Goal: Transaction & Acquisition: Subscribe to service/newsletter

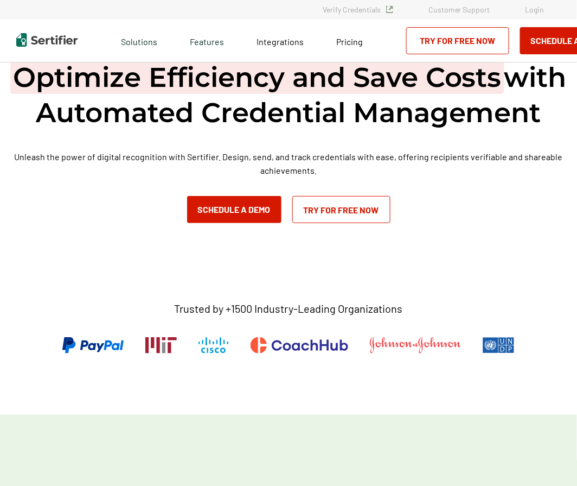
click at [534, 9] on link "Login" at bounding box center [535, 9] width 19 height 9
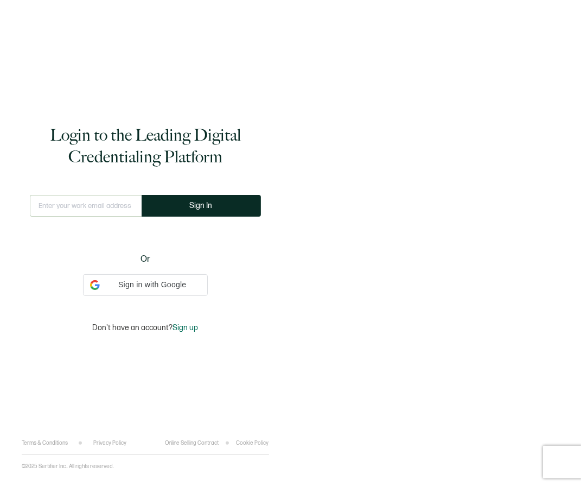
type input "[EMAIL_ADDRESS][DOMAIN_NAME]"
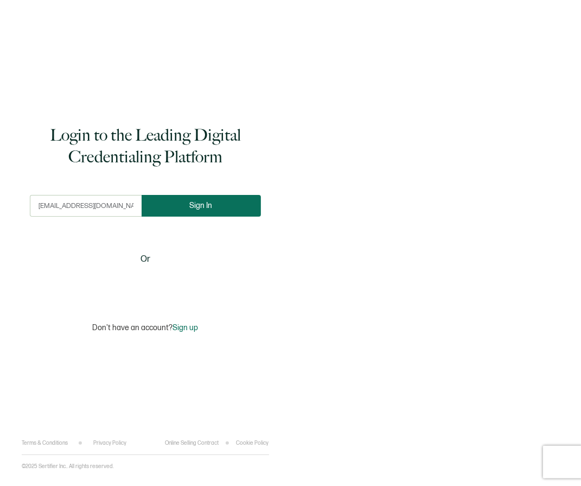
click at [212, 208] on button "Sign In" at bounding box center [201, 206] width 119 height 22
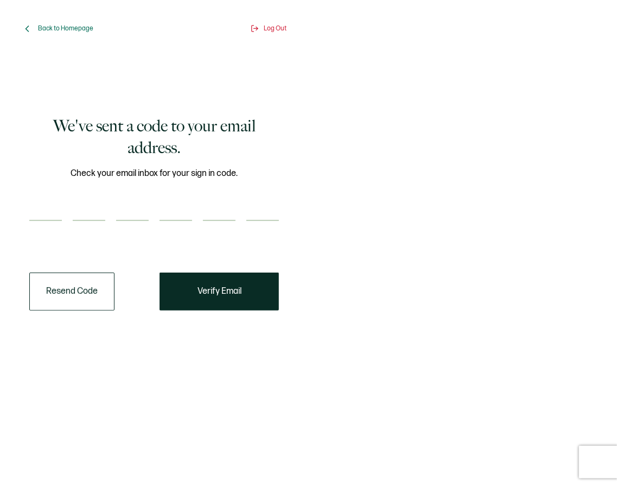
click at [50, 210] on input "number" at bounding box center [45, 210] width 33 height 22
paste input "5"
type input "5"
type input "6"
type input "0"
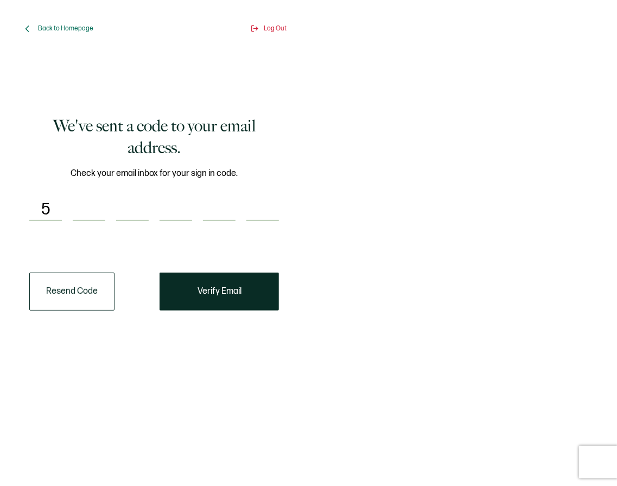
type input "4"
type input "6"
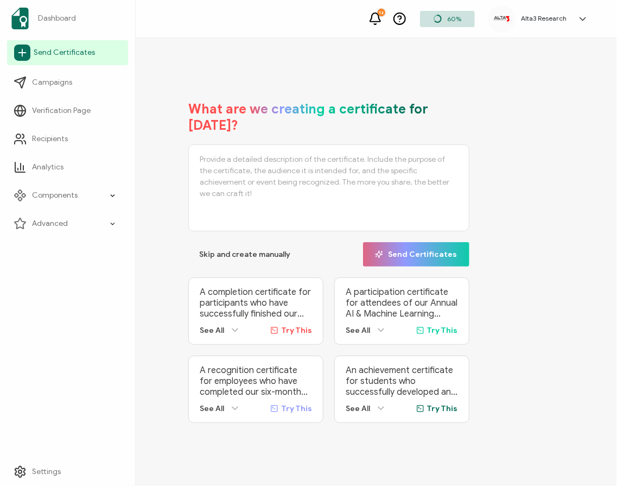
click at [58, 53] on span "Send Certificates" at bounding box center [64, 52] width 61 height 11
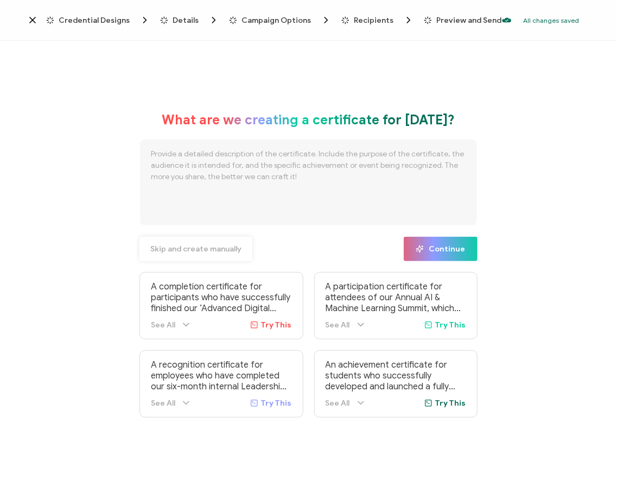
click at [189, 251] on span "Skip and create manually" at bounding box center [195, 249] width 91 height 8
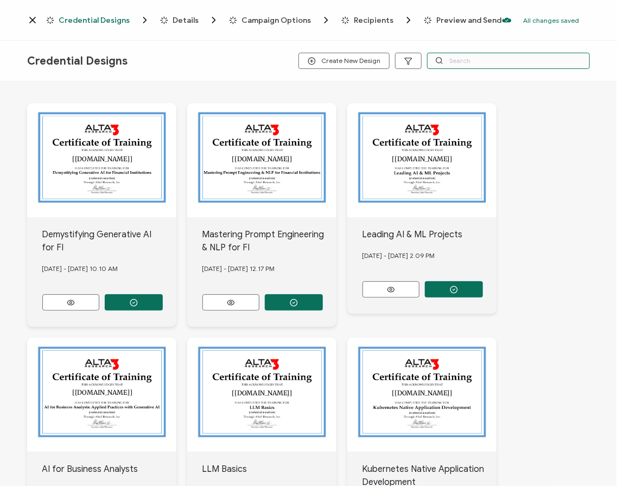
click at [466, 61] on input "text" at bounding box center [508, 61] width 163 height 16
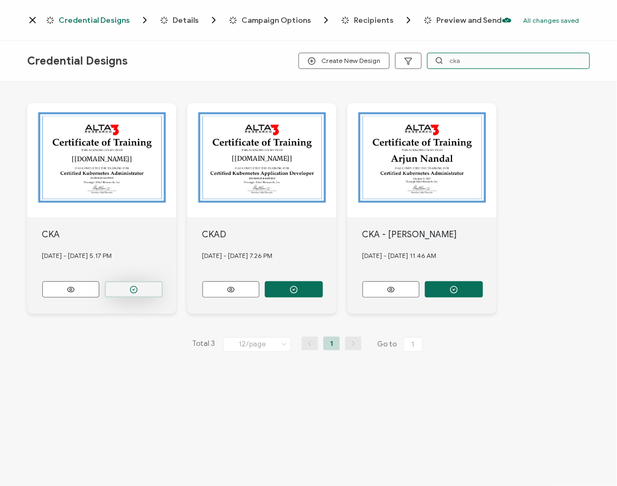
type input "cka"
click at [139, 286] on button "button" at bounding box center [134, 289] width 58 height 16
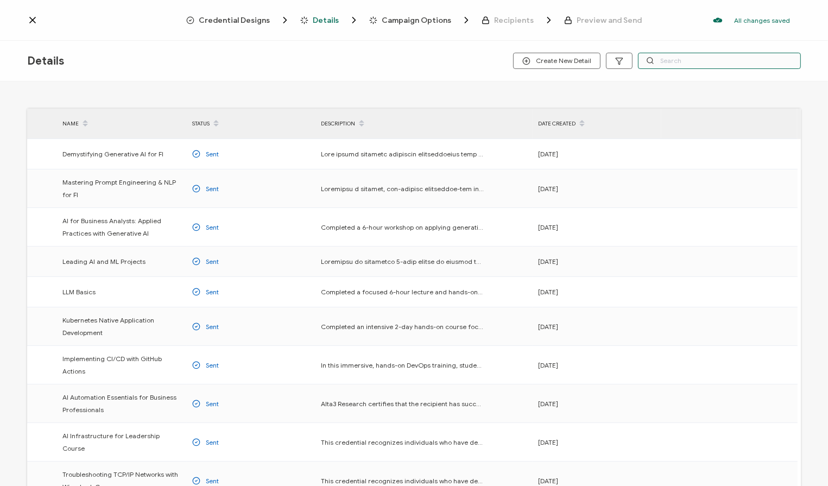
click at [581, 58] on input "text" at bounding box center [719, 61] width 163 height 16
type input "cka"
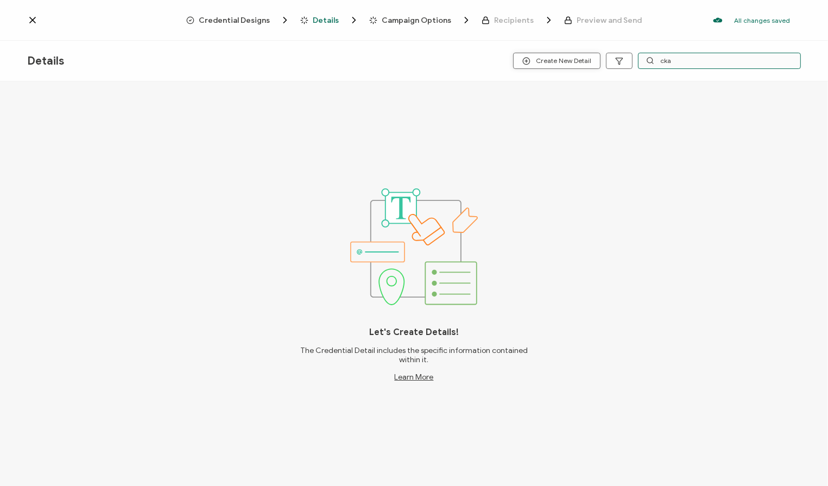
drag, startPoint x: 692, startPoint y: 58, endPoint x: 596, endPoint y: 61, distance: 96.1
click at [581, 61] on div "Create New Detail cka" at bounding box center [657, 61] width 288 height 16
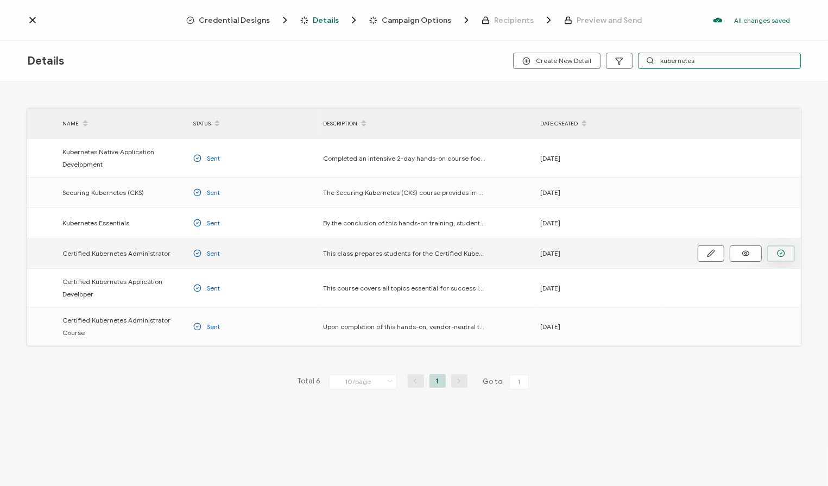
type input "kubernetes"
click at [581, 252] on icon "button" at bounding box center [781, 253] width 2 height 2
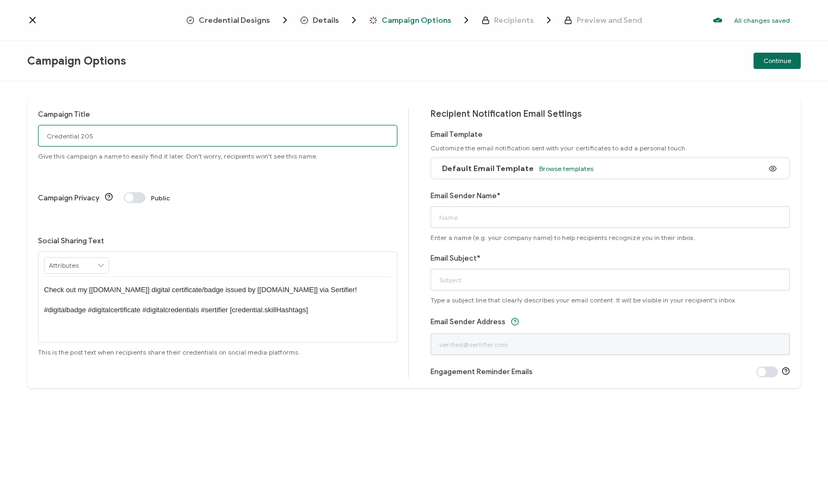
drag, startPoint x: 114, startPoint y: 136, endPoint x: -45, endPoint y: 112, distance: 160.3
click at [0, 112] on html "Credential Designs Details Campaign Options Recipients Preview and Send All cha…" at bounding box center [414, 243] width 828 height 486
type input "[DATE] Public CKA"
click at [549, 168] on span "Browse templates" at bounding box center [566, 168] width 54 height 8
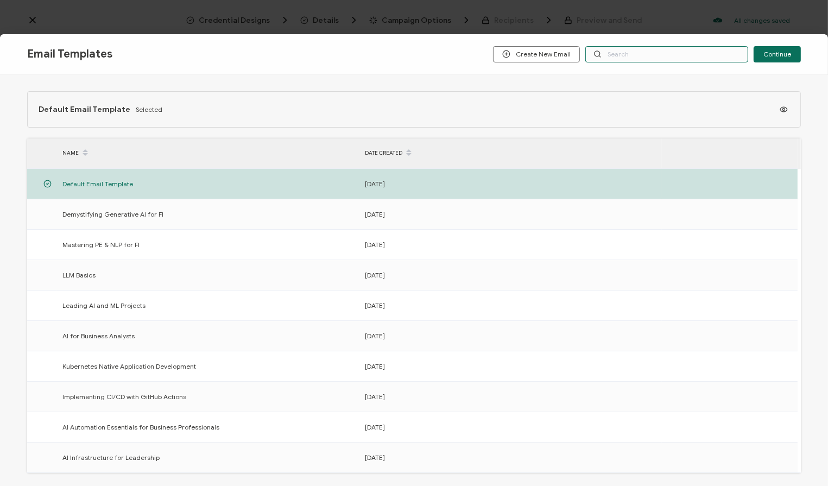
click at [581, 49] on input "text" at bounding box center [666, 54] width 163 height 16
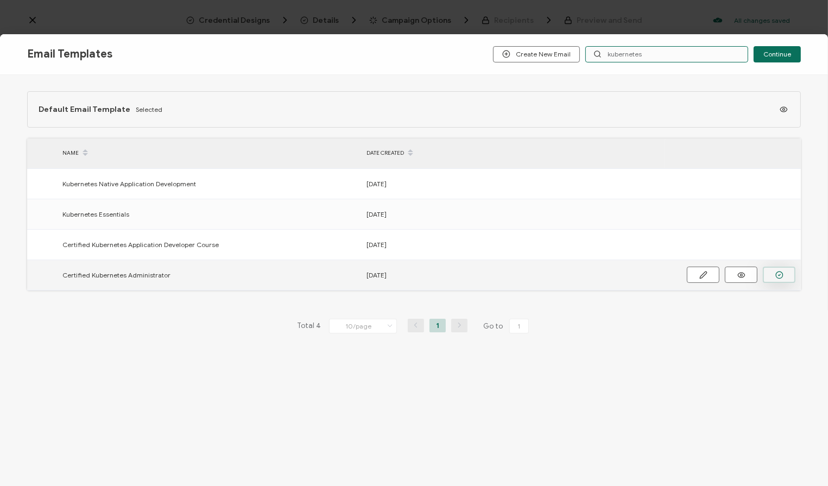
type input "kubernetes"
click at [581, 274] on icon "button" at bounding box center [779, 275] width 8 height 8
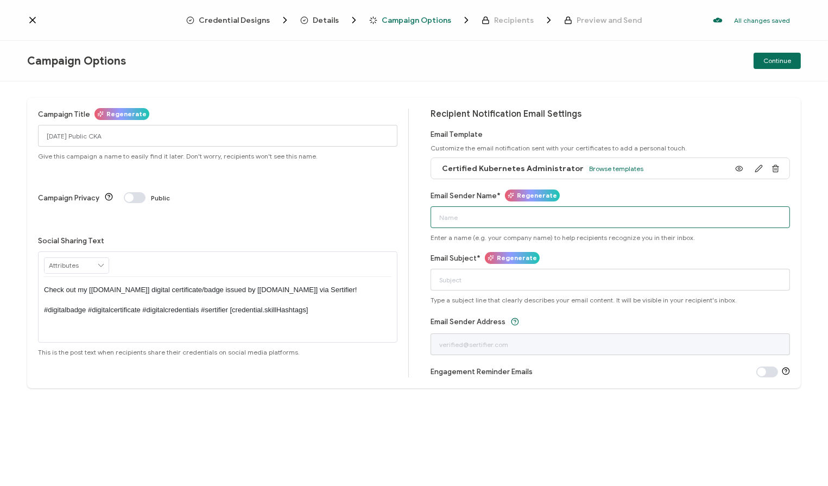
click at [504, 219] on input "Email Sender Name*" at bounding box center [609, 217] width 359 height 22
type input "Alta3 Research"
type input "Your CKA Course Certificate"
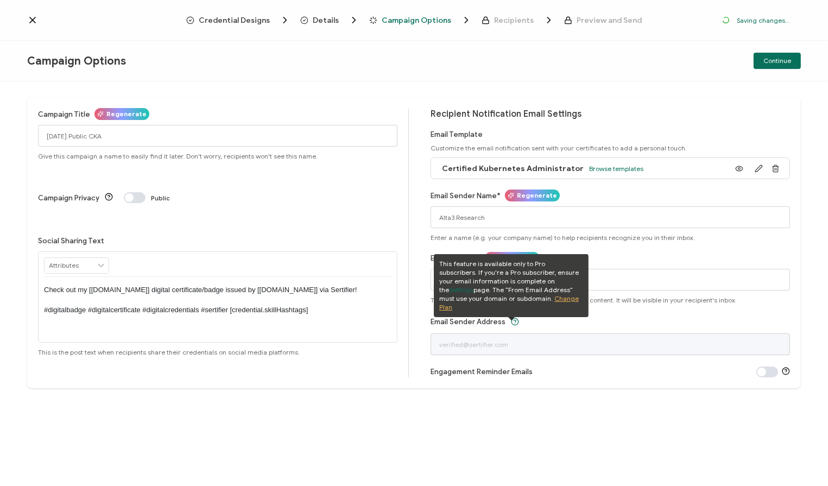
click at [581, 88] on div "Campaign Title Regenerate [DATE] Public CKA Give this campaign a name to easily…" at bounding box center [414, 283] width 828 height 404
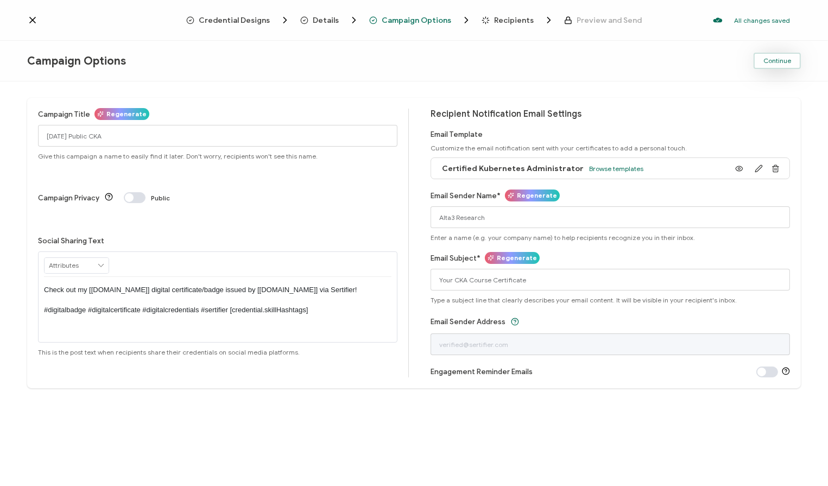
click at [581, 58] on span "Continue" at bounding box center [777, 61] width 28 height 7
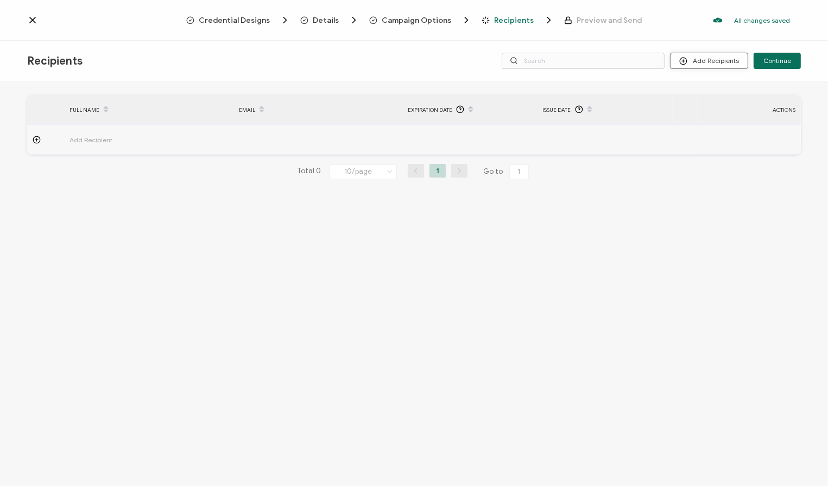
click at [581, 63] on button "Add Recipients" at bounding box center [709, 61] width 78 height 16
click at [581, 93] on span "Upload Recipients" at bounding box center [724, 90] width 55 height 8
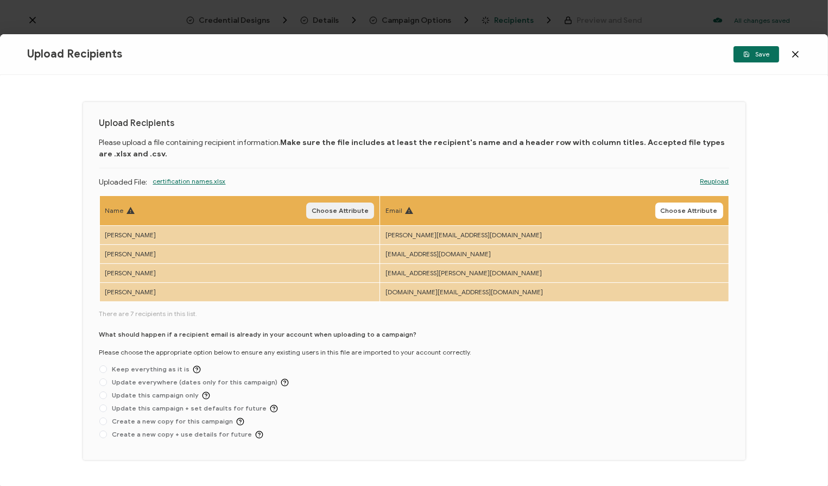
click at [364, 211] on span "Choose Attribute" at bounding box center [340, 210] width 57 height 7
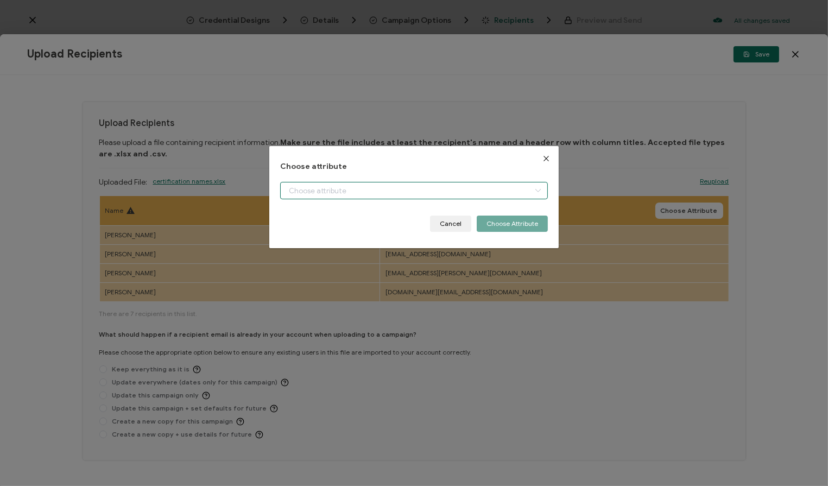
click at [373, 193] on input "dialog" at bounding box center [414, 190] width 268 height 17
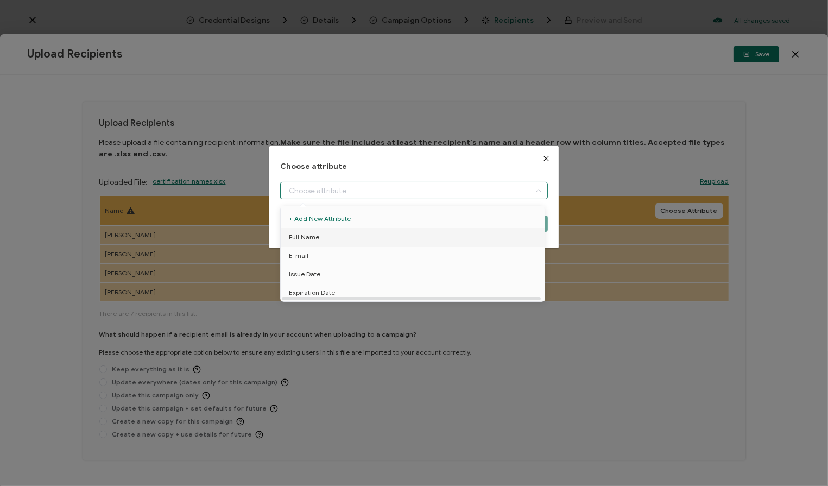
click at [325, 239] on li "Full Name" at bounding box center [414, 237] width 273 height 18
type input "Full Name"
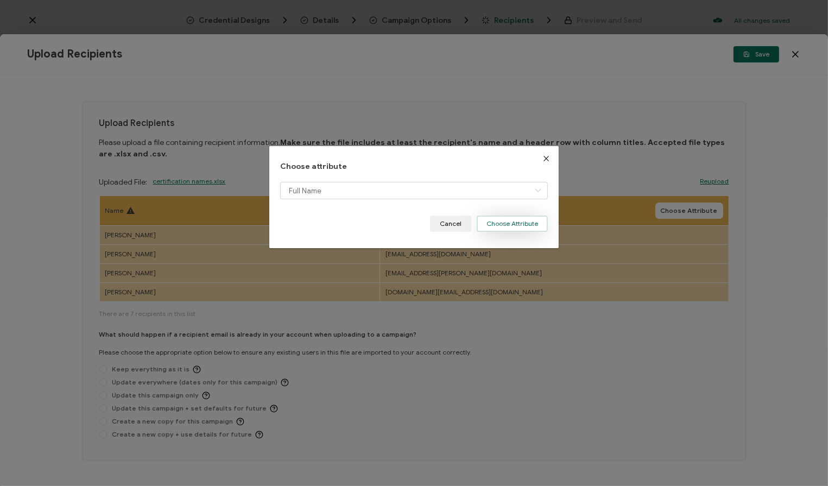
click at [516, 224] on button "Choose Attribute" at bounding box center [511, 223] width 71 height 16
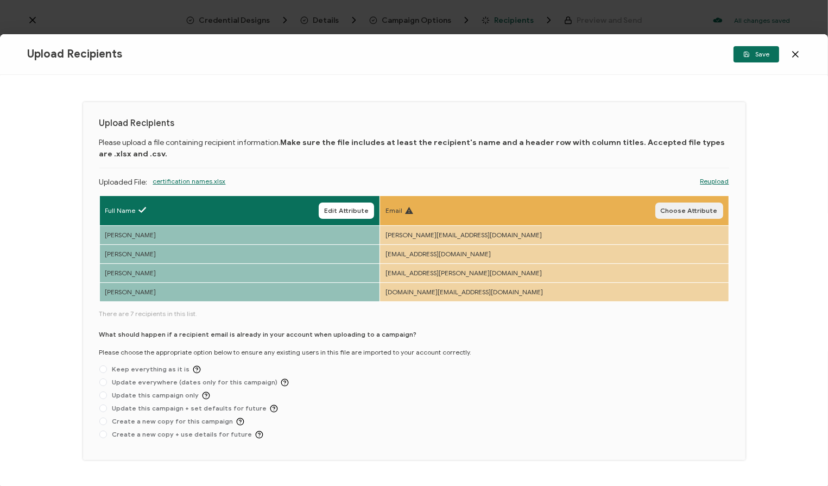
click at [581, 212] on span "Choose Attribute" at bounding box center [688, 210] width 57 height 7
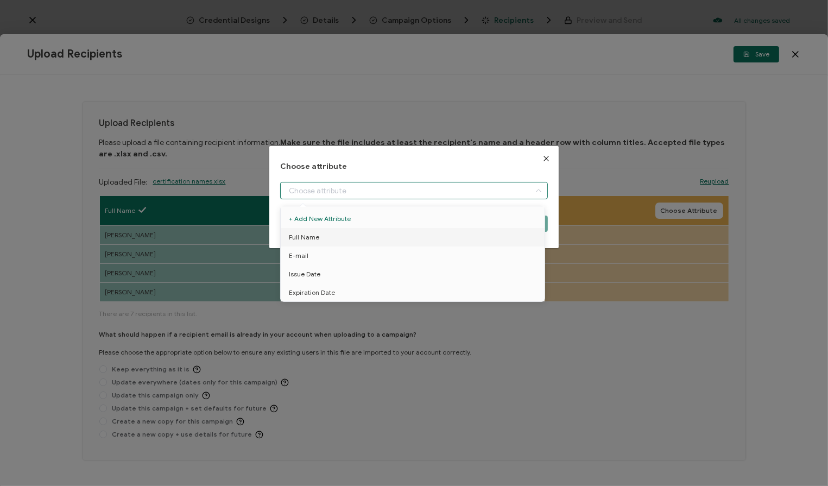
click at [445, 191] on input "dialog" at bounding box center [414, 190] width 268 height 17
click at [335, 256] on li "E-mail" at bounding box center [414, 255] width 273 height 18
type input "E-mail"
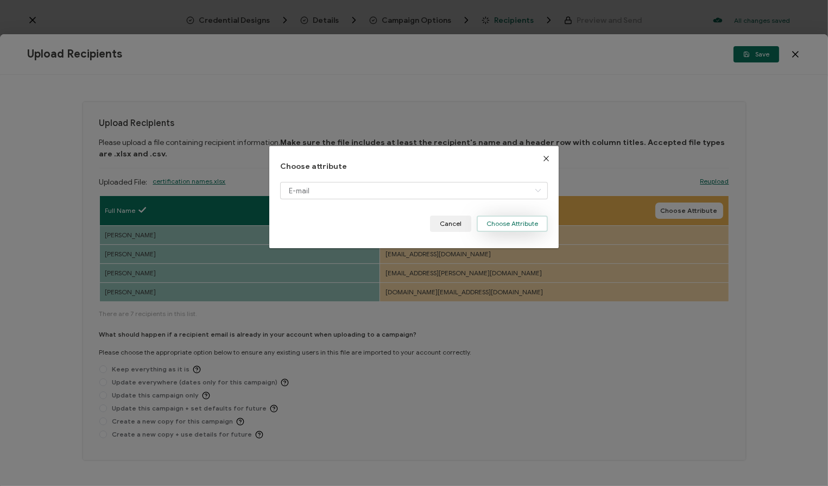
click at [520, 223] on button "Choose Attribute" at bounding box center [511, 223] width 71 height 16
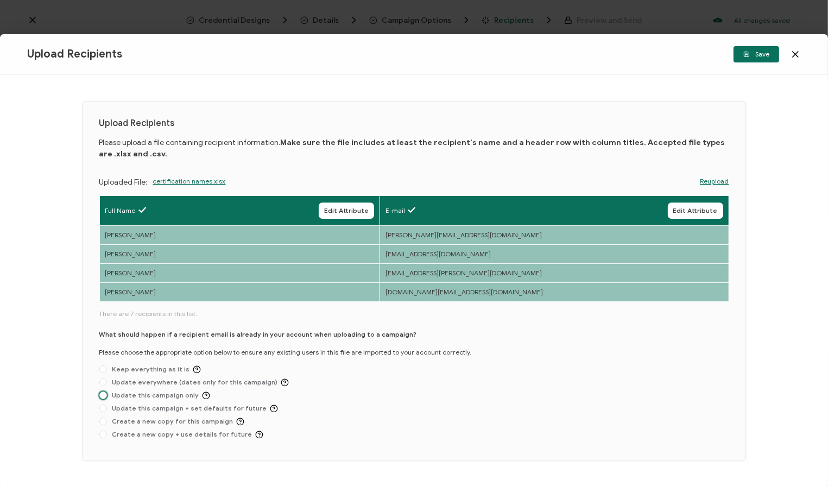
click at [167, 396] on span "Update this campaign only" at bounding box center [158, 395] width 103 height 8
click at [107, 396] on input "Update this campaign only" at bounding box center [103, 395] width 8 height 9
radio input "true"
click at [581, 56] on span "Save" at bounding box center [756, 54] width 26 height 7
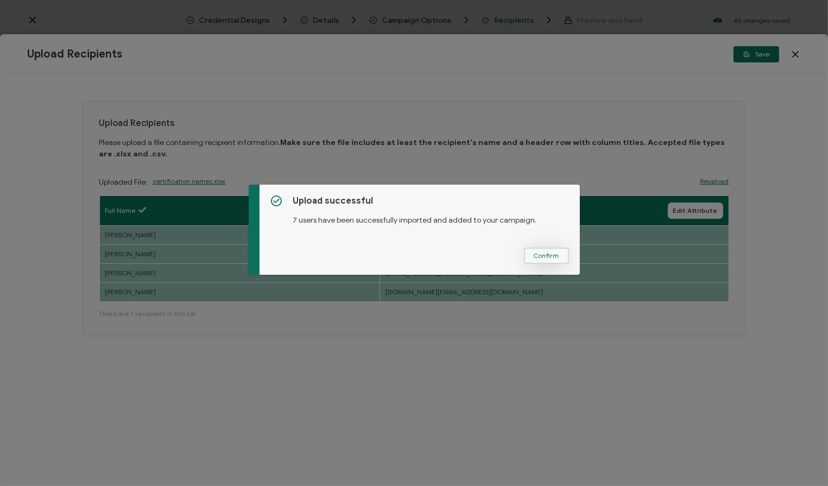
click at [549, 256] on span "Confirm" at bounding box center [546, 255] width 26 height 7
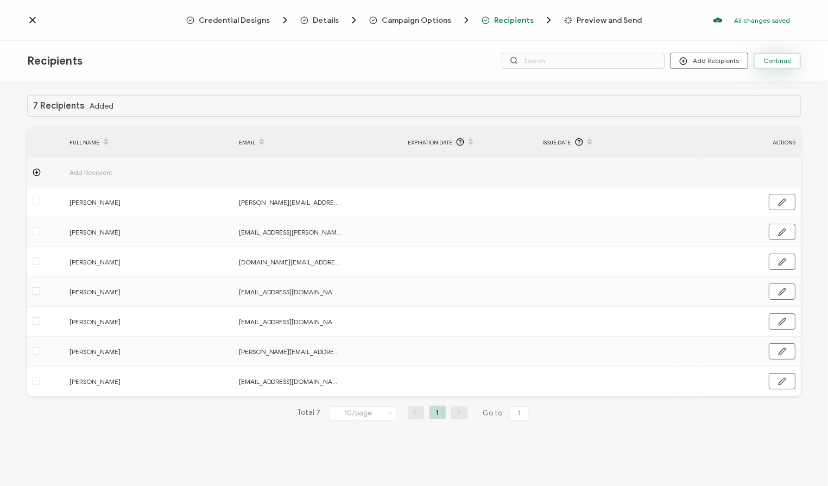
click at [581, 61] on span "Continue" at bounding box center [777, 61] width 28 height 7
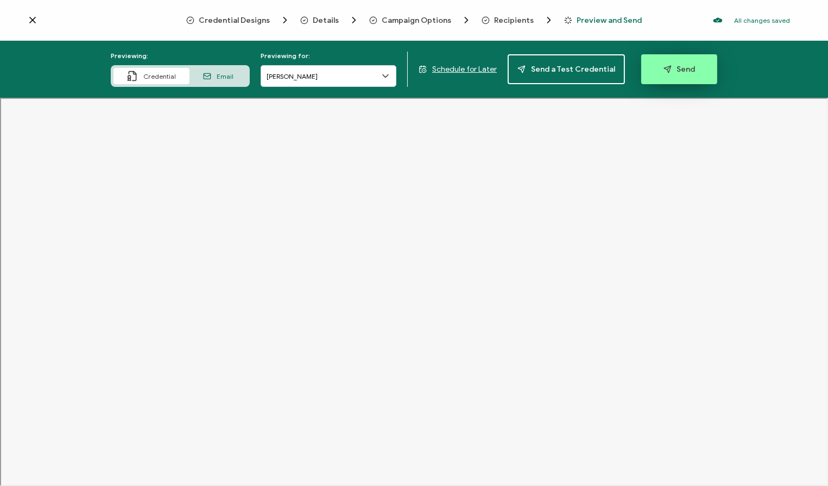
click at [581, 67] on span "Send" at bounding box center [679, 69] width 32 height 8
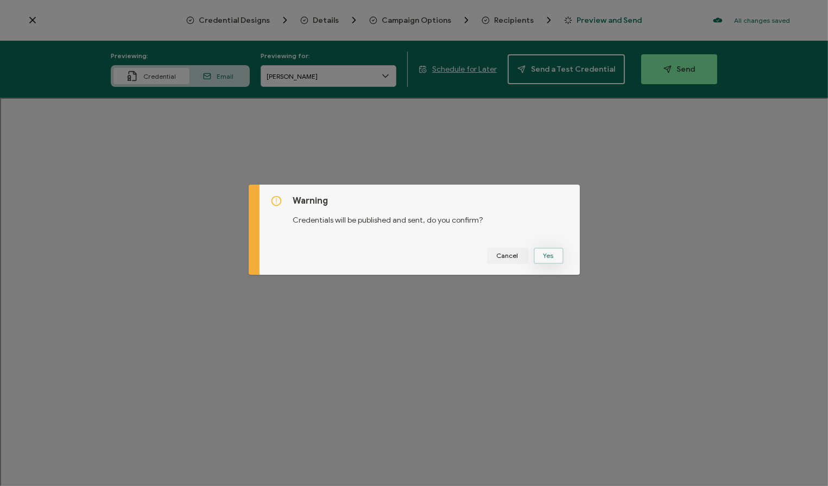
click at [548, 253] on button "Yes" at bounding box center [548, 255] width 30 height 16
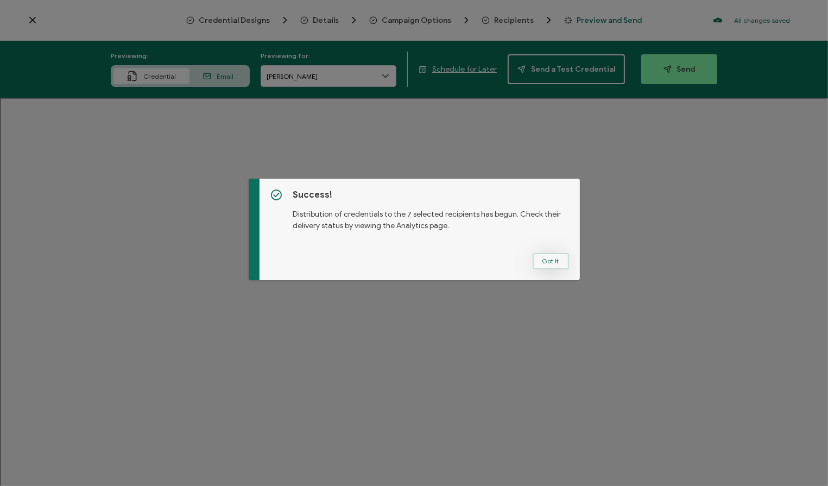
click at [550, 260] on button "Got It" at bounding box center [550, 261] width 36 height 16
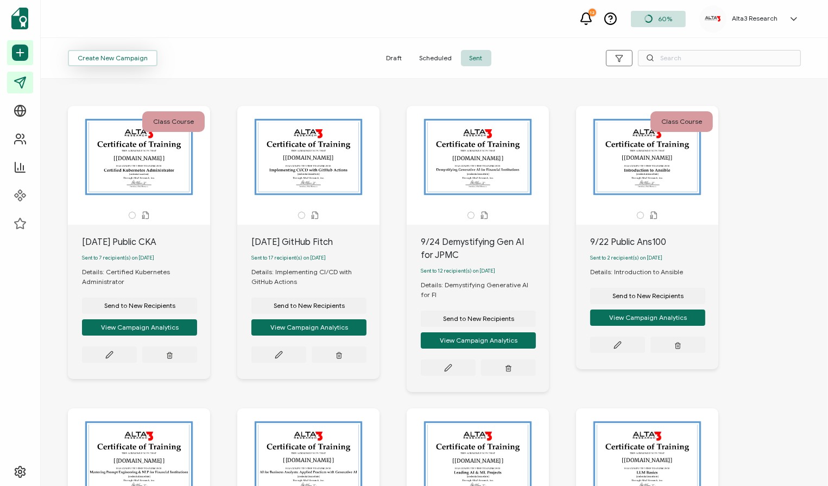
click at [115, 56] on span "Create New Campaign" at bounding box center [113, 58] width 70 height 7
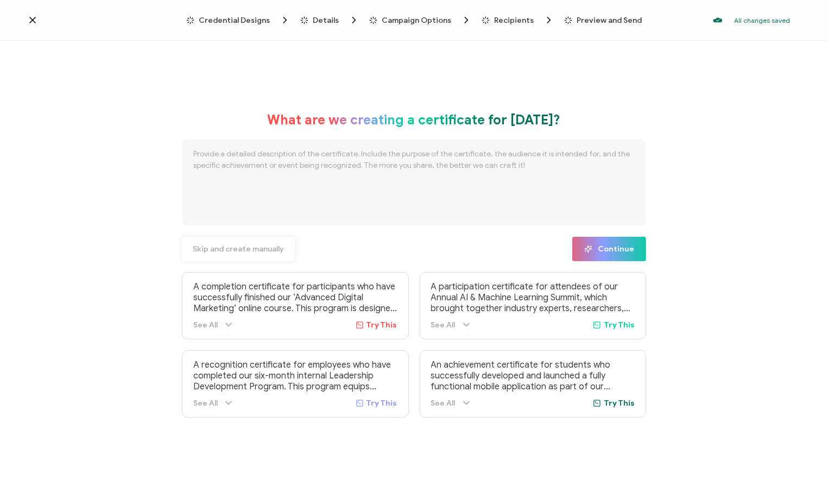
click at [265, 247] on span "Skip and create manually" at bounding box center [238, 249] width 91 height 8
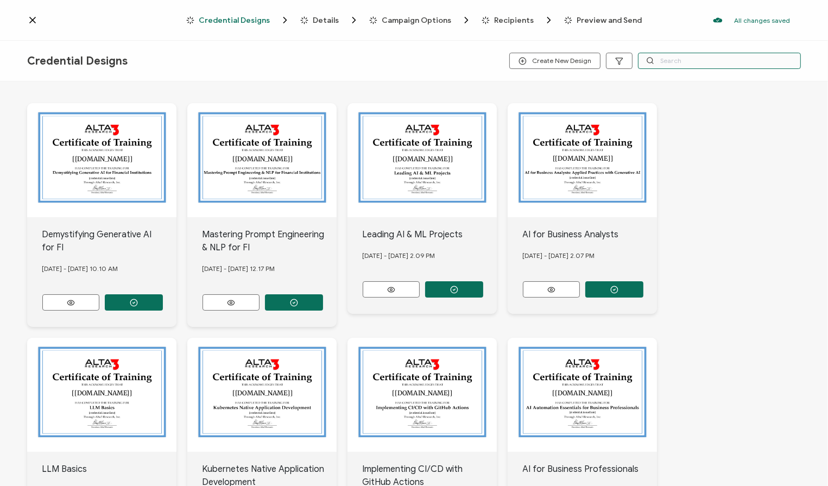
click at [581, 62] on input "text" at bounding box center [719, 61] width 163 height 16
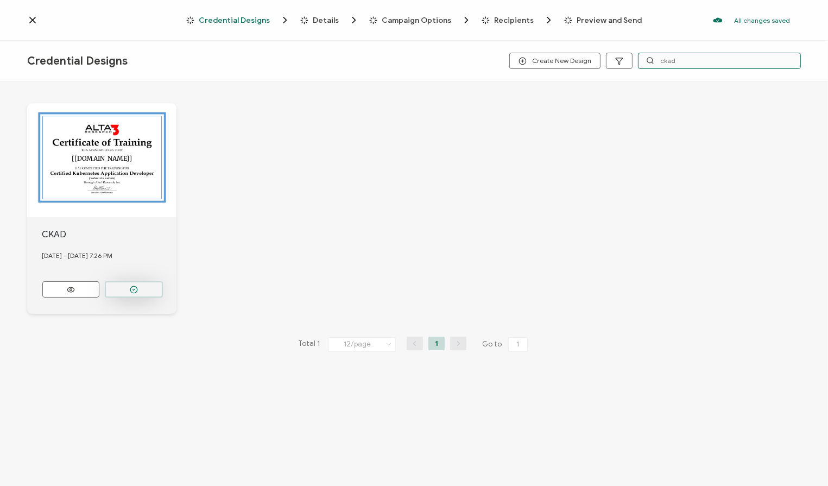
type input "ckad"
click at [134, 285] on icon "button" at bounding box center [134, 289] width 8 height 8
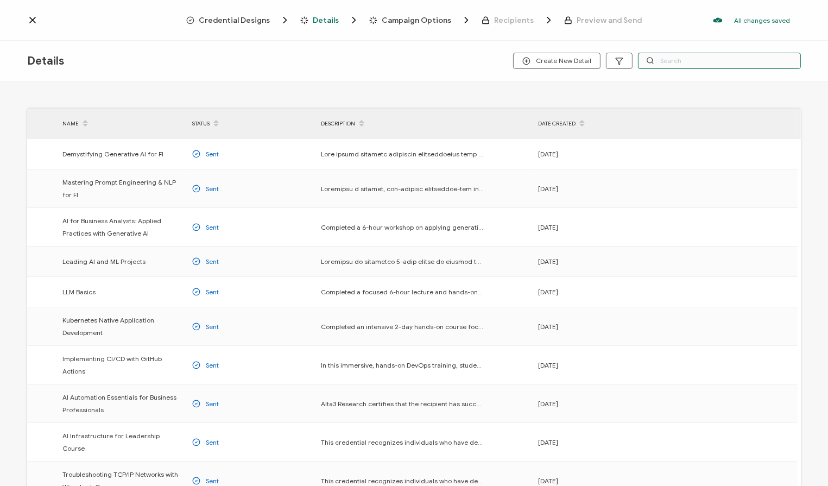
click at [581, 56] on input "text" at bounding box center [719, 61] width 163 height 16
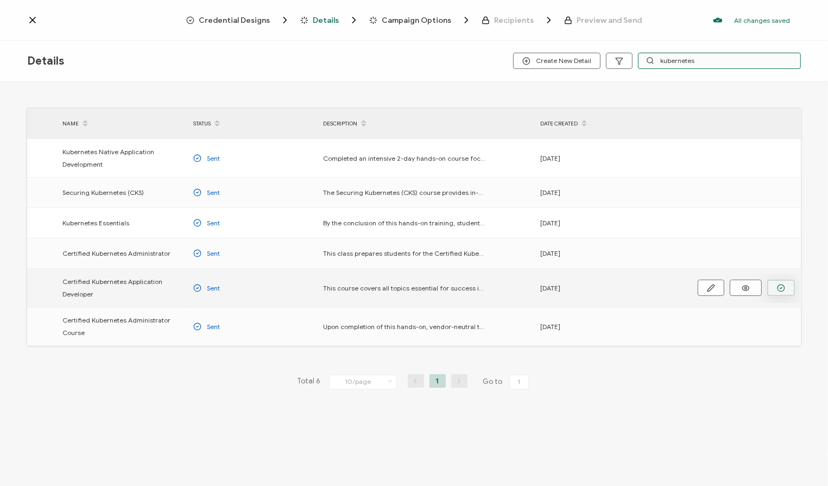
type input "kubernetes"
click at [581, 284] on icon "button" at bounding box center [781, 288] width 8 height 8
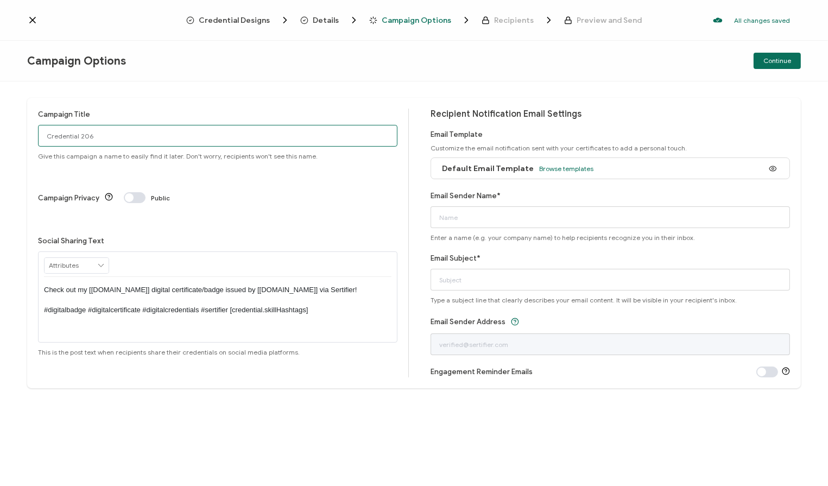
drag, startPoint x: 138, startPoint y: 138, endPoint x: -45, endPoint y: 71, distance: 194.4
click at [0, 71] on html "Credential Designs Details Campaign Options Recipients Preview and Send All cha…" at bounding box center [414, 243] width 828 height 486
type input "[DATE] Public CKAD"
click at [549, 167] on span "Browse templates" at bounding box center [566, 168] width 54 height 8
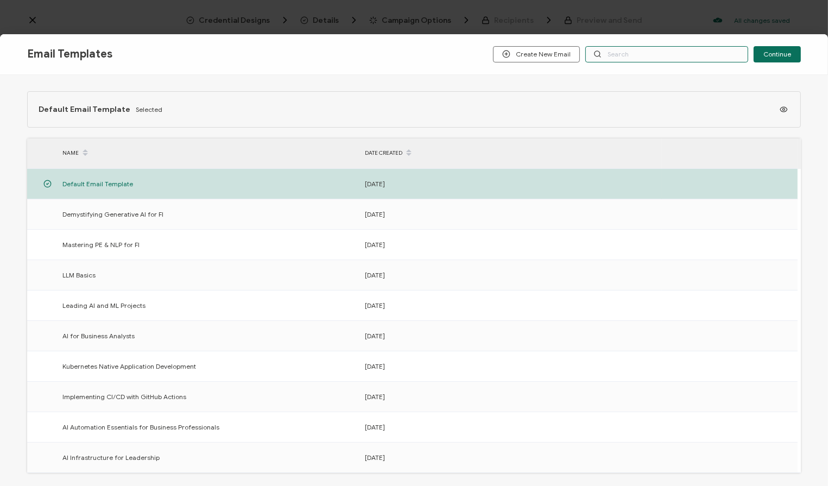
click at [581, 54] on input "text" at bounding box center [666, 54] width 163 height 16
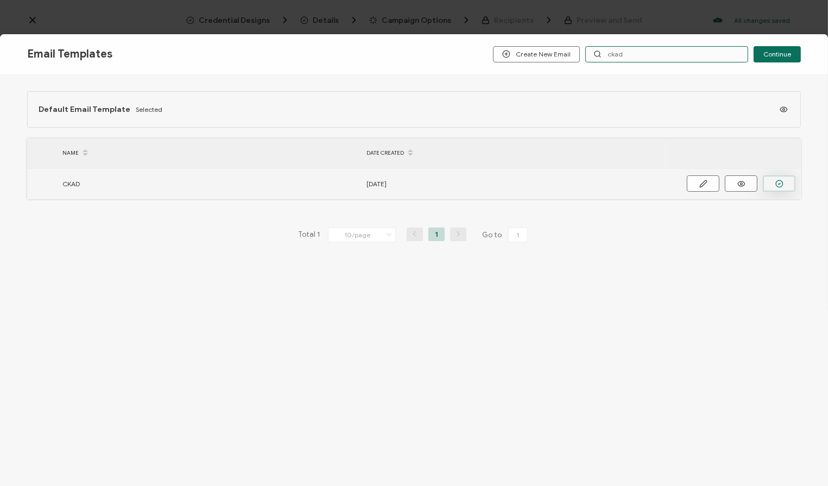
type input "ckad"
click at [581, 180] on icon "button" at bounding box center [779, 184] width 8 height 8
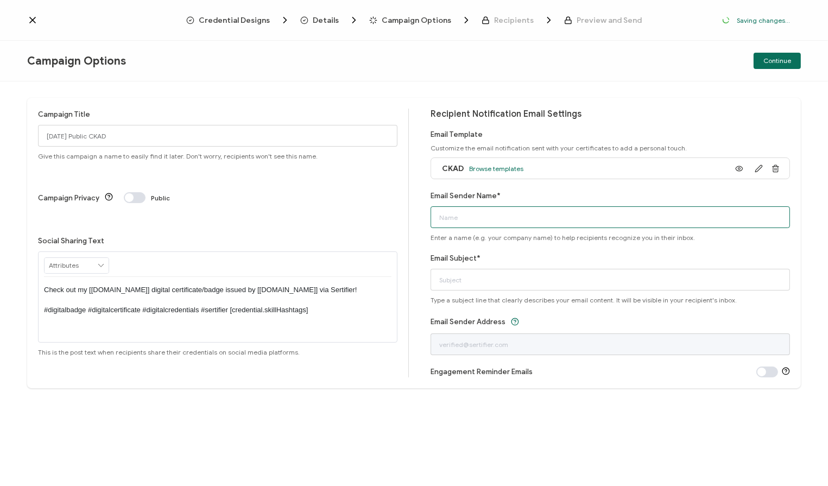
click at [499, 218] on input "Email Sender Name*" at bounding box center [609, 217] width 359 height 22
type input "Alta3 Research"
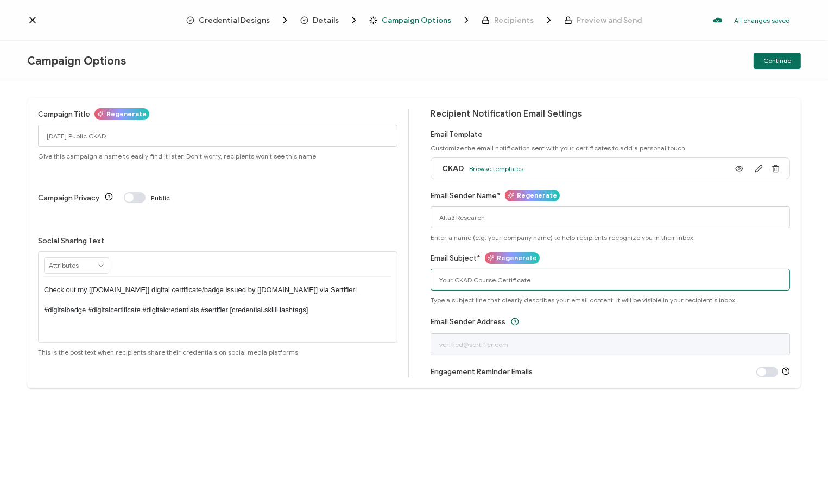
type input "Your CKAD Course Certificate"
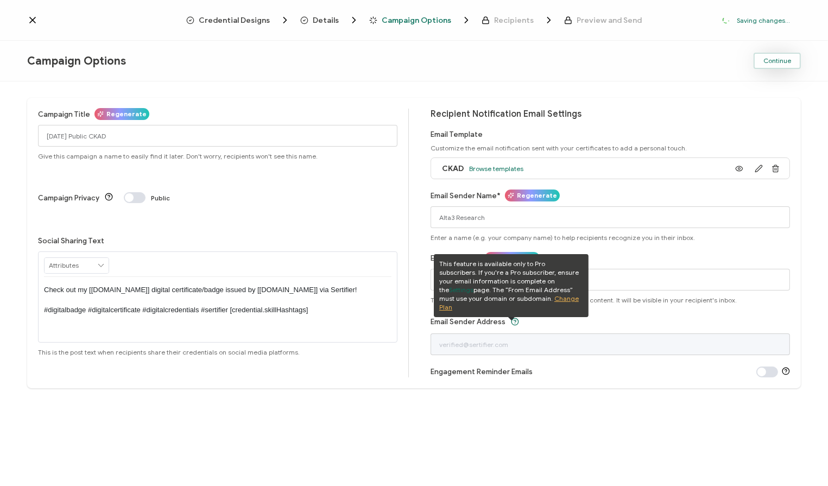
click at [581, 60] on span "Continue" at bounding box center [777, 61] width 28 height 7
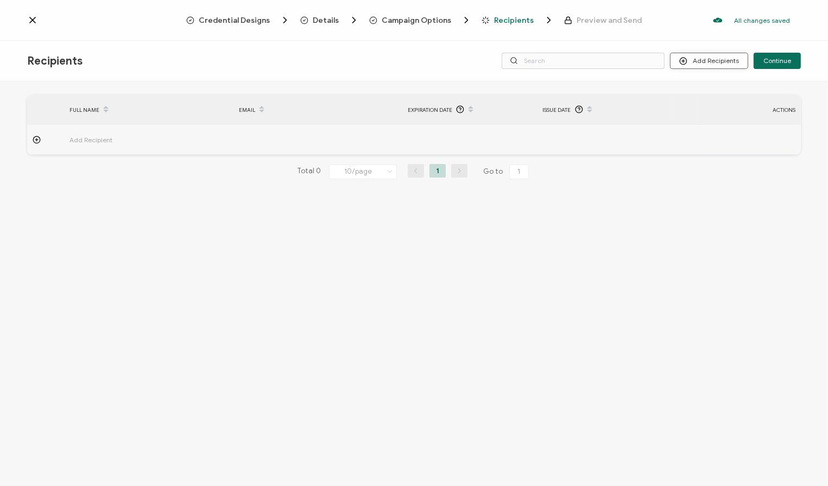
click at [581, 63] on button "Add Recipients" at bounding box center [709, 61] width 78 height 16
click at [581, 92] on span "Upload Recipients" at bounding box center [724, 90] width 55 height 8
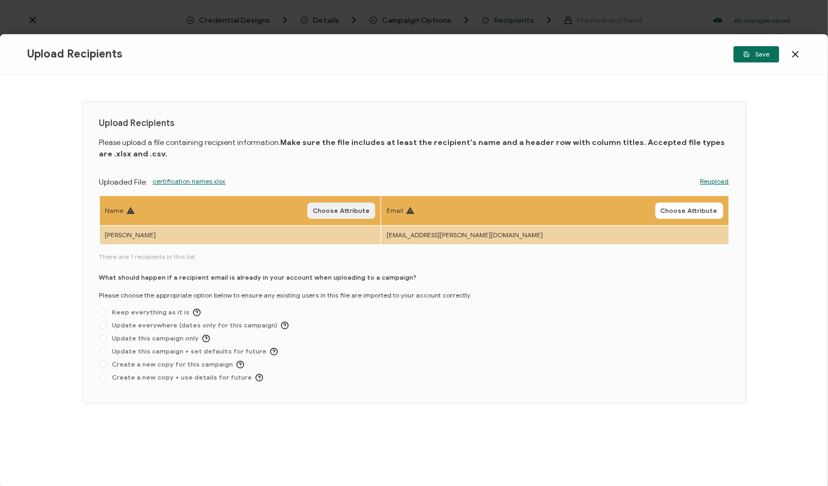
click at [371, 205] on button "Choose Attribute" at bounding box center [341, 210] width 68 height 16
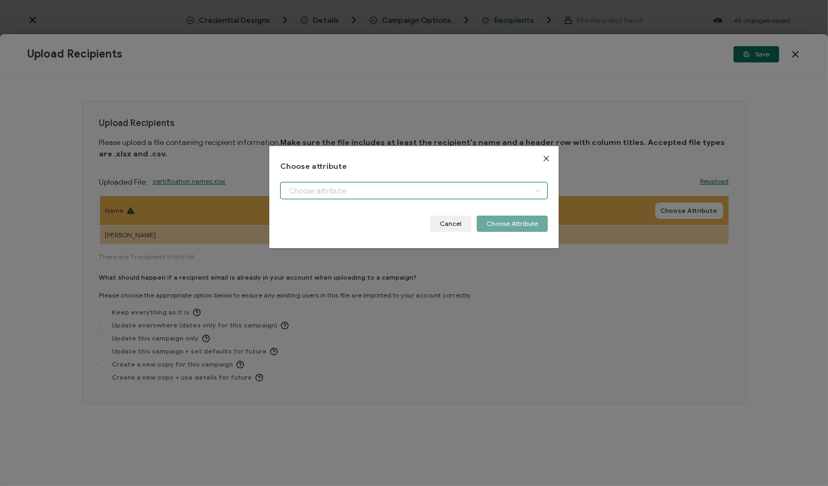
click at [327, 186] on input "dialog" at bounding box center [414, 190] width 268 height 17
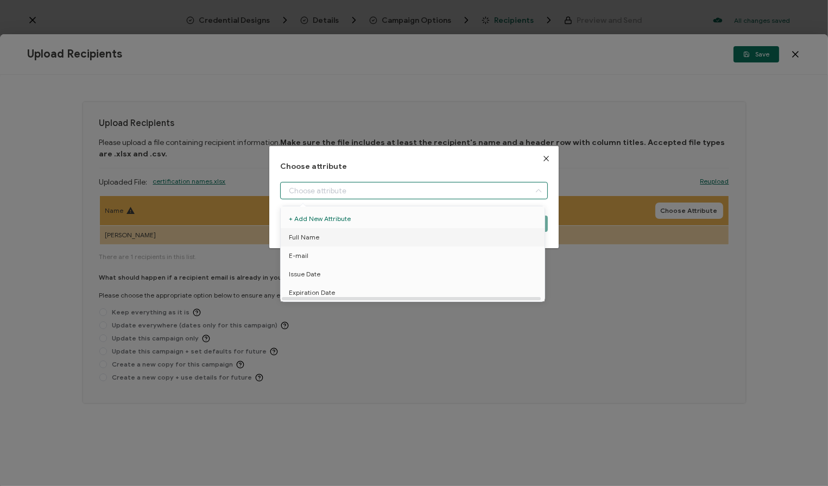
click at [304, 234] on span "Full Name" at bounding box center [304, 237] width 30 height 18
type input "Full Name"
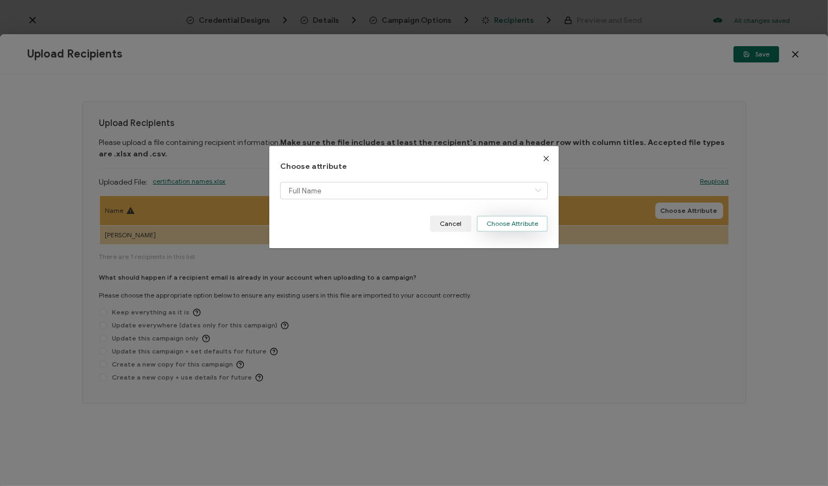
click at [523, 224] on button "Choose Attribute" at bounding box center [511, 223] width 71 height 16
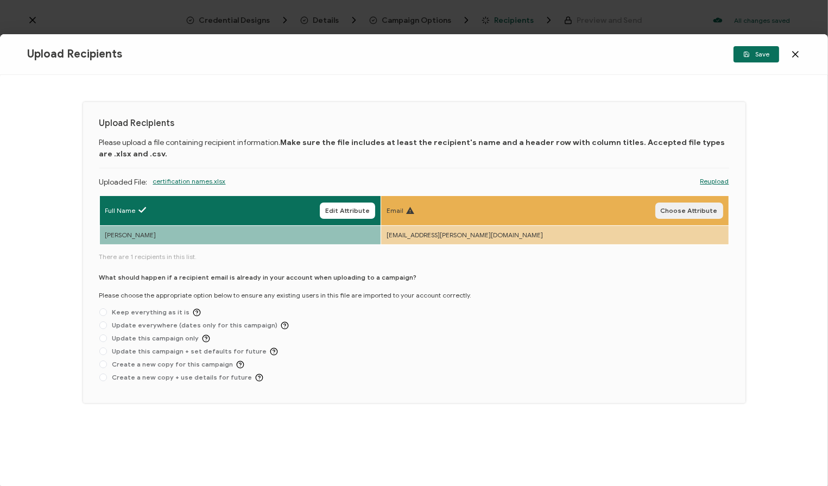
click at [581, 209] on span "Choose Attribute" at bounding box center [688, 210] width 57 height 7
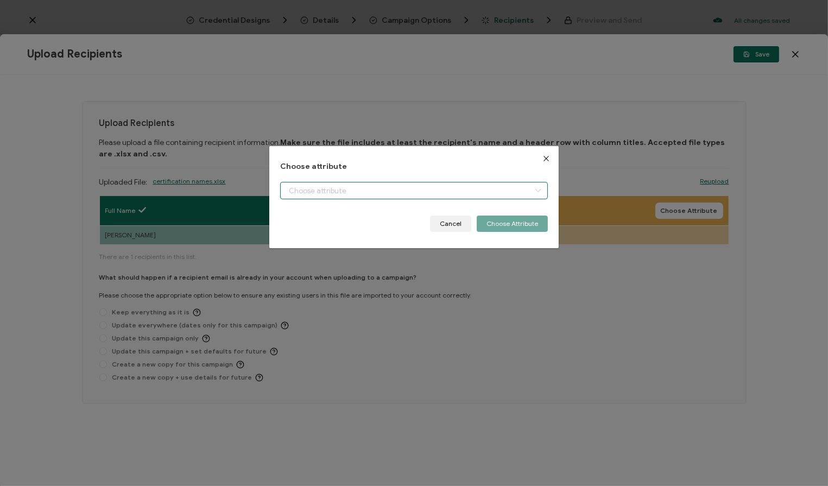
click at [473, 192] on input "dialog" at bounding box center [414, 190] width 268 height 17
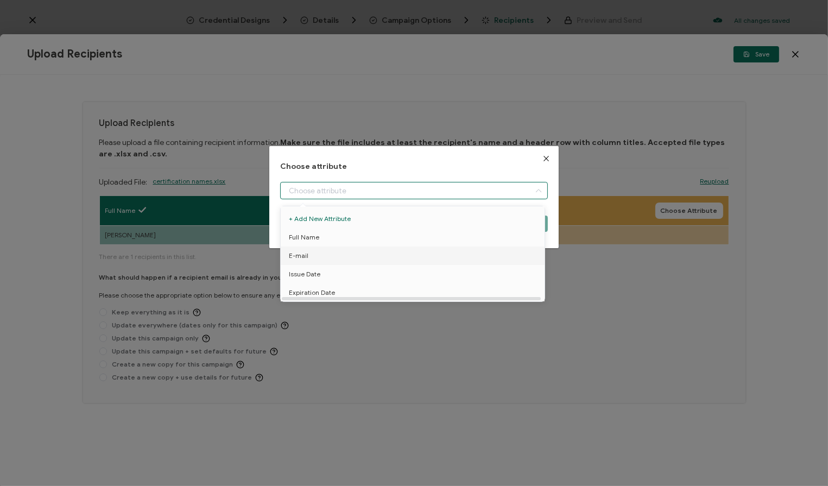
click at [375, 256] on li "E-mail" at bounding box center [414, 255] width 273 height 18
type input "E-mail"
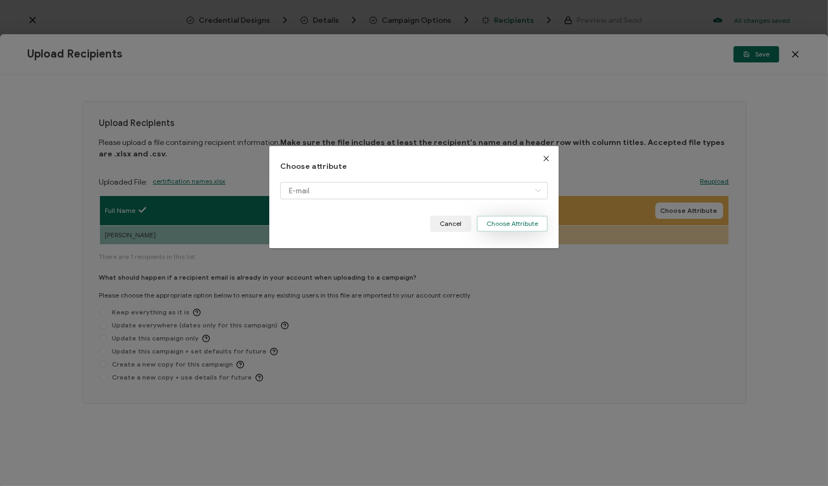
click at [531, 224] on button "Choose Attribute" at bounding box center [511, 223] width 71 height 16
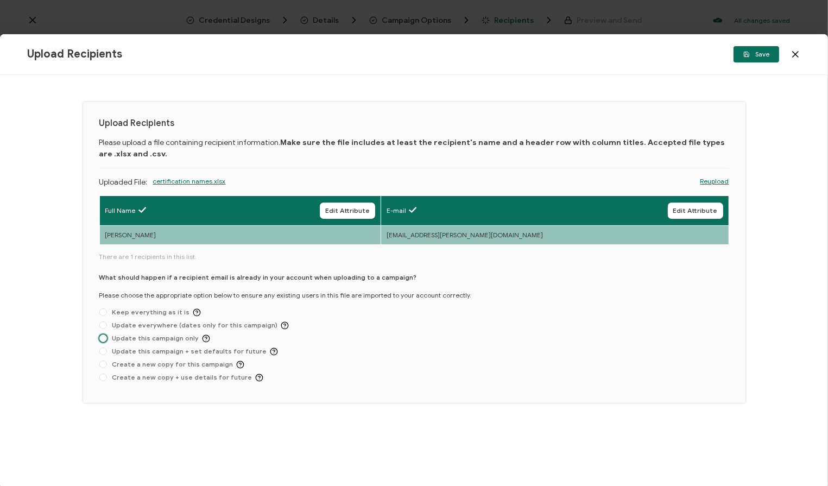
click at [177, 338] on span "Update this campaign only" at bounding box center [158, 338] width 103 height 8
click at [107, 338] on input "Update this campaign only" at bounding box center [103, 338] width 8 height 9
radio input "true"
click at [581, 52] on span "Save" at bounding box center [756, 54] width 26 height 7
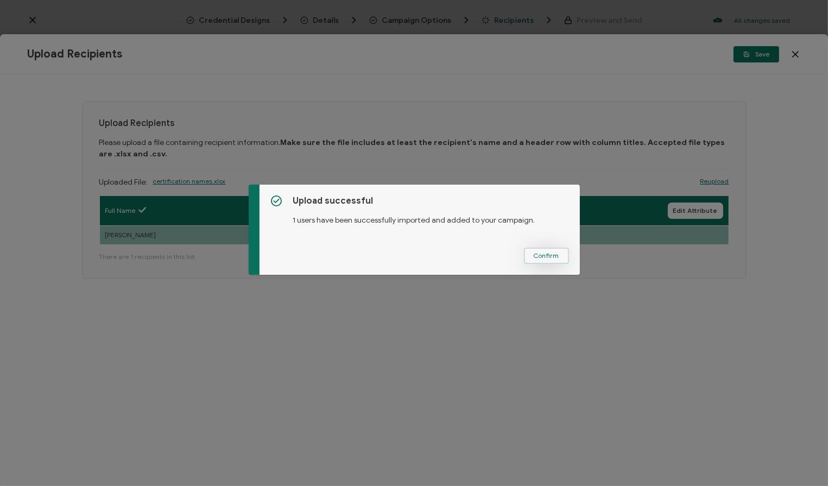
click at [538, 252] on span "Confirm" at bounding box center [546, 255] width 26 height 7
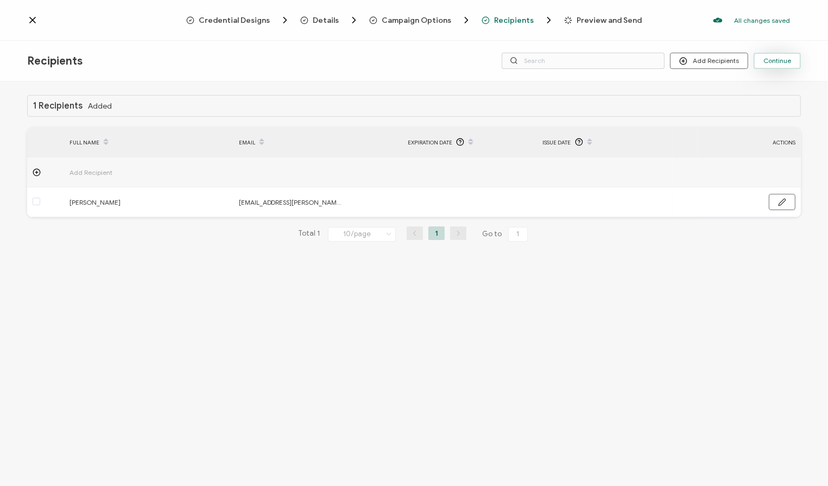
click at [581, 59] on span "Continue" at bounding box center [777, 61] width 28 height 7
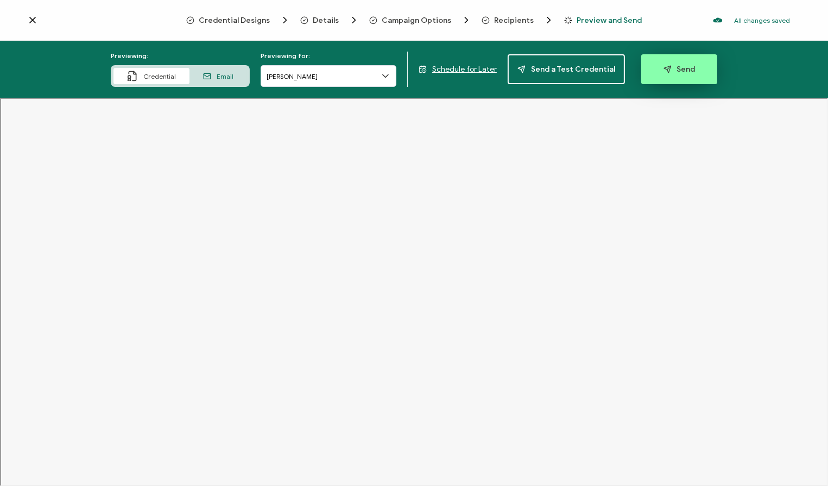
click at [581, 71] on span "Send" at bounding box center [679, 69] width 32 height 8
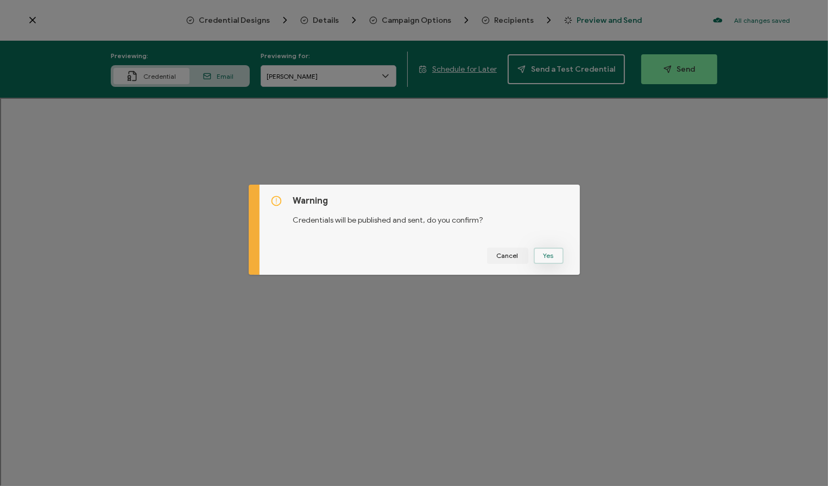
click at [549, 253] on button "Yes" at bounding box center [548, 255] width 30 height 16
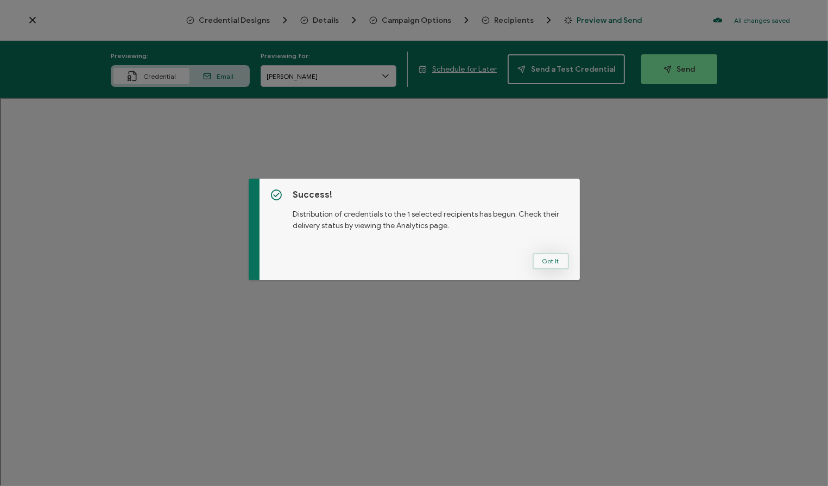
click at [541, 266] on button "Got It" at bounding box center [550, 261] width 36 height 16
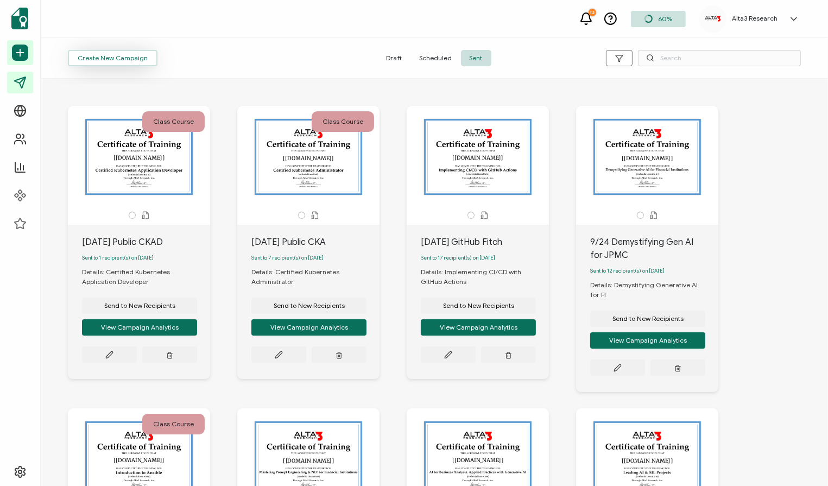
click at [101, 59] on span "Create New Campaign" at bounding box center [113, 58] width 70 height 7
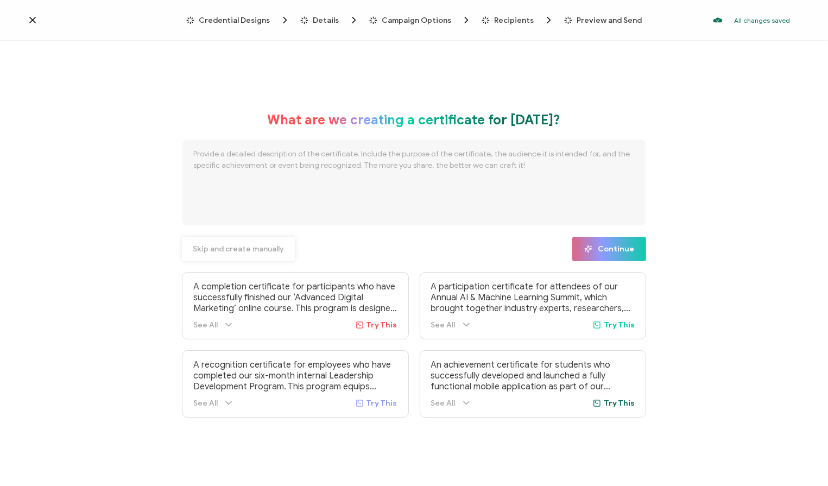
click at [250, 251] on span "Skip and create manually" at bounding box center [238, 249] width 91 height 8
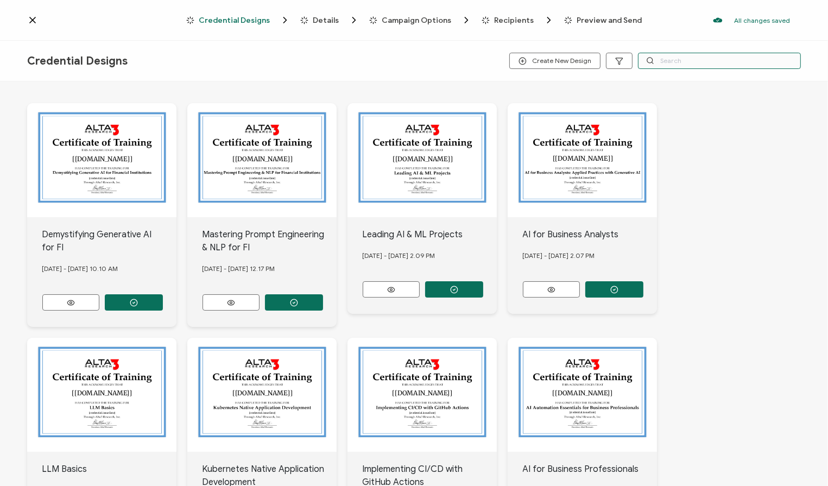
click at [581, 59] on input "text" at bounding box center [719, 61] width 163 height 16
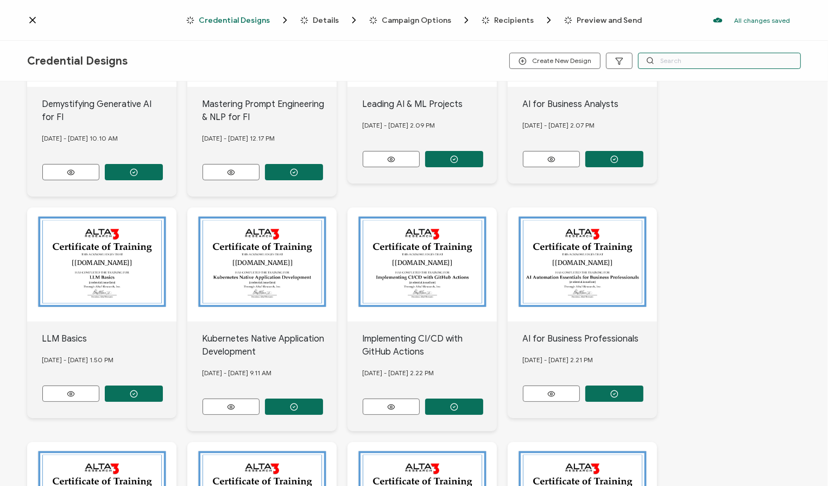
scroll to position [131, 0]
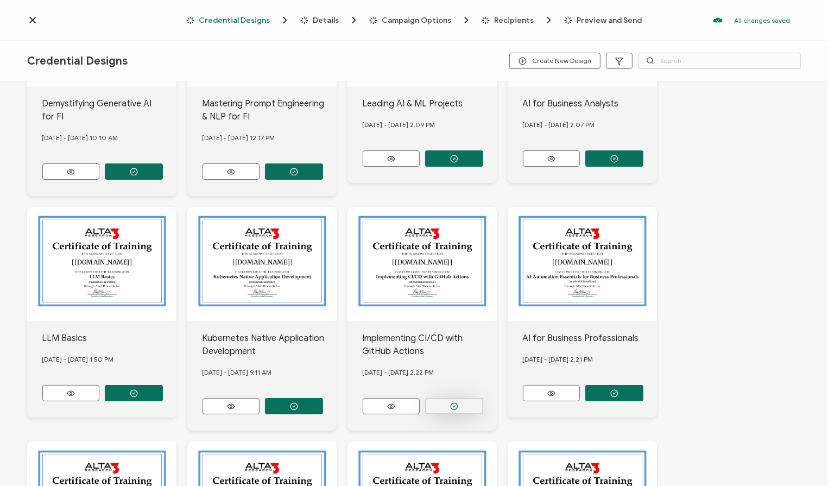
click at [446, 398] on button "button" at bounding box center [454, 406] width 58 height 16
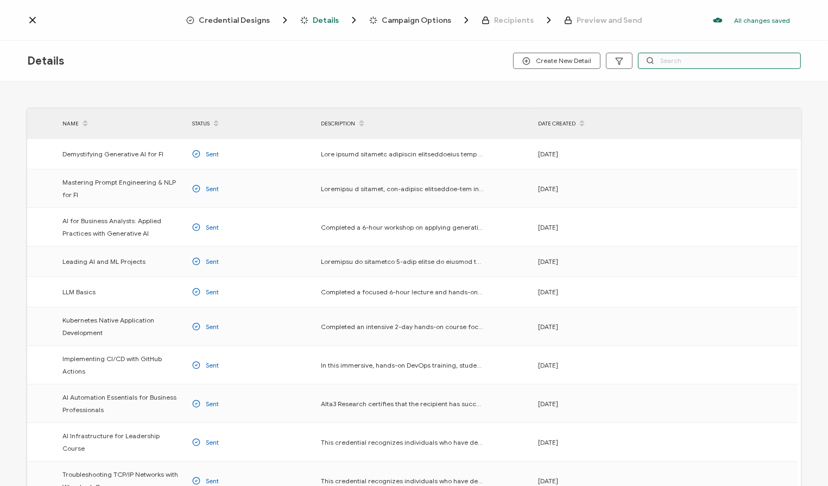
click at [581, 61] on input "text" at bounding box center [719, 61] width 163 height 16
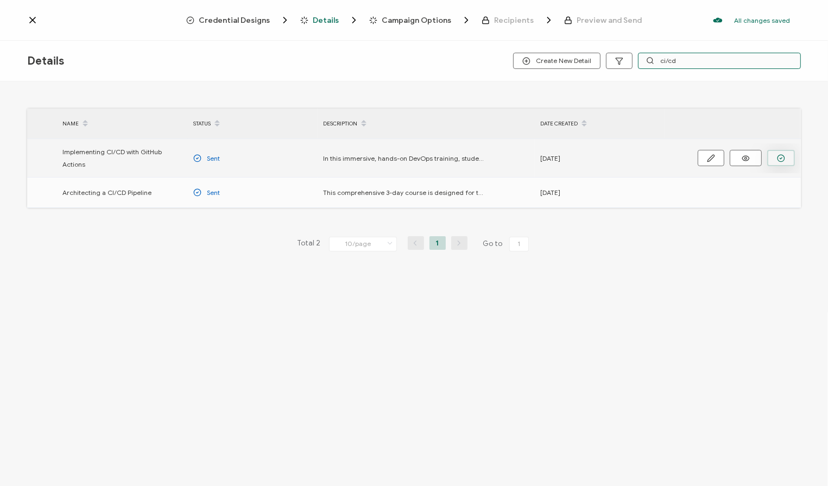
type input "ci/cd"
click at [581, 156] on icon "button" at bounding box center [781, 158] width 8 height 8
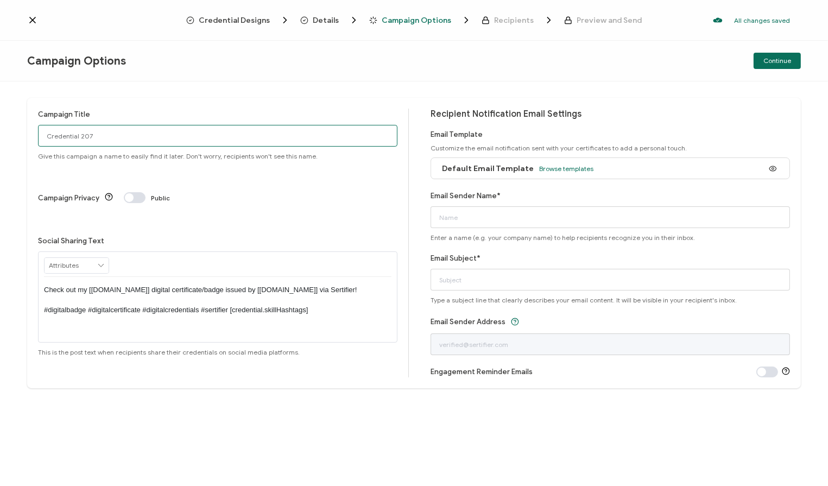
drag, startPoint x: 117, startPoint y: 135, endPoint x: -85, endPoint y: 125, distance: 202.1
click at [0, 125] on html "Credential Designs Details Campaign Options Recipients Preview and Send All cha…" at bounding box center [414, 243] width 828 height 486
type input "[DATE] GitHub Fitch"
click at [567, 169] on span "Browse templates" at bounding box center [566, 168] width 54 height 8
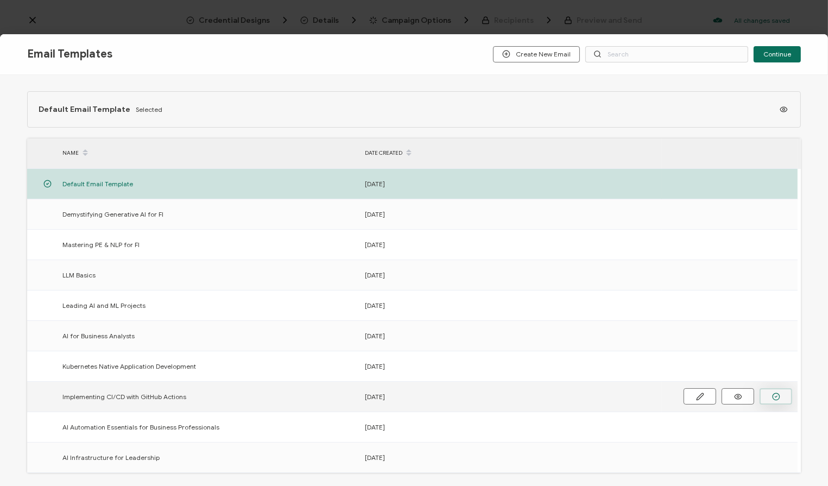
click at [581, 393] on icon "button" at bounding box center [776, 396] width 8 height 8
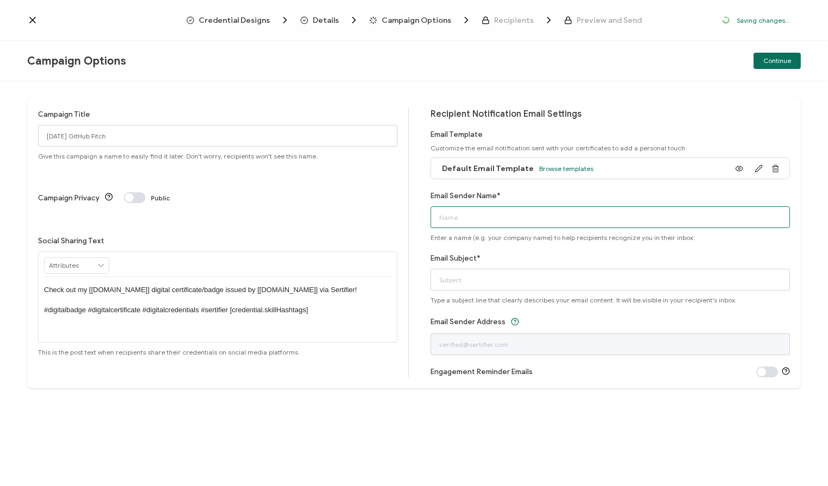
click at [498, 215] on input "Email Sender Name*" at bounding box center [609, 217] width 359 height 22
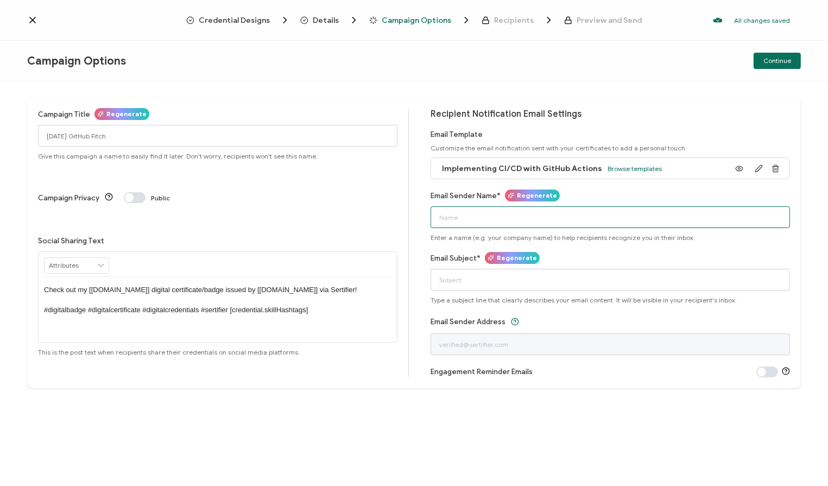
click at [497, 217] on input "Email Sender Name*" at bounding box center [609, 217] width 359 height 22
type input "Alta3 Research"
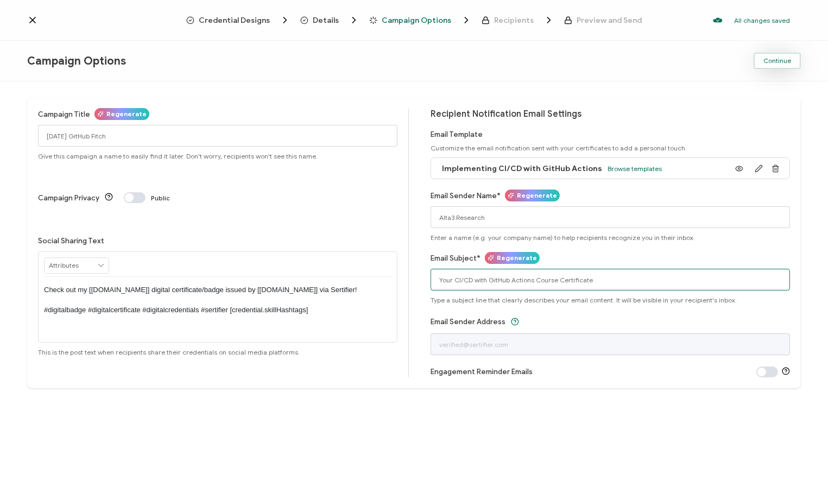
type input "Your CI/CD with GitHub Actions Course Certificate"
click at [581, 60] on button "Continue" at bounding box center [776, 61] width 47 height 16
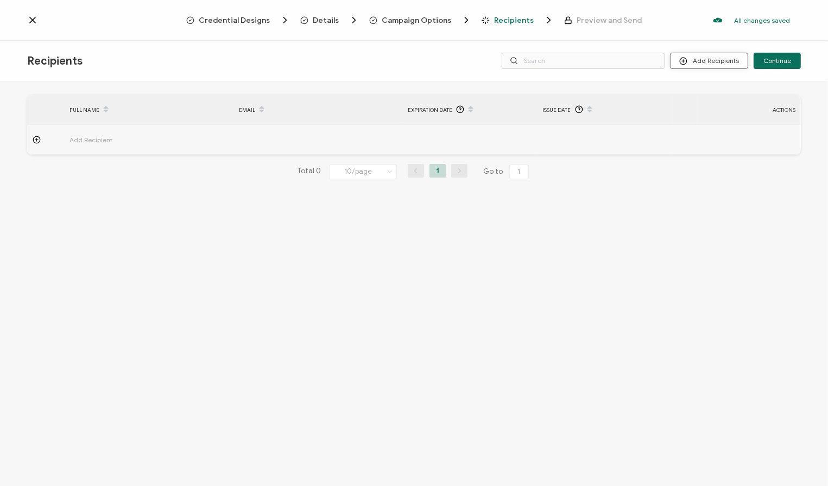
click at [581, 57] on button "Add Recipients" at bounding box center [709, 61] width 78 height 16
click at [581, 90] on span "Upload Recipients" at bounding box center [724, 90] width 55 height 8
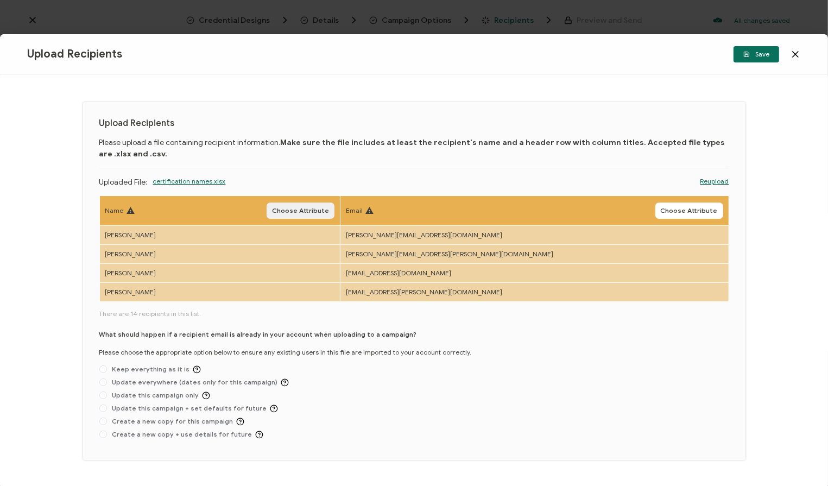
click at [329, 212] on span "Choose Attribute" at bounding box center [300, 210] width 57 height 7
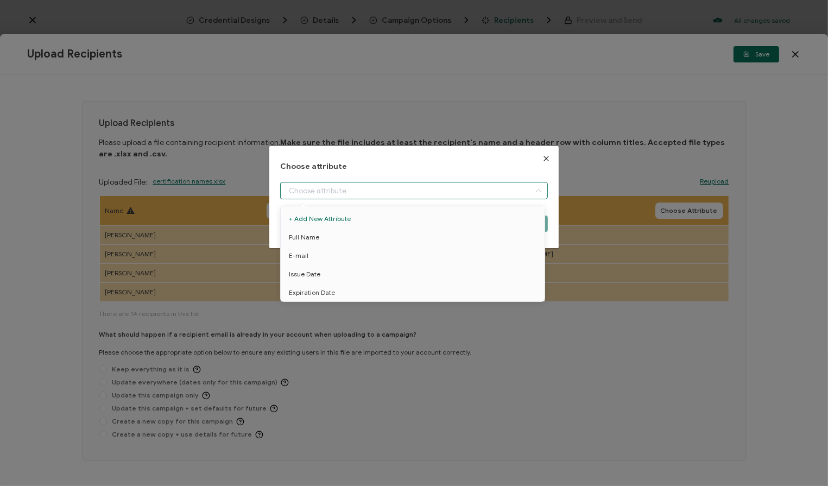
click at [391, 190] on input "dialog" at bounding box center [414, 190] width 268 height 17
click at [368, 235] on li "Full Name" at bounding box center [414, 237] width 273 height 18
type input "Full Name"
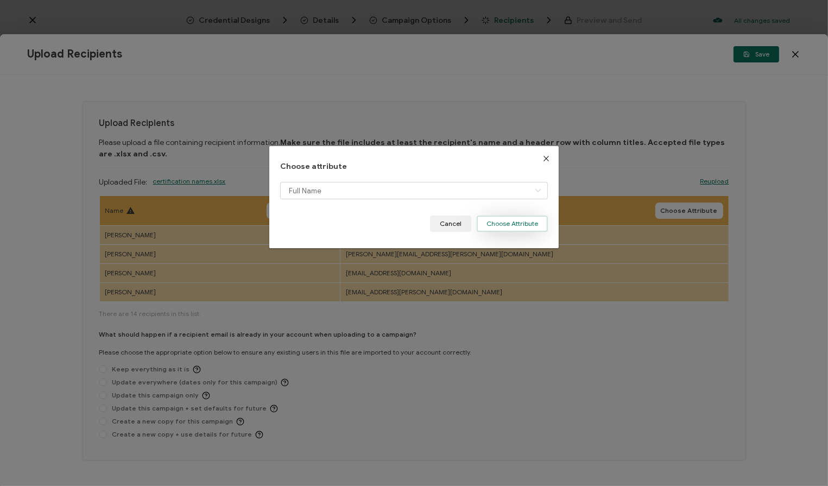
click at [507, 227] on button "Choose Attribute" at bounding box center [511, 223] width 71 height 16
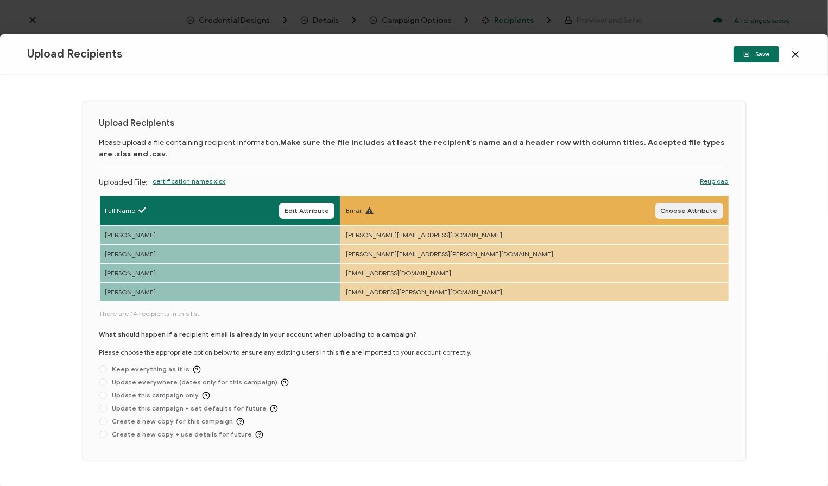
click at [581, 209] on span "Choose Attribute" at bounding box center [688, 210] width 57 height 7
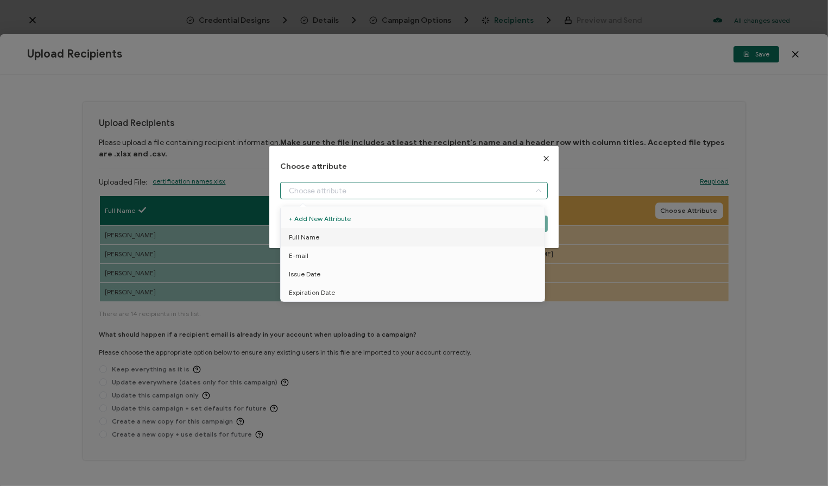
click at [475, 188] on input "dialog" at bounding box center [414, 190] width 268 height 17
click at [304, 251] on span "E-mail" at bounding box center [299, 255] width 20 height 18
type input "E-mail"
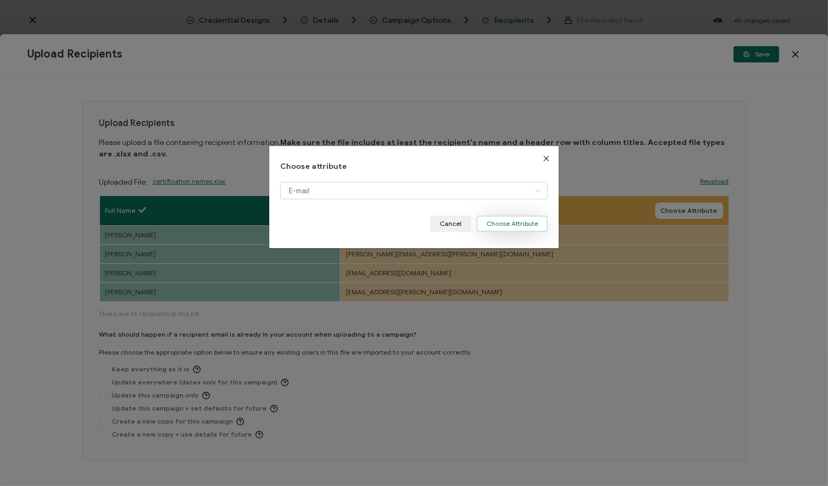
click at [514, 221] on button "Choose Attribute" at bounding box center [511, 223] width 71 height 16
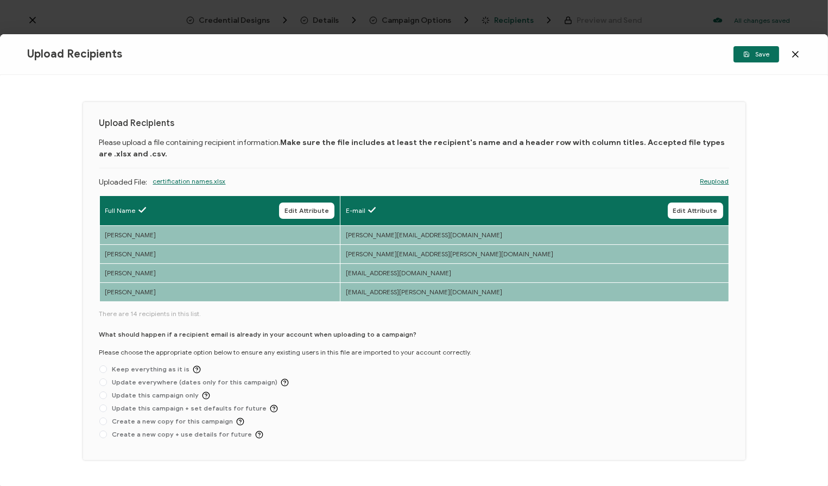
click at [170, 390] on div "What should happen if a recipient email is already in your account when uploadi…" at bounding box center [414, 386] width 630 height 114
click at [173, 395] on span "Update this campaign only" at bounding box center [158, 395] width 103 height 8
click at [107, 395] on input "Update this campaign only" at bounding box center [103, 395] width 8 height 9
radio input "true"
click at [581, 52] on span "Save" at bounding box center [756, 54] width 26 height 7
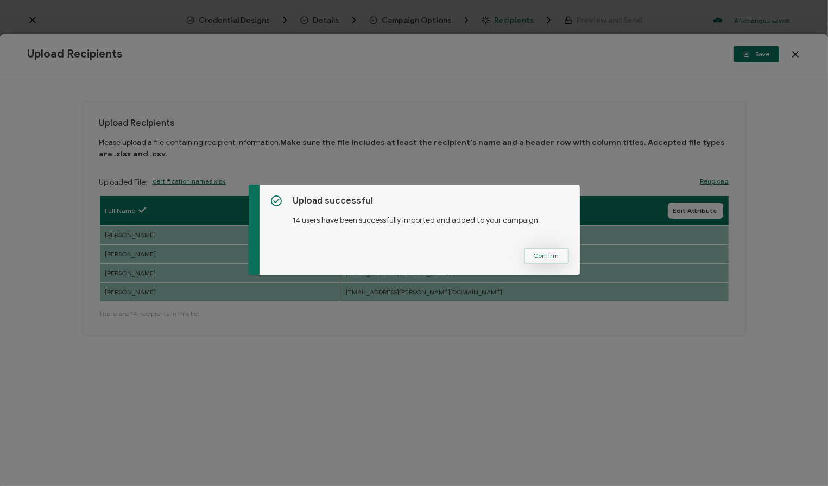
click at [540, 253] on span "Confirm" at bounding box center [546, 255] width 26 height 7
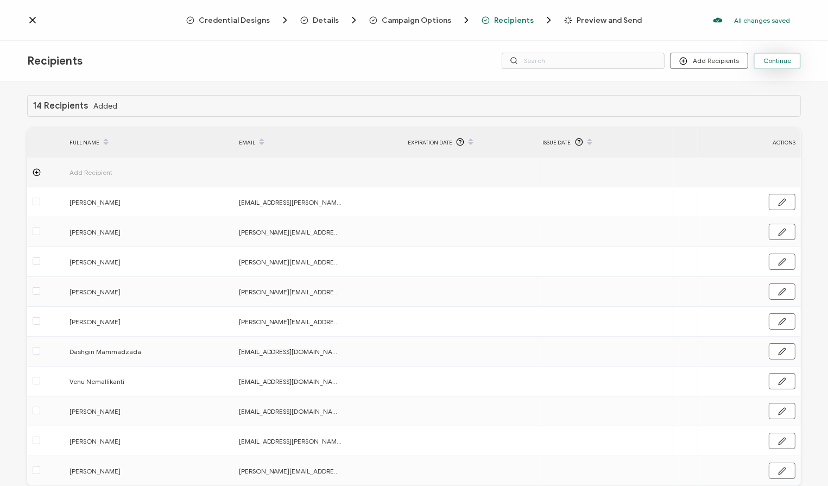
click at [581, 59] on span "Continue" at bounding box center [777, 61] width 28 height 7
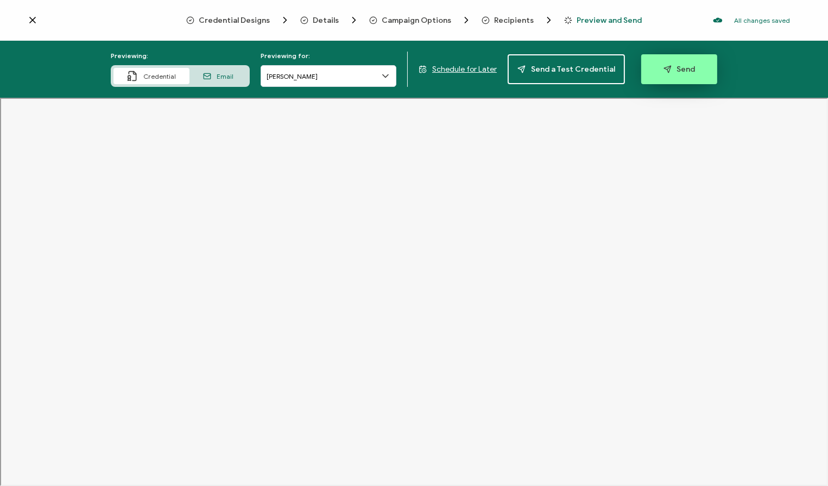
click at [581, 72] on span "Send" at bounding box center [679, 69] width 32 height 8
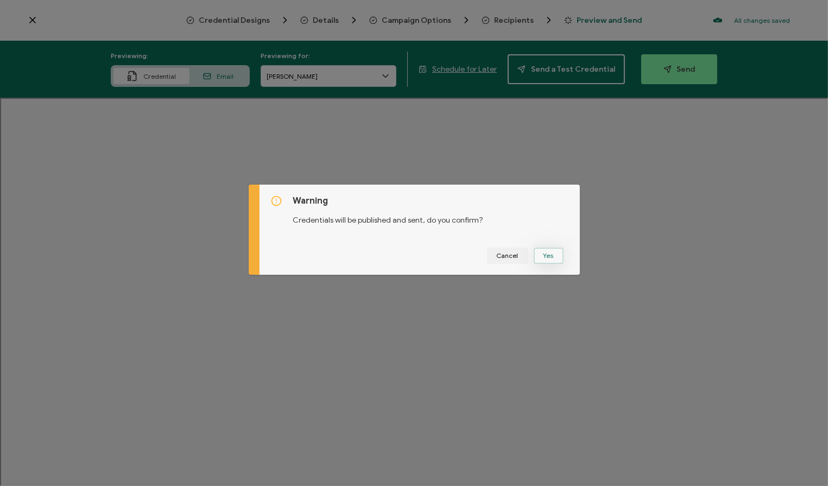
click at [547, 256] on button "Yes" at bounding box center [548, 255] width 30 height 16
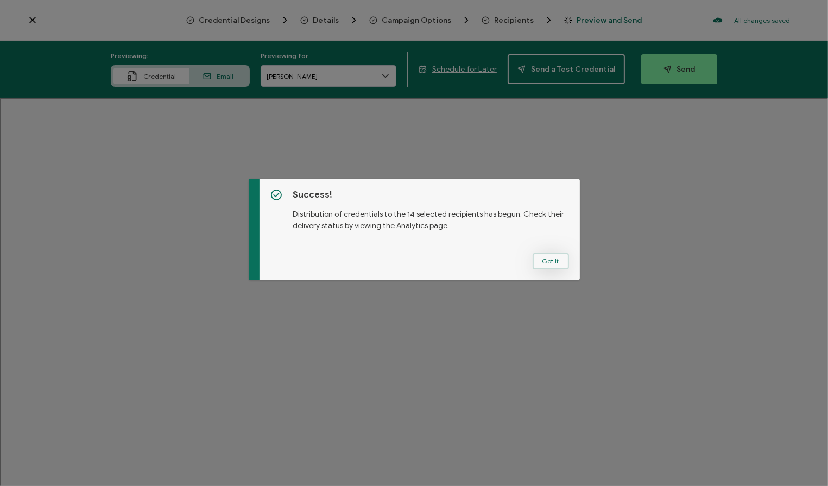
click at [549, 260] on button "Got It" at bounding box center [550, 261] width 36 height 16
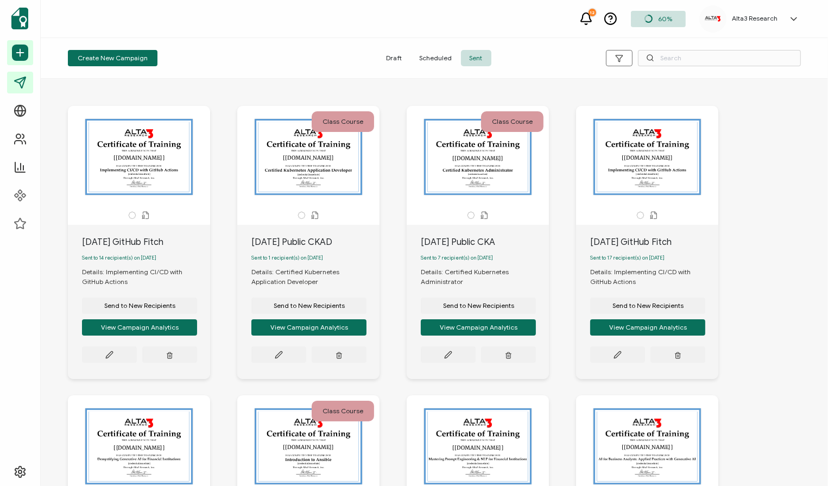
click at [136, 216] on div at bounding box center [138, 215] width 131 height 8
click at [140, 153] on div "The recipient’s full name, which will be automatically filled based on the info…" at bounding box center [139, 157] width 114 height 76
click at [131, 171] on div "The recipient’s full name, which will be automatically filled based on the info…" at bounding box center [139, 157] width 114 height 76
click at [476, 58] on span "Sent" at bounding box center [476, 58] width 30 height 16
click at [148, 244] on div "[DATE] GitHub Fitch" at bounding box center [146, 242] width 128 height 13
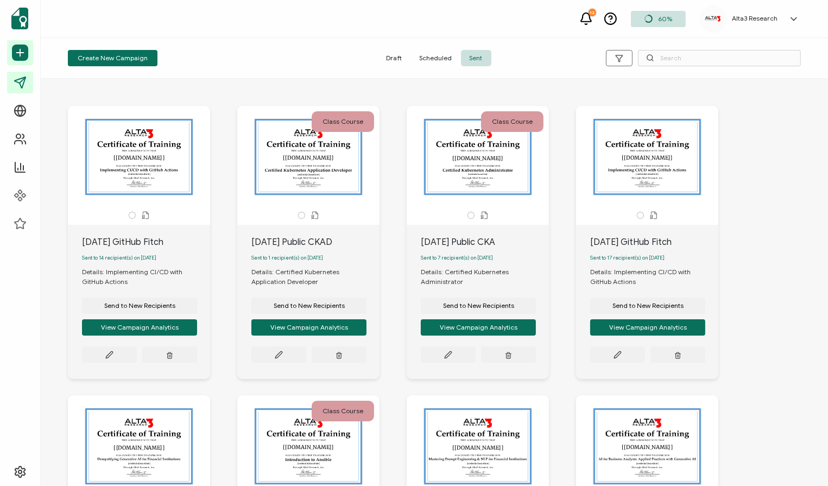
click at [129, 166] on div "The recipient’s full name, which will be automatically filled based on the info…" at bounding box center [139, 157] width 114 height 76
click at [128, 334] on button "View Campaign Analytics" at bounding box center [139, 327] width 115 height 16
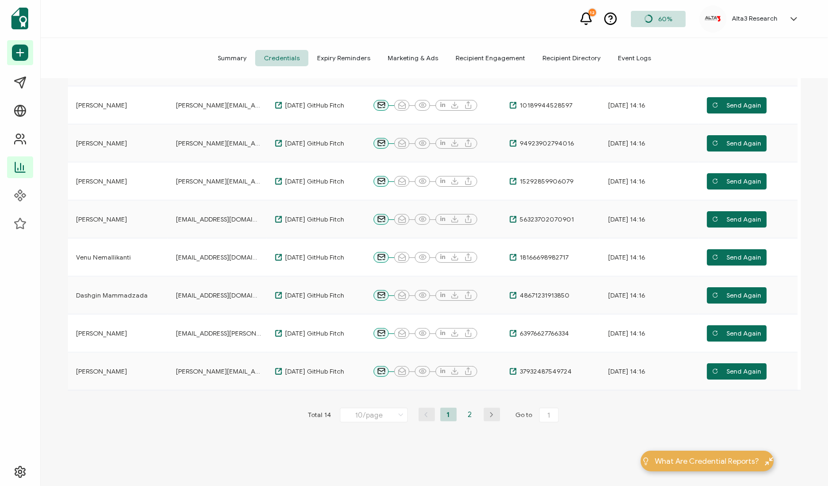
scroll to position [228, 0]
click at [490, 416] on icon "button" at bounding box center [492, 414] width 16 height 7
type input "2"
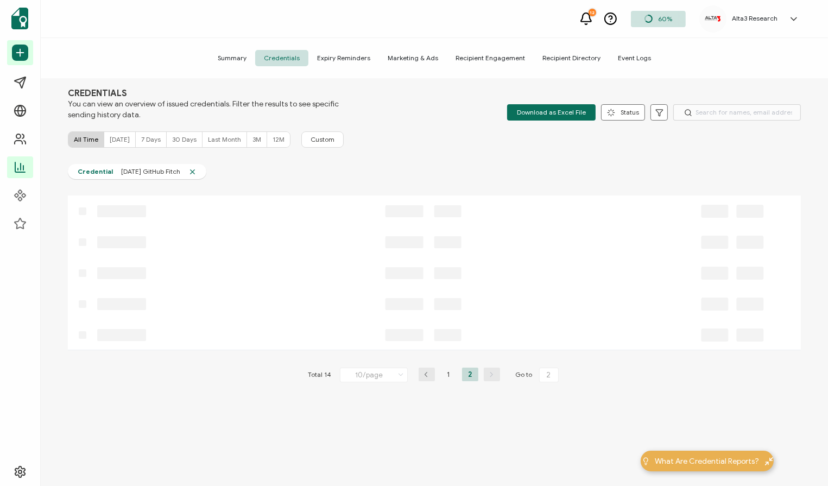
scroll to position [0, 0]
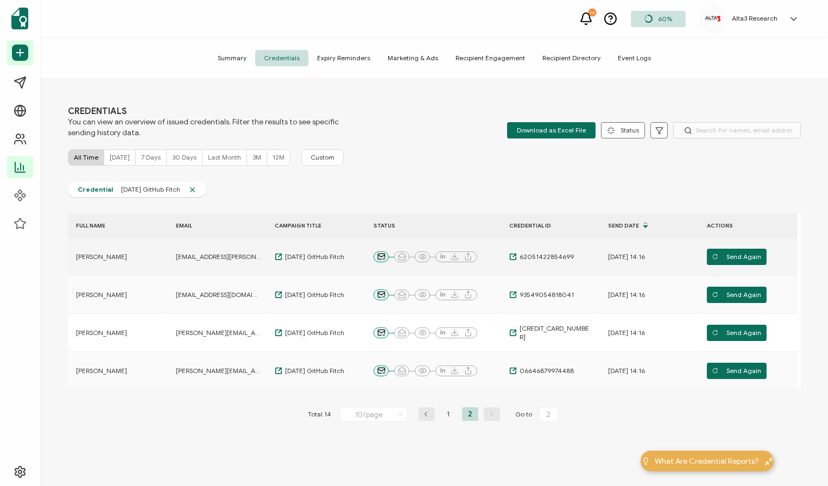
click at [98, 256] on span "[PERSON_NAME]" at bounding box center [101, 256] width 51 height 9
click at [281, 255] on icon at bounding box center [279, 257] width 8 height 8
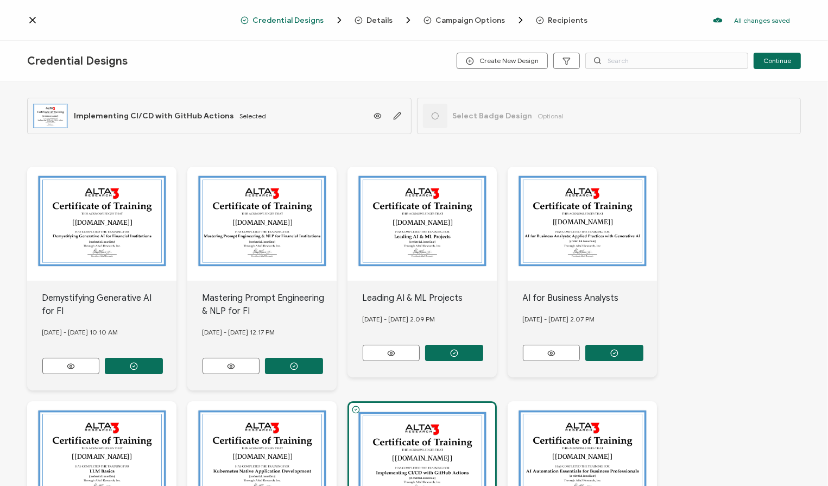
click at [555, 21] on span "Recipients" at bounding box center [568, 20] width 40 height 8
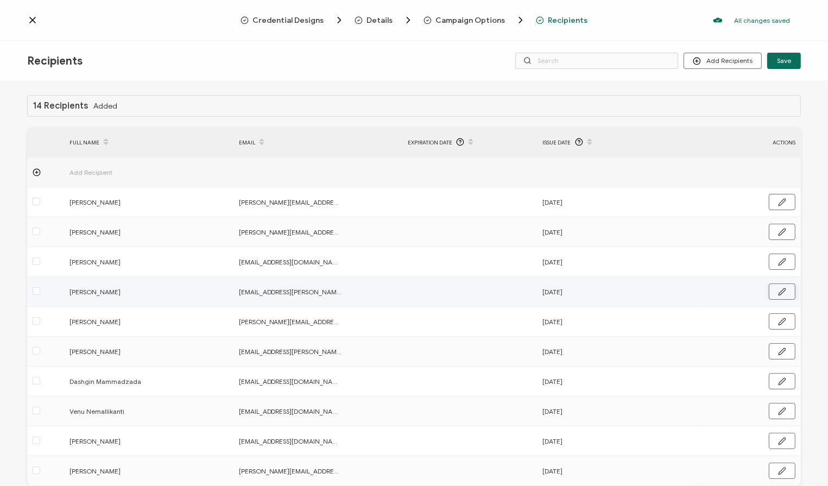
click at [581, 289] on icon "button" at bounding box center [782, 292] width 8 height 8
click at [550, 290] on icon at bounding box center [552, 291] width 14 height 17
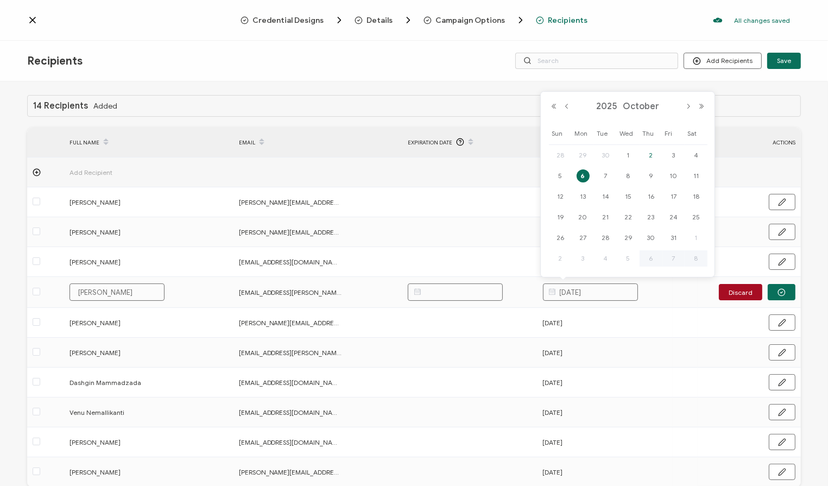
click at [581, 154] on span "2" at bounding box center [650, 155] width 13 height 13
type input "[DATE]"
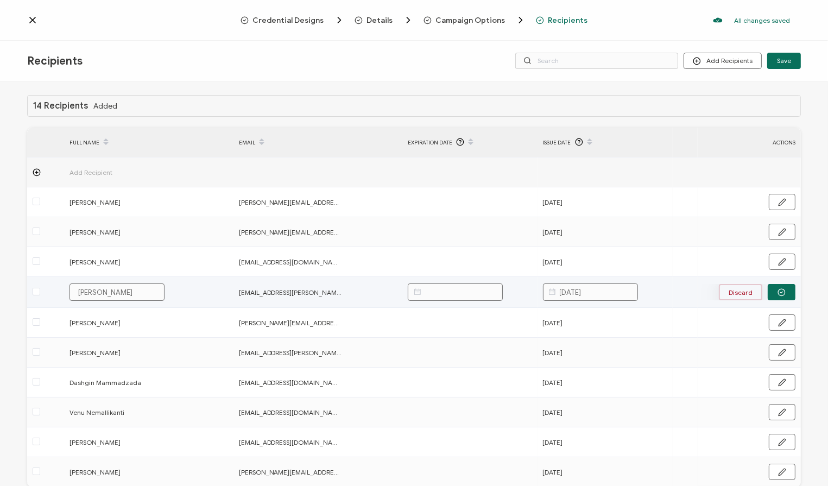
click at [581, 293] on button "Discard" at bounding box center [740, 292] width 43 height 16
click at [36, 289] on span at bounding box center [37, 291] width 8 height 8
click at [40, 287] on input "checkbox" at bounding box center [40, 287] width 0 height 0
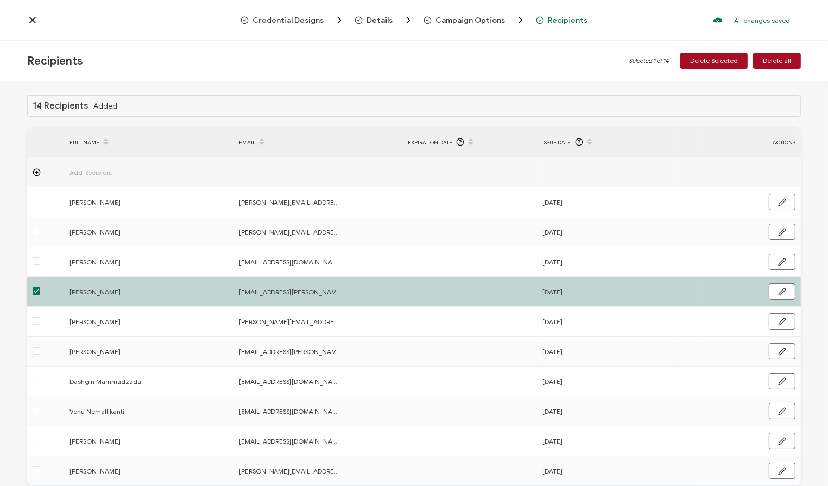
click at [36, 289] on span at bounding box center [37, 291] width 8 height 8
click at [40, 287] on input "checkbox" at bounding box center [40, 287] width 0 height 0
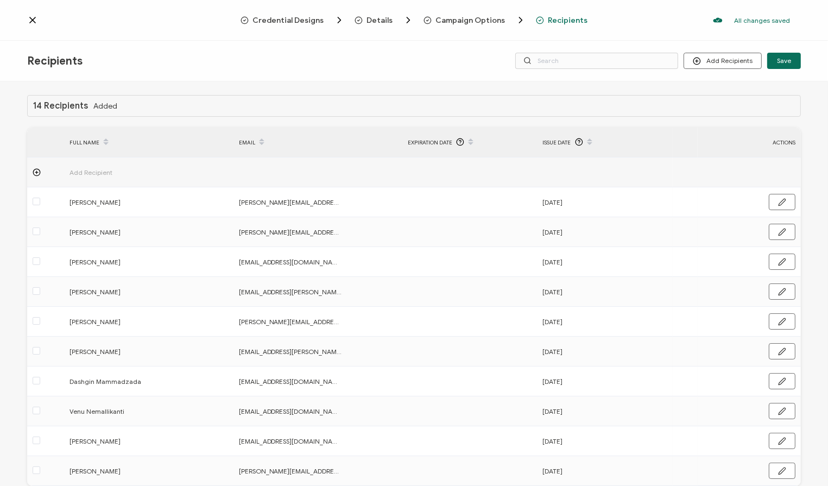
click at [34, 17] on icon at bounding box center [32, 20] width 11 height 11
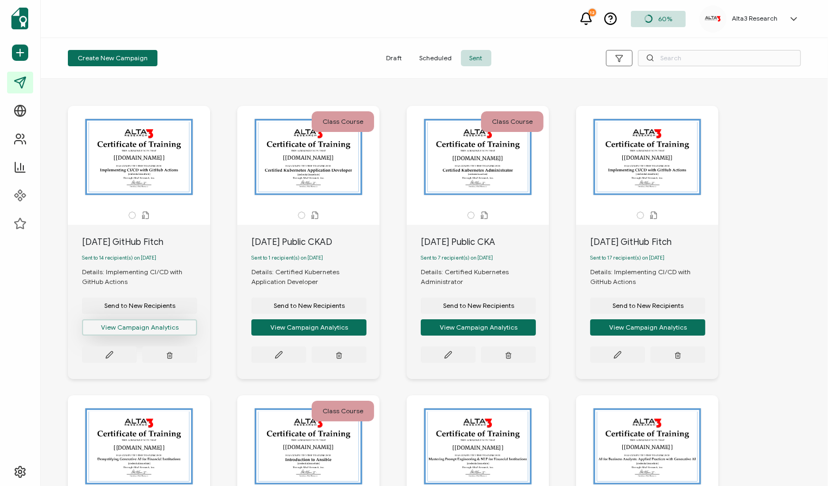
click at [134, 327] on button "View Campaign Analytics" at bounding box center [139, 327] width 115 height 16
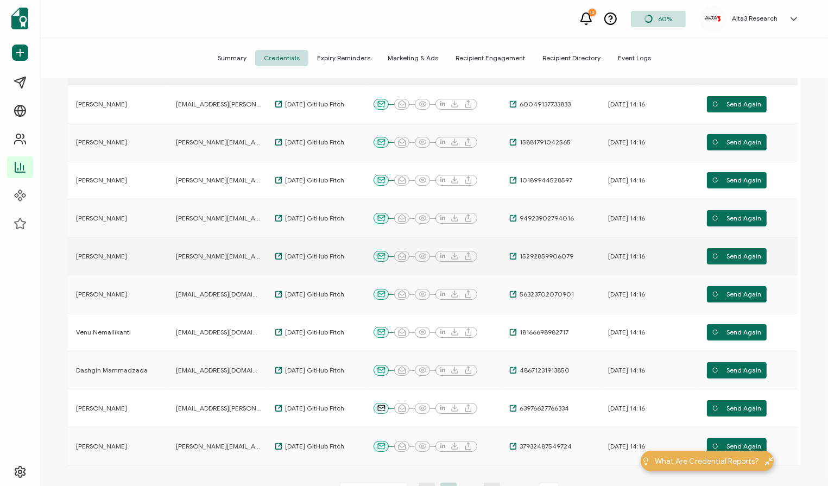
scroll to position [221, 0]
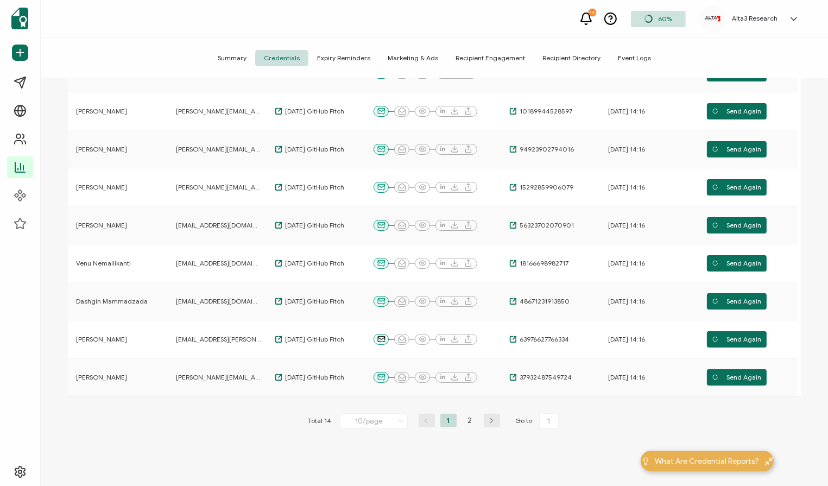
click at [491, 424] on button "button" at bounding box center [492, 421] width 16 height 14
type input "2"
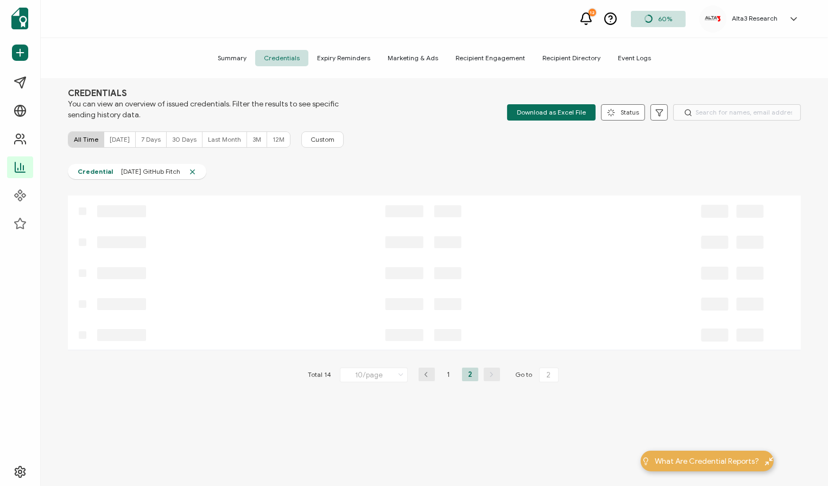
scroll to position [0, 0]
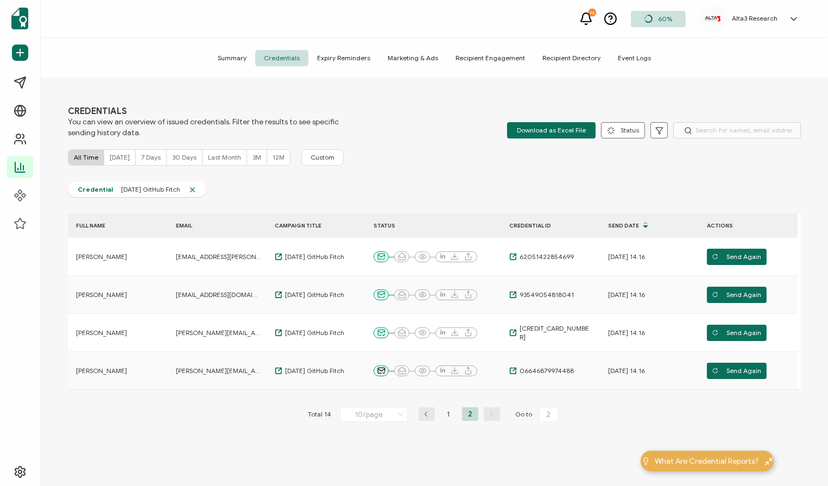
drag, startPoint x: 322, startPoint y: 256, endPoint x: 271, endPoint y: 190, distance: 83.6
click at [271, 190] on div "Credential [DATE] GitHub Fitch" at bounding box center [434, 192] width 733 height 21
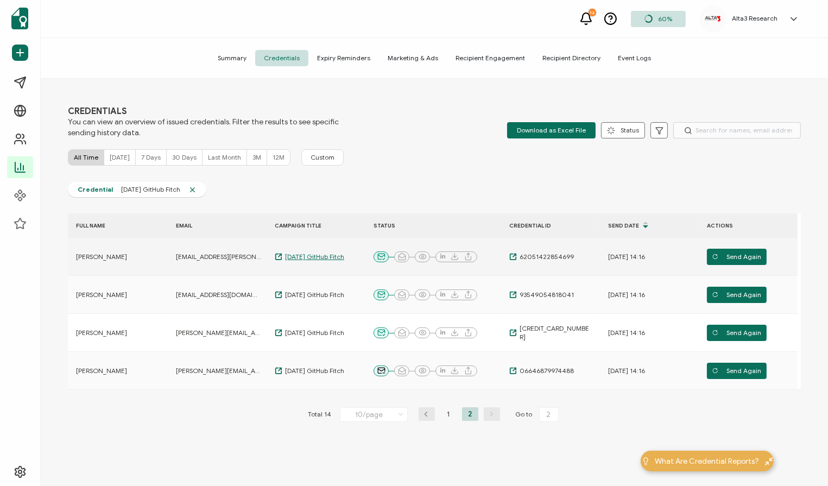
click at [303, 257] on span "[DATE] GitHub Fitch" at bounding box center [313, 256] width 62 height 9
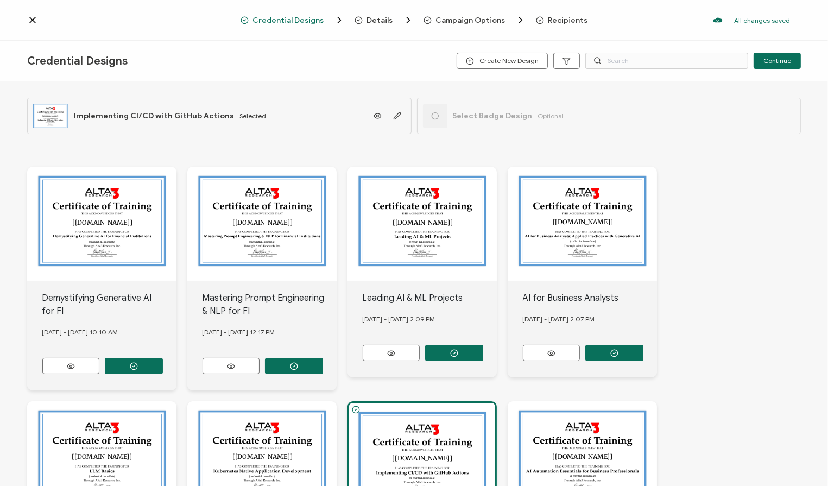
click at [552, 21] on span "Recipients" at bounding box center [568, 20] width 40 height 8
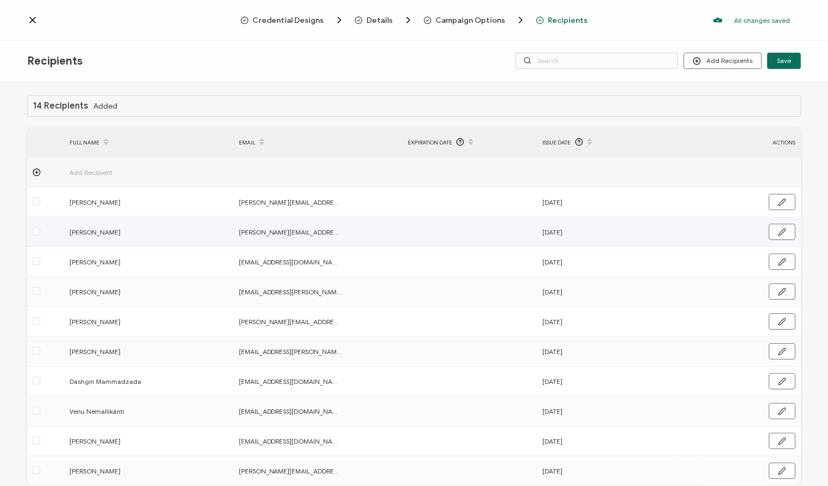
scroll to position [53, 0]
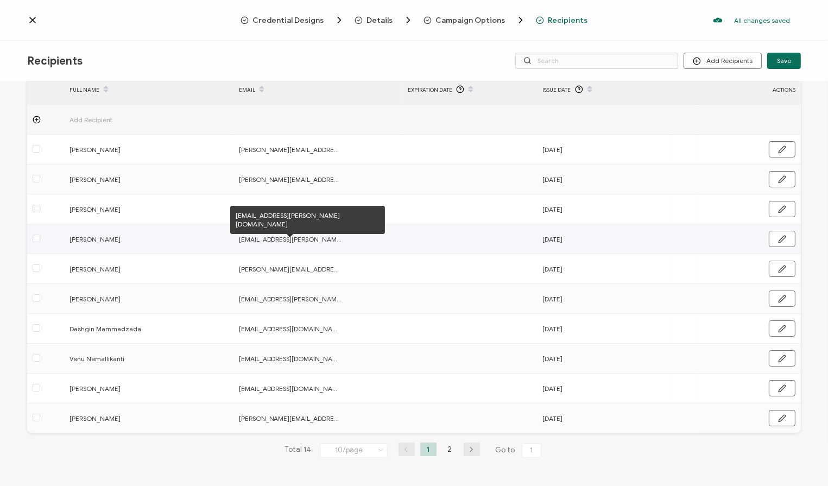
click at [294, 238] on span "[EMAIL_ADDRESS][PERSON_NAME][DOMAIN_NAME]" at bounding box center [290, 239] width 103 height 12
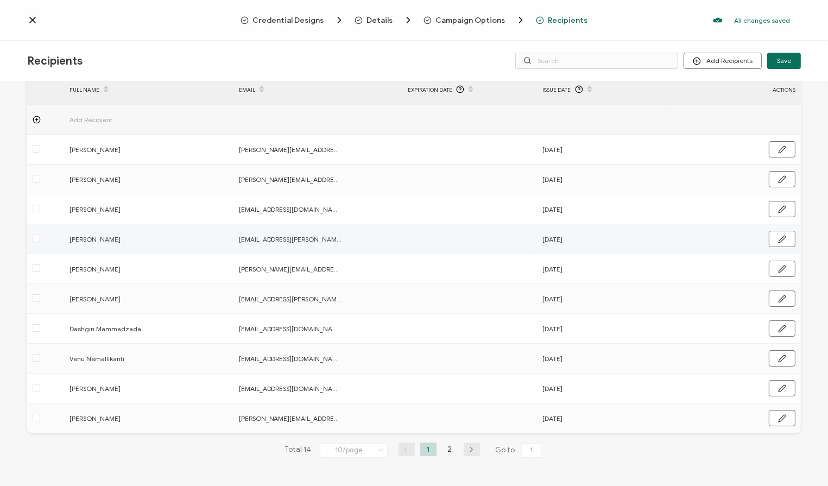
click at [561, 238] on span "[DATE]" at bounding box center [553, 239] width 20 height 12
click at [89, 239] on span "[PERSON_NAME]" at bounding box center [120, 239] width 103 height 12
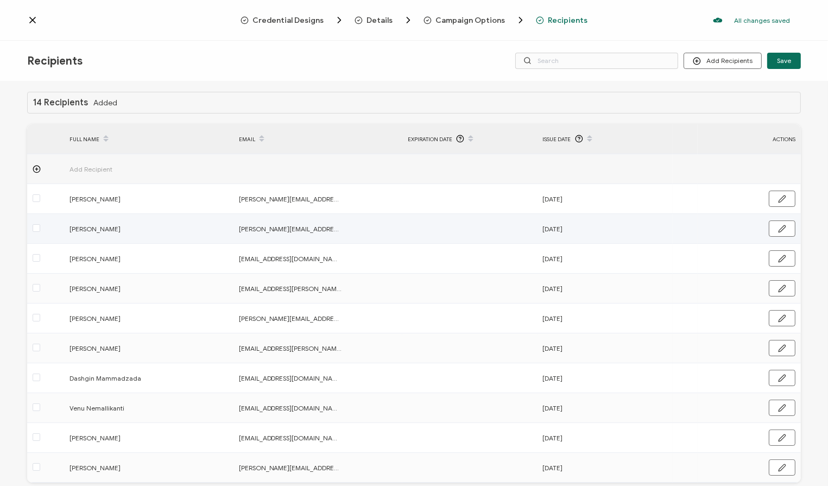
scroll to position [3, 0]
click at [37, 287] on span at bounding box center [37, 288] width 8 height 8
click at [40, 284] on input "checkbox" at bounding box center [40, 284] width 0 height 0
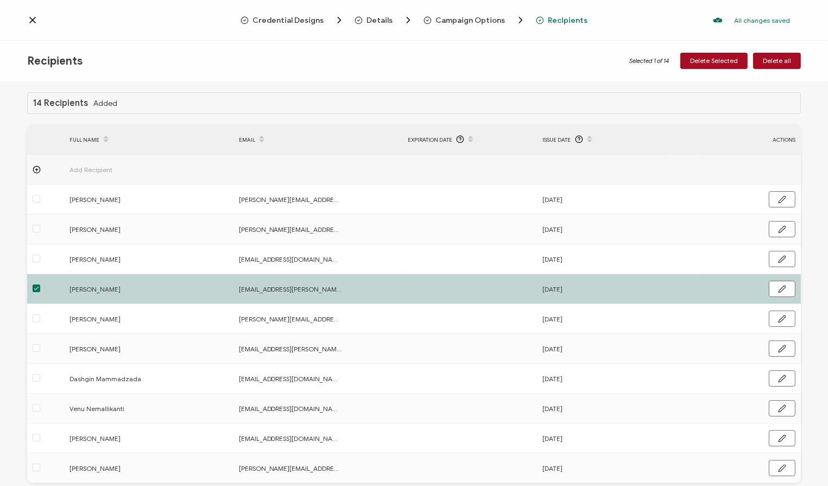
click at [37, 287] on span at bounding box center [37, 288] width 8 height 8
click at [40, 284] on input "checkbox" at bounding box center [40, 284] width 0 height 0
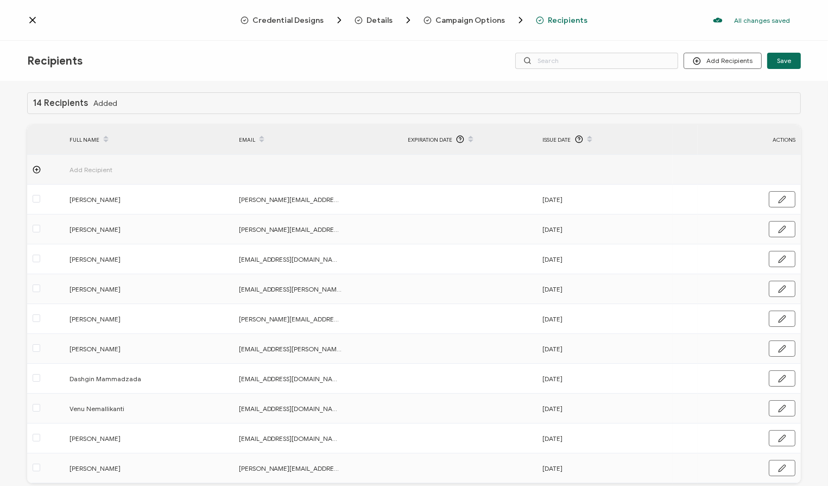
click at [550, 22] on span "Recipients" at bounding box center [568, 20] width 40 height 8
click at [382, 21] on span "Details" at bounding box center [380, 20] width 26 height 8
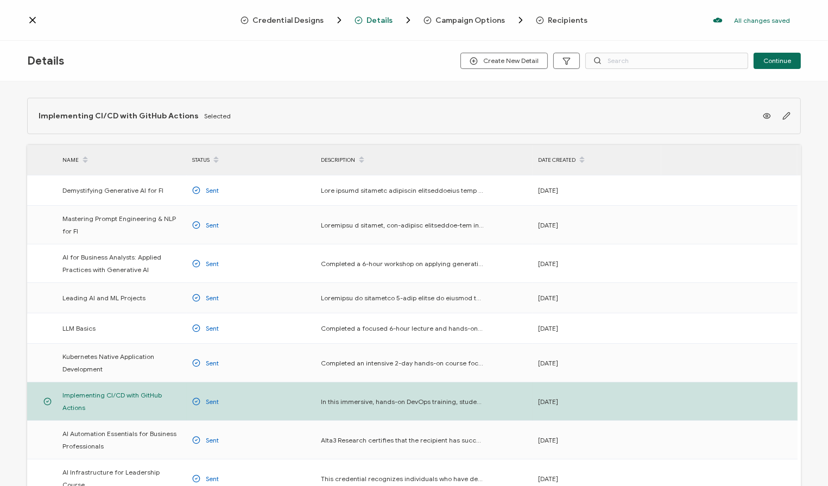
click at [461, 29] on div "Credential Designs Details Campaign Options Recipients All changes saved We sav…" at bounding box center [414, 20] width 828 height 41
click at [468, 18] on span "Campaign Options" at bounding box center [470, 20] width 69 height 8
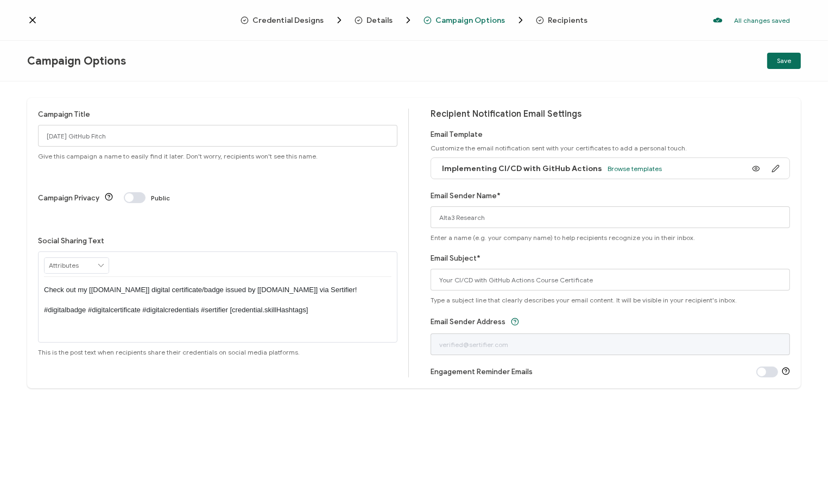
click at [560, 18] on span "Recipients" at bounding box center [568, 20] width 40 height 8
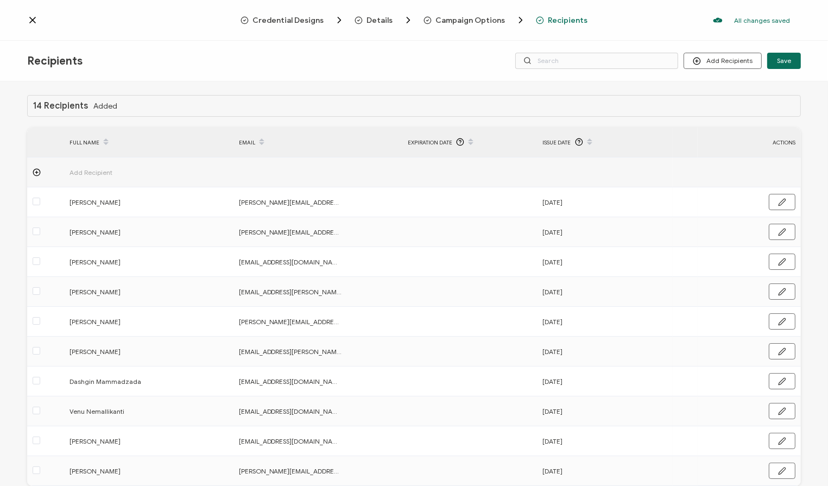
click at [25, 18] on div "Credential Designs Details Campaign Options Recipients All changes saved We sav…" at bounding box center [414, 20] width 828 height 41
click at [34, 22] on icon at bounding box center [32, 19] width 5 height 5
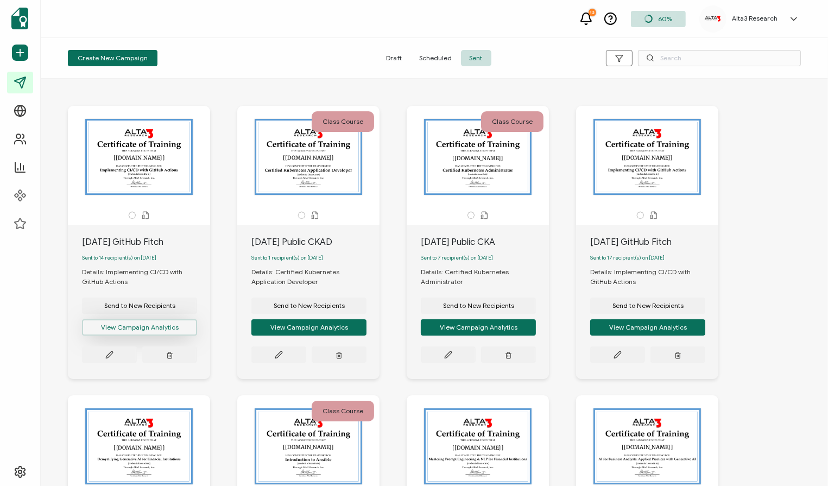
click at [126, 331] on button "View Campaign Analytics" at bounding box center [139, 327] width 115 height 16
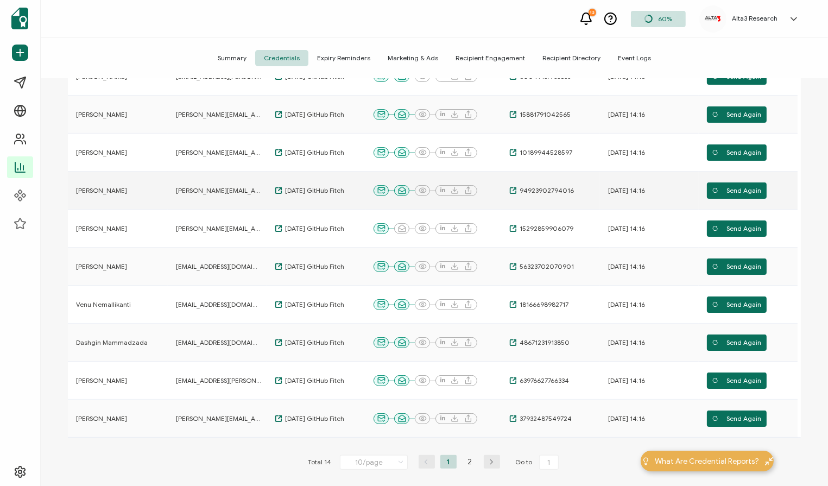
scroll to position [192, 0]
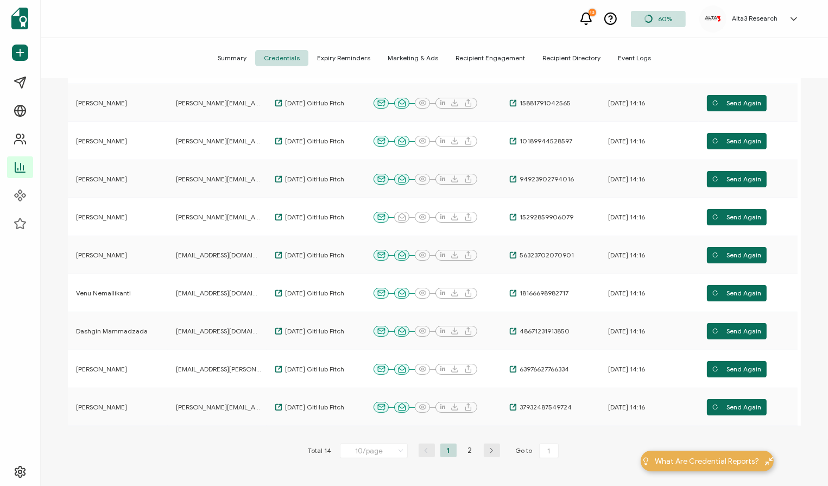
click at [490, 450] on icon "button" at bounding box center [492, 450] width 16 height 7
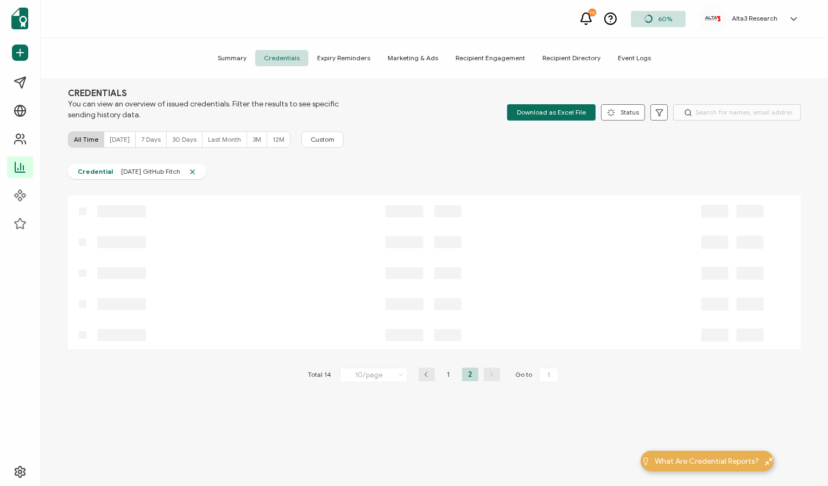
type input "2"
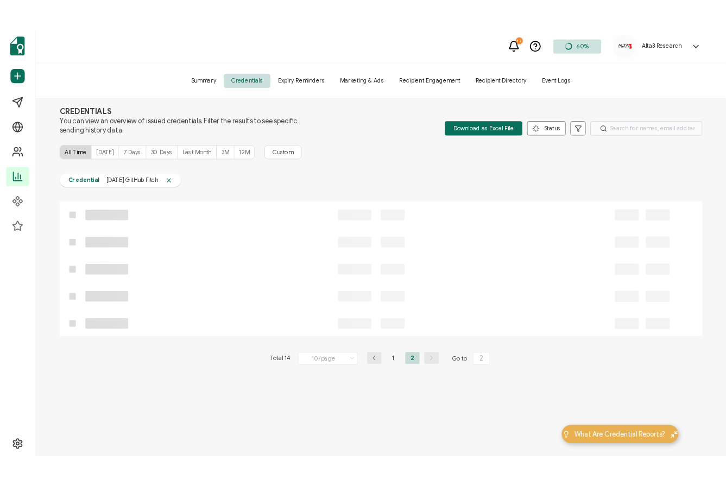
scroll to position [0, 0]
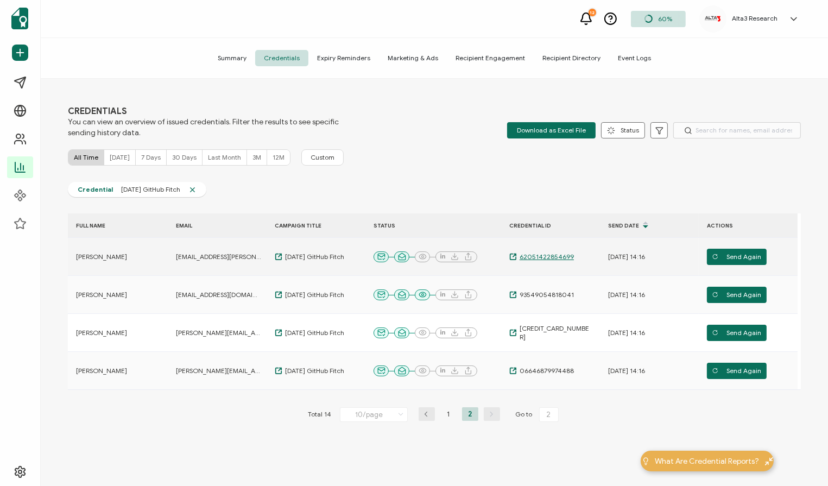
click at [532, 256] on span "62051422854699" at bounding box center [545, 256] width 57 height 9
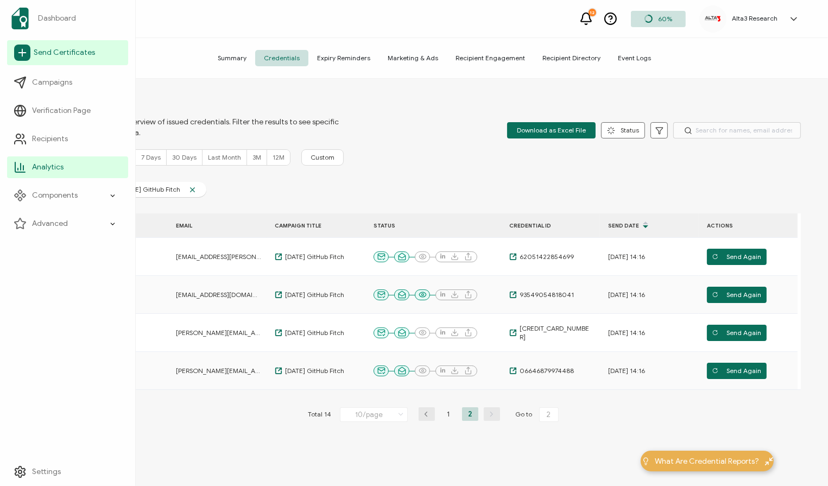
click at [52, 54] on span "Send Certificates" at bounding box center [64, 52] width 61 height 11
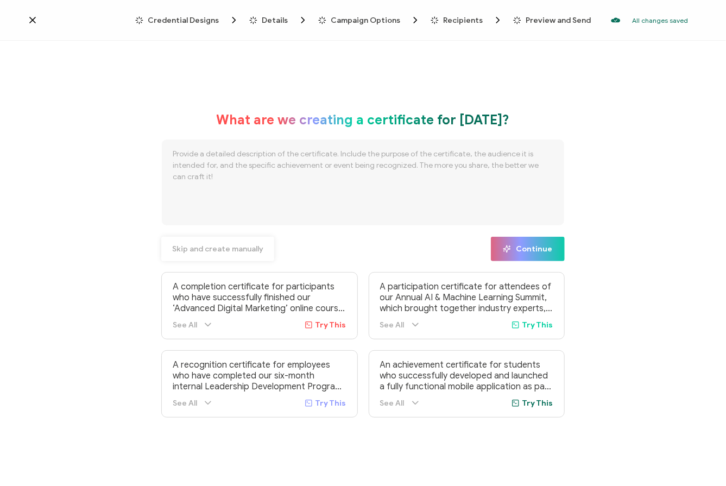
click at [230, 249] on span "Skip and create manually" at bounding box center [217, 249] width 91 height 8
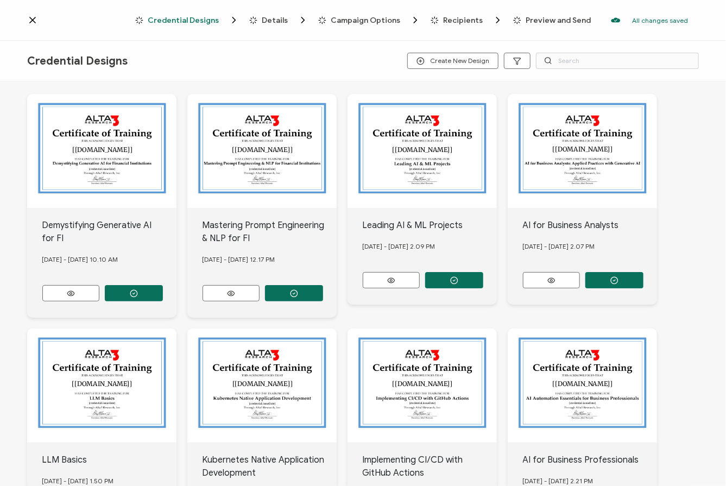
scroll to position [10, 0]
click at [289, 288] on button "button" at bounding box center [294, 292] width 58 height 16
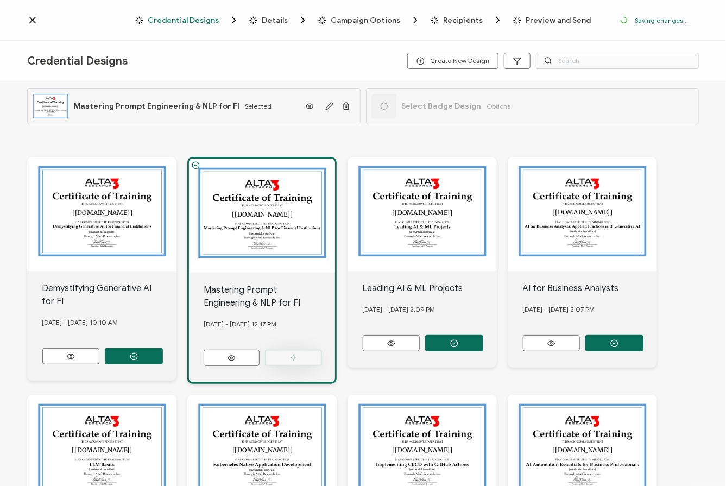
scroll to position [73, 0]
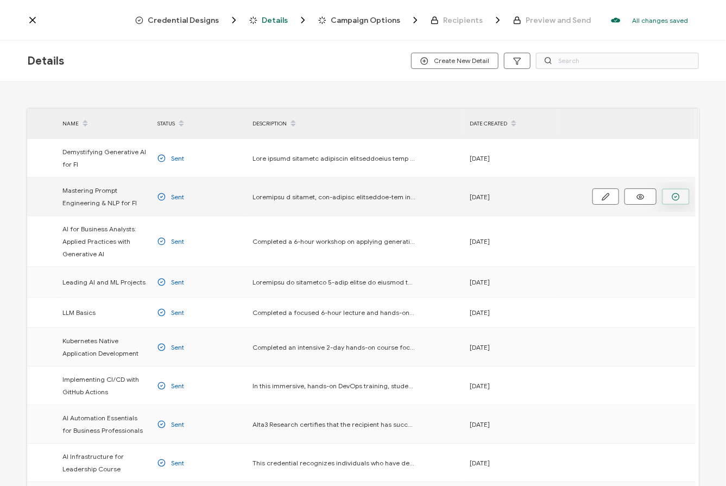
click at [581, 195] on icon "button" at bounding box center [675, 197] width 8 height 8
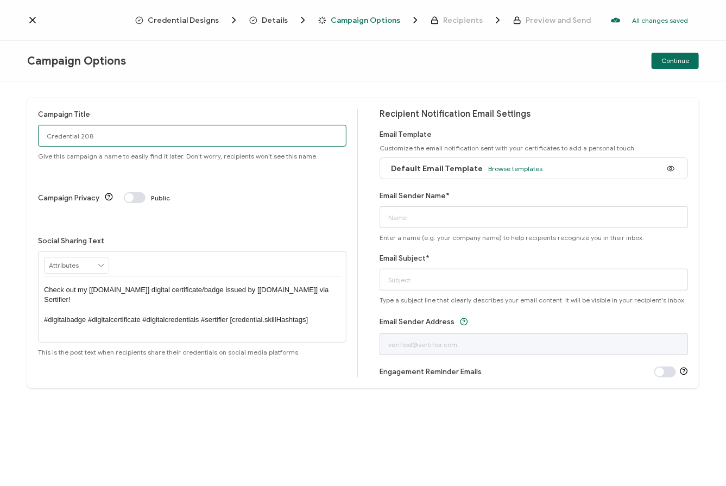
drag, startPoint x: 106, startPoint y: 139, endPoint x: -28, endPoint y: 123, distance: 135.0
click at [0, 123] on html "Credential Designs Details Campaign Options Recipients Preview and Send All cha…" at bounding box center [363, 243] width 726 height 486
type input "9/29 PE & NLP JPMC"
click at [505, 168] on span "Browse templates" at bounding box center [515, 168] width 54 height 8
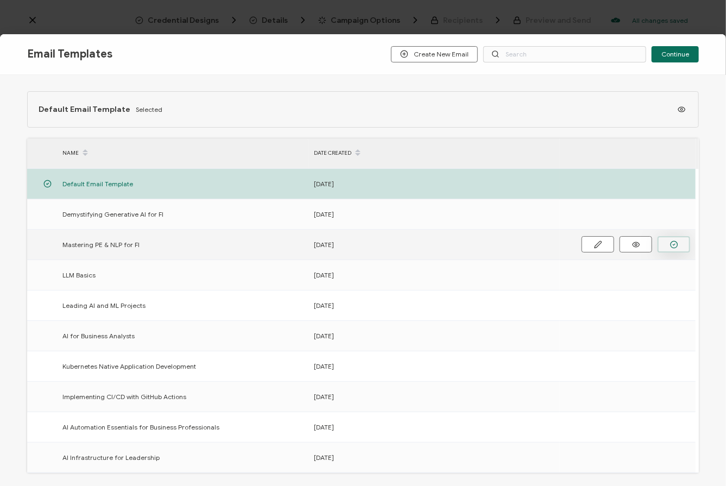
click at [581, 244] on icon "button" at bounding box center [674, 244] width 8 height 8
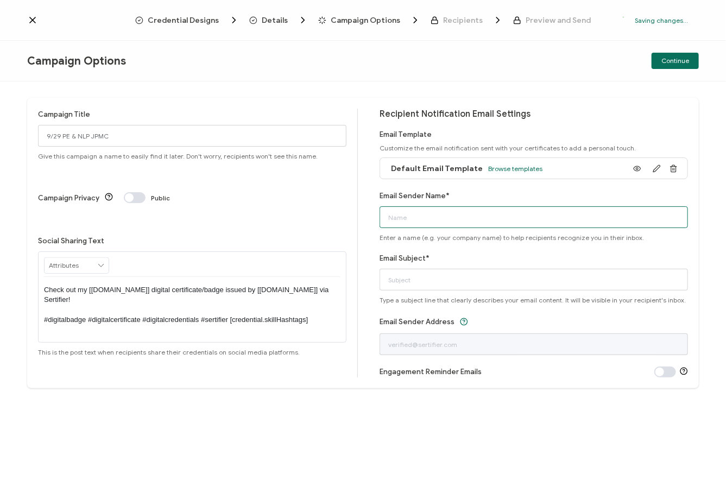
click at [429, 219] on input "Email Sender Name*" at bounding box center [533, 217] width 308 height 22
type input "Alt"
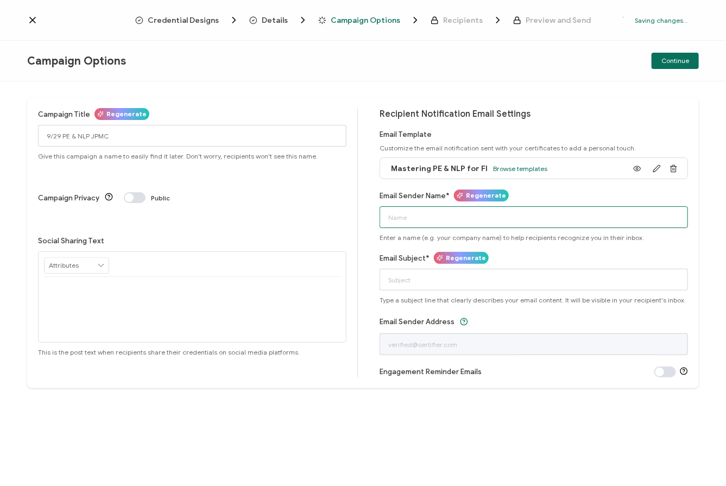
click at [429, 219] on input "Email Sender Name*" at bounding box center [533, 217] width 308 height 22
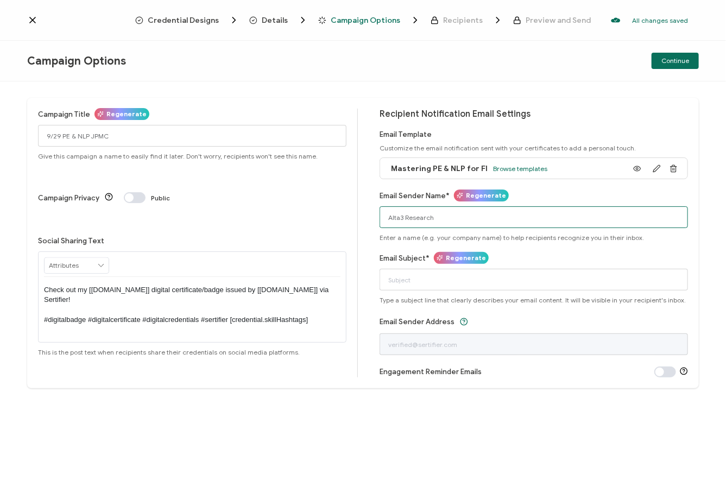
type input "Alta3 Research"
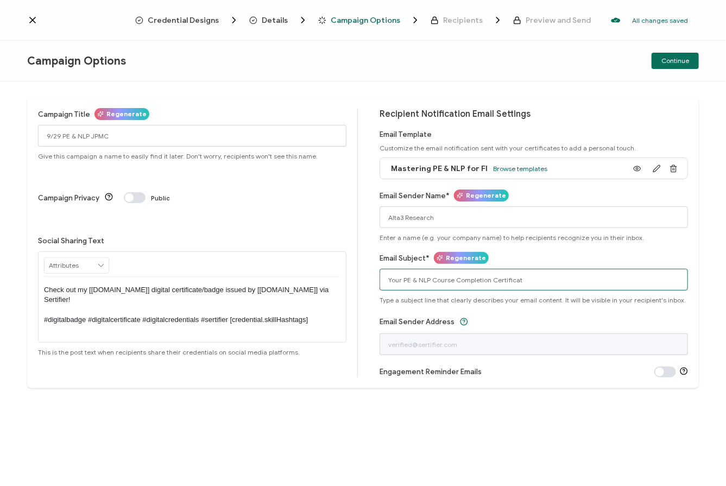
type input "Your PE & NLP Course Completion Certificate"
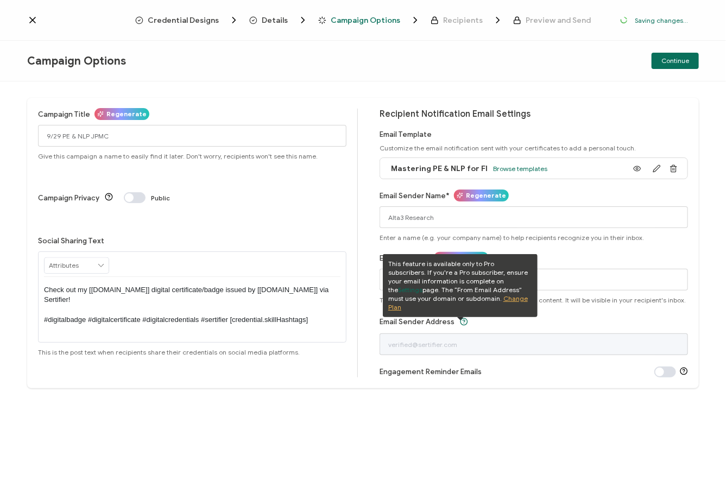
click at [486, 86] on div "Campaign Title Regenerate 9/29 PE & NLP JPMC Give this campaign a name to easil…" at bounding box center [363, 283] width 726 height 404
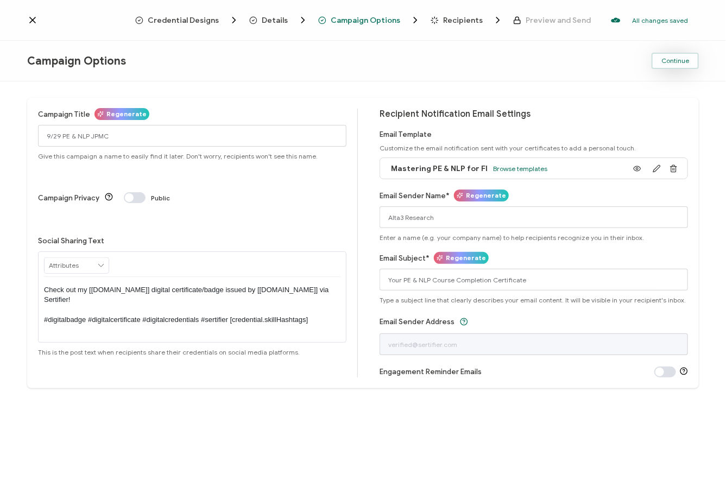
click at [581, 62] on span "Continue" at bounding box center [675, 61] width 28 height 7
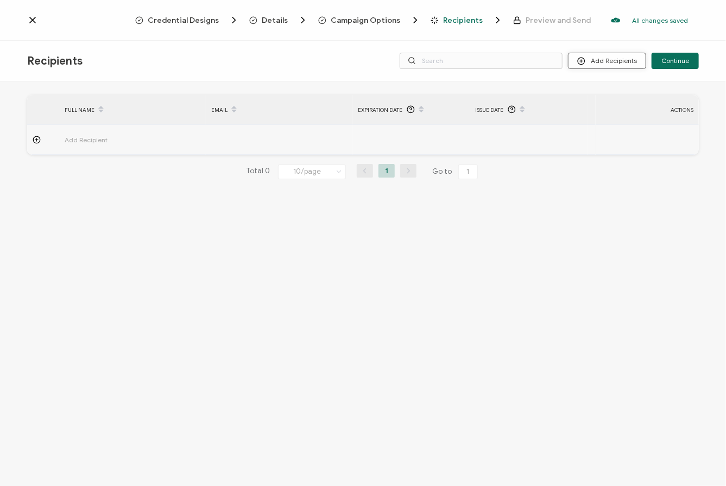
click at [581, 58] on button "Add Recipients" at bounding box center [607, 61] width 78 height 16
click at [581, 93] on span "Upload Recipients" at bounding box center [622, 90] width 55 height 8
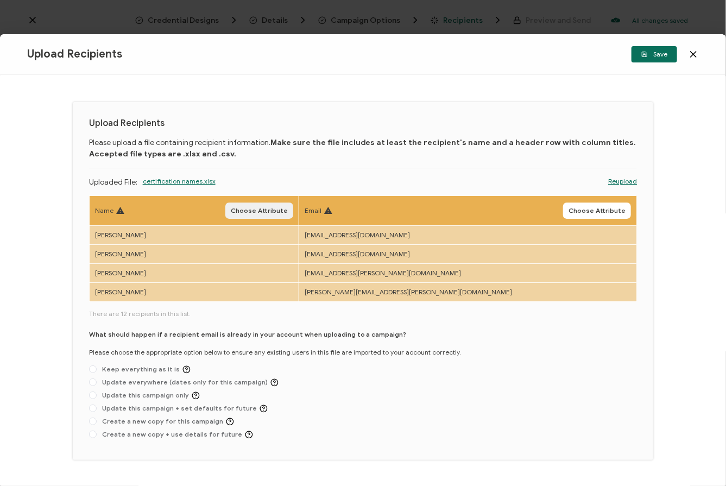
click at [288, 209] on span "Choose Attribute" at bounding box center [259, 210] width 57 height 7
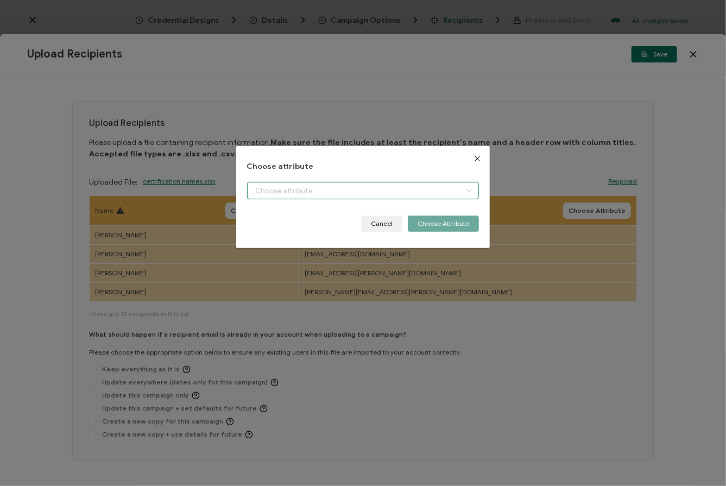
click at [288, 186] on input "dialog" at bounding box center [363, 190] width 232 height 17
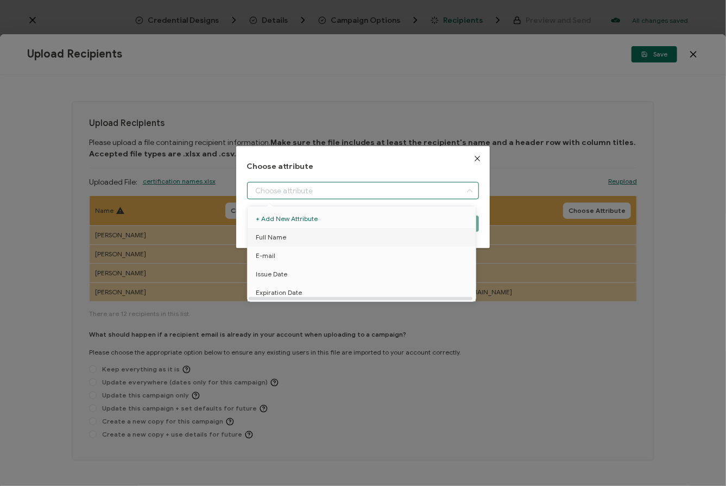
click at [279, 233] on span "Full Name" at bounding box center [271, 237] width 30 height 18
type input "Full Name"
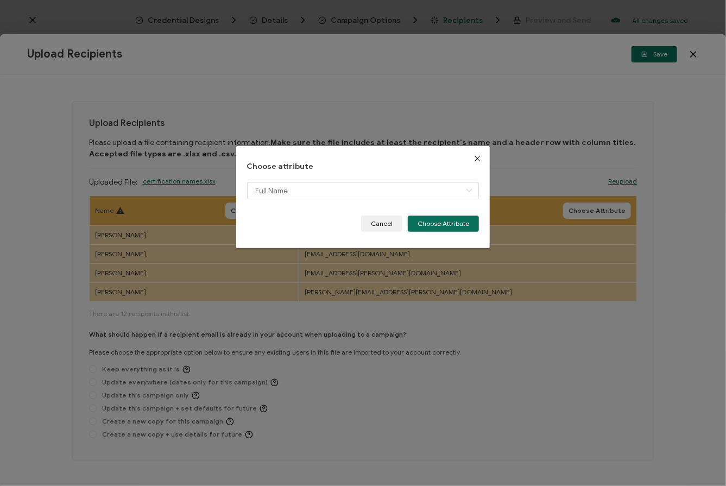
click at [433, 219] on button "Choose Attribute" at bounding box center [443, 223] width 71 height 16
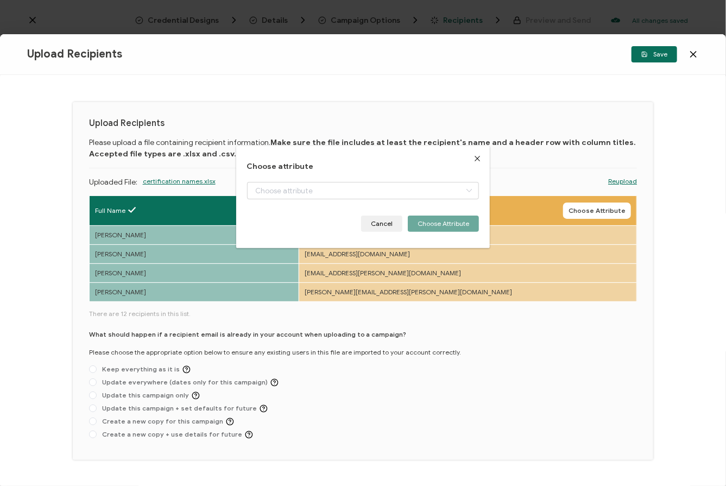
click at [581, 208] on body "Credential Designs Details Campaign Options Recipients Preview and Send All cha…" at bounding box center [363, 243] width 726 height 486
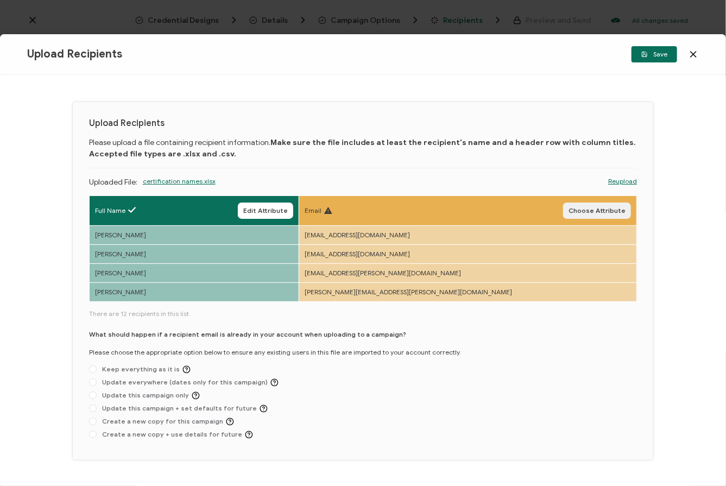
click at [581, 211] on span "Choose Attribute" at bounding box center [596, 210] width 57 height 7
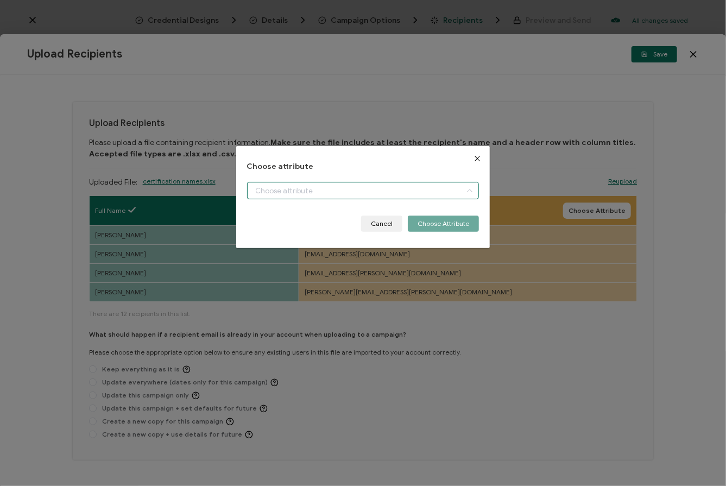
click at [391, 186] on input "dialog" at bounding box center [363, 190] width 232 height 17
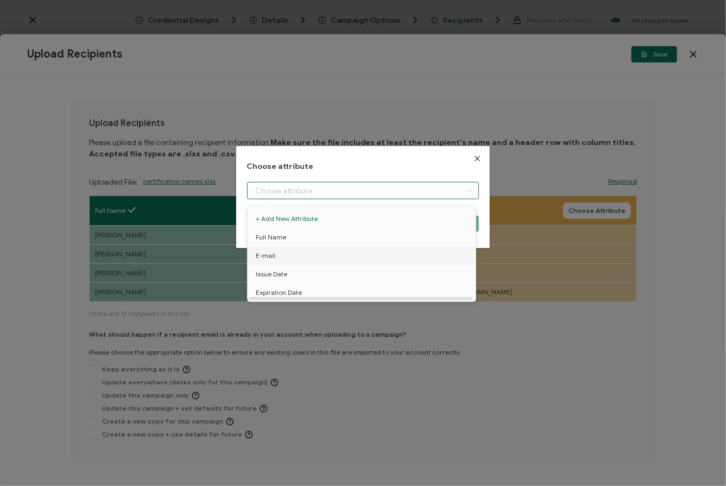
click at [264, 256] on span "E-mail" at bounding box center [266, 255] width 20 height 18
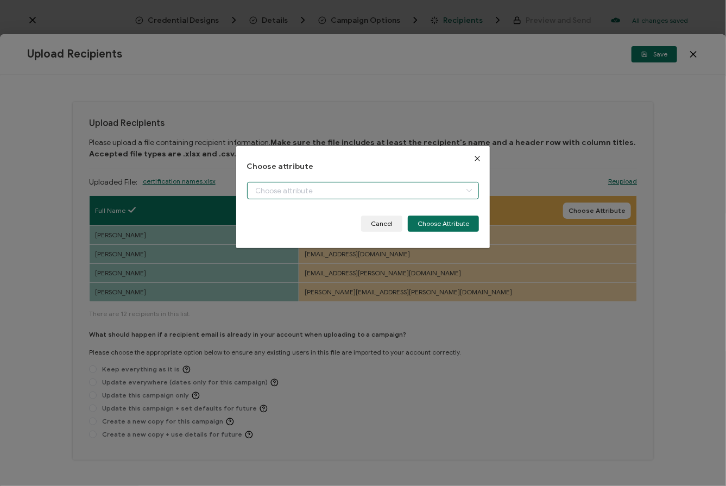
type input "E-mail"
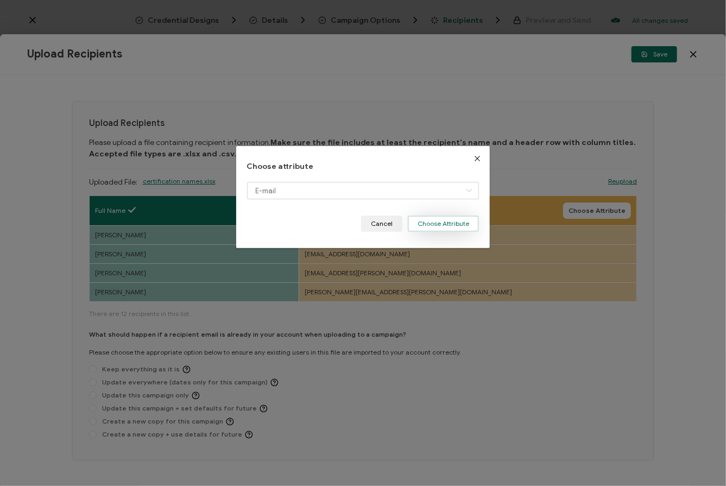
click at [449, 225] on button "Choose Attribute" at bounding box center [443, 223] width 71 height 16
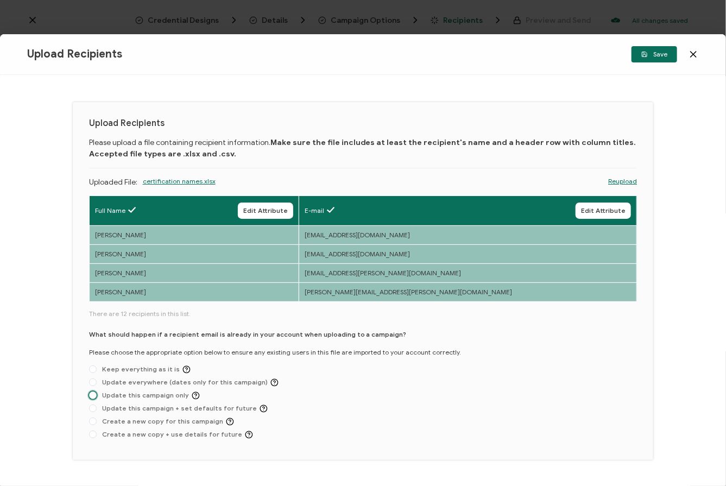
click at [115, 397] on span "Update this campaign only" at bounding box center [148, 395] width 103 height 8
click at [97, 397] on input "Update this campaign only" at bounding box center [93, 395] width 8 height 9
radio input "true"
click at [581, 52] on span "Save" at bounding box center [654, 54] width 26 height 7
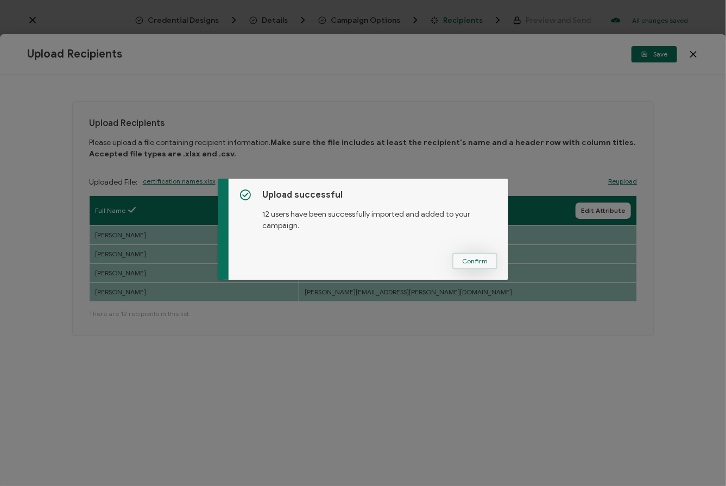
click at [468, 262] on span "Confirm" at bounding box center [475, 261] width 26 height 7
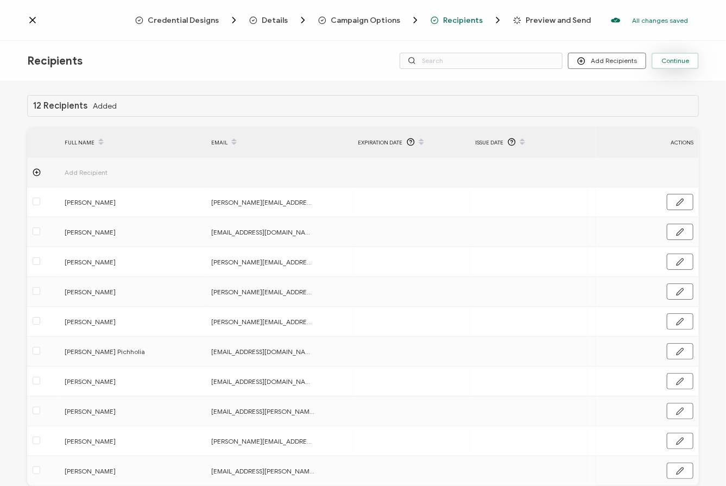
click at [581, 61] on span "Continue" at bounding box center [675, 61] width 28 height 7
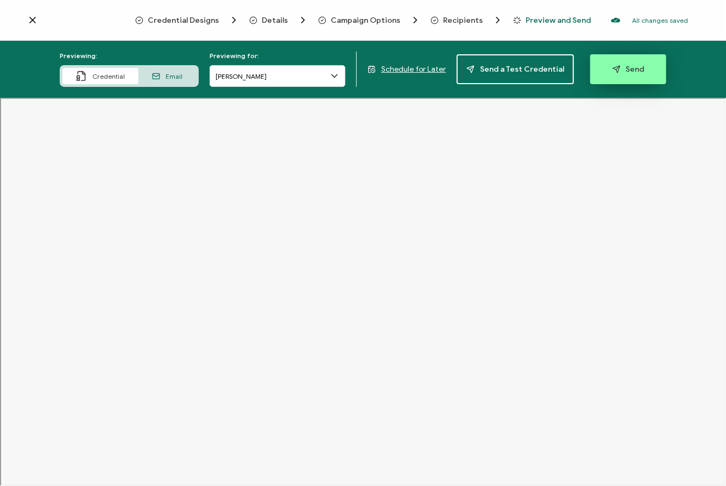
click at [581, 69] on span "Send" at bounding box center [628, 69] width 32 height 8
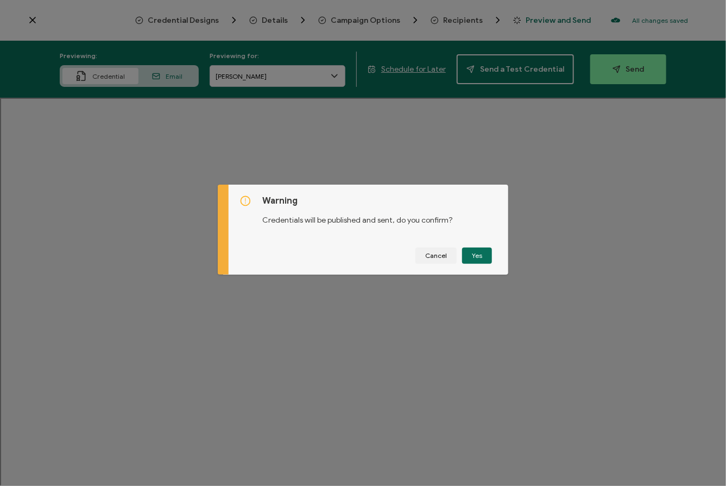
click at [472, 255] on div "Warning Credentials will be published and sent, do you confirm? Cancel Yes" at bounding box center [367, 230] width 279 height 90
click at [475, 257] on button "Yes" at bounding box center [477, 255] width 30 height 16
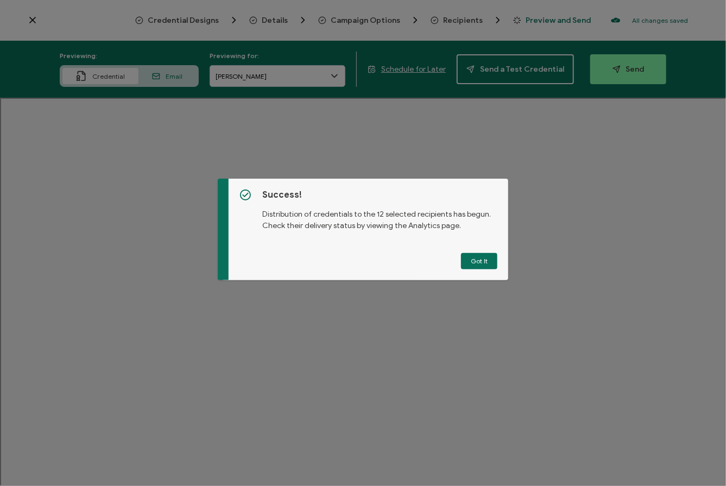
click at [475, 262] on button "Got It" at bounding box center [479, 261] width 36 height 16
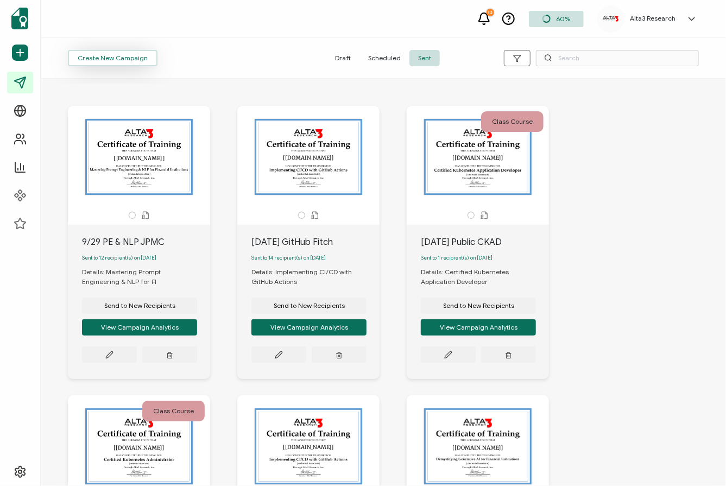
click at [128, 55] on span "Create New Campaign" at bounding box center [113, 58] width 70 height 7
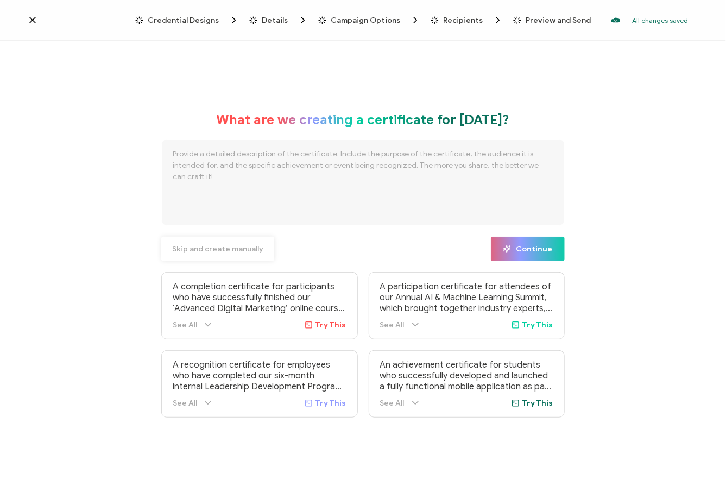
click at [231, 251] on span "Skip and create manually" at bounding box center [217, 249] width 91 height 8
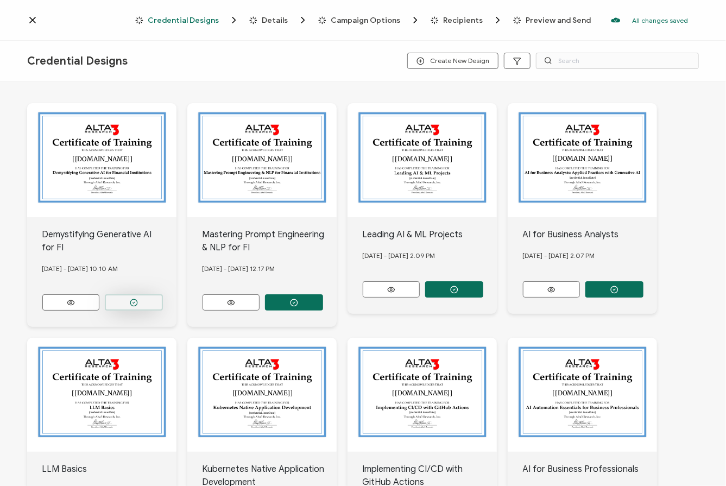
click at [137, 300] on circle "button" at bounding box center [133, 302] width 7 height 7
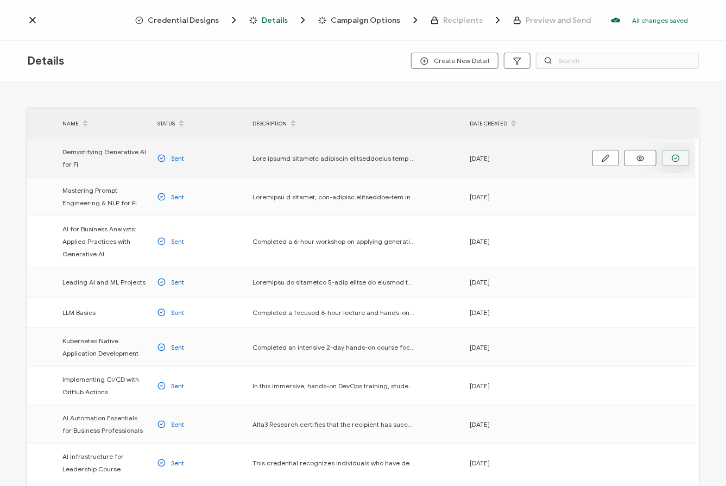
click at [581, 156] on icon "button" at bounding box center [675, 158] width 8 height 8
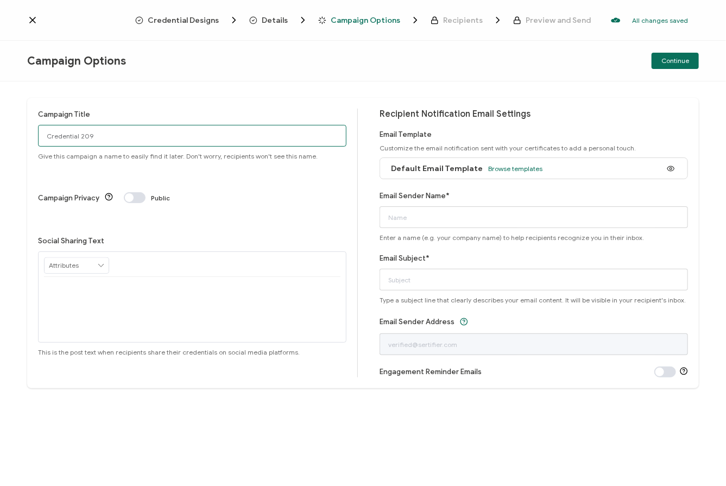
click at [113, 132] on input "Credential 209" at bounding box center [192, 136] width 308 height 22
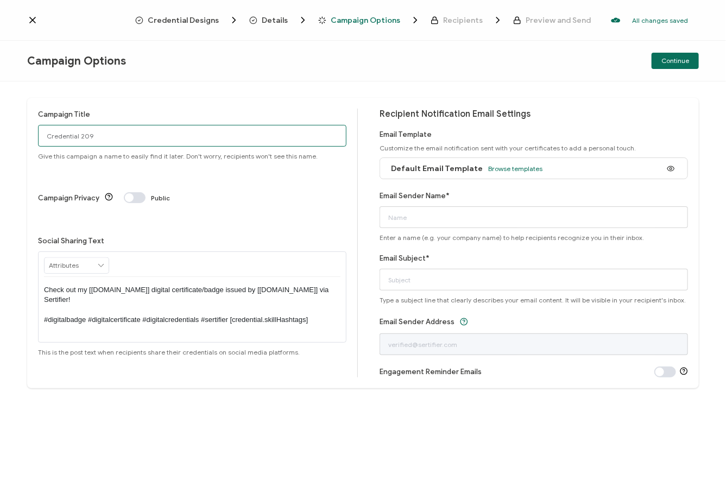
click at [0, 131] on html "Credential Designs Details Campaign Options Recipients Preview and Send All cha…" at bounding box center [363, 243] width 726 height 486
type input "[DATE] GenAI JPMC"
click at [519, 168] on span "Browse templates" at bounding box center [515, 168] width 54 height 8
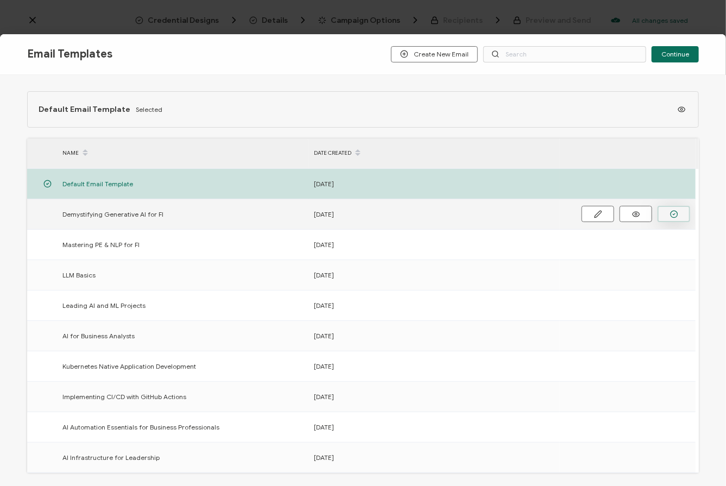
click at [581, 214] on icon "button" at bounding box center [674, 214] width 8 height 8
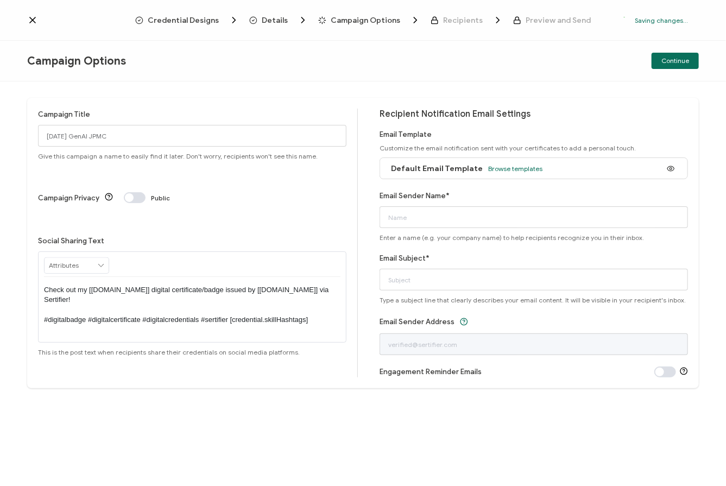
click at [539, 215] on div at bounding box center [363, 243] width 726 height 486
click at [436, 217] on input "Email Sender Name*" at bounding box center [533, 217] width 308 height 22
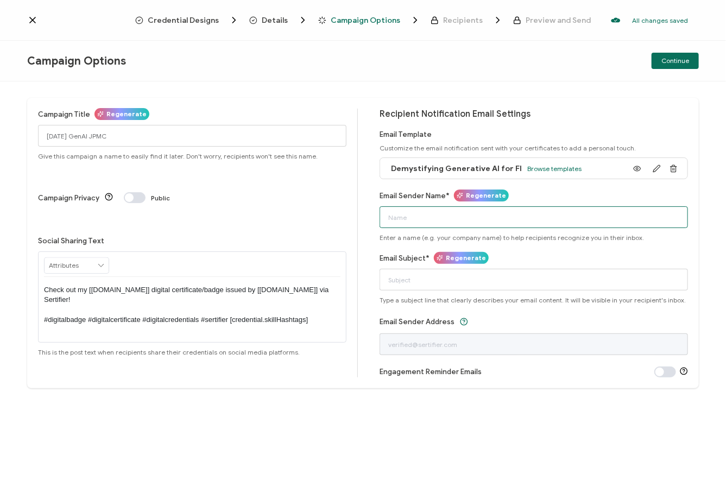
click at [436, 217] on input "Email Sender Name*" at bounding box center [533, 217] width 308 height 22
type input "Alta3 Research"
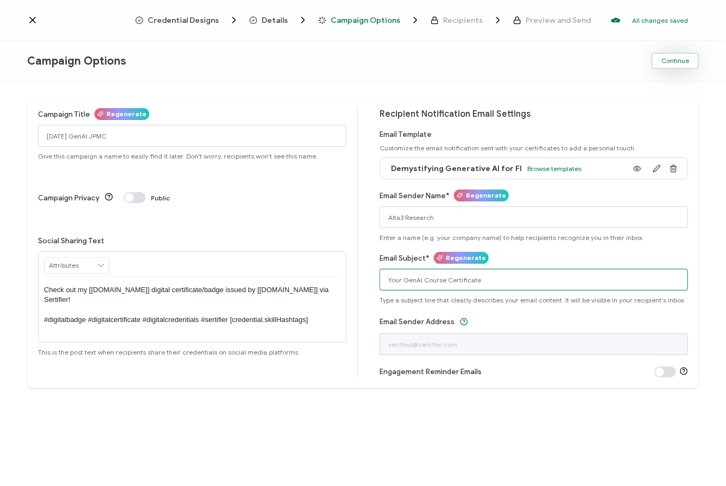
type input "Your GenAI Course Certificate"
click at [581, 58] on span "Continue" at bounding box center [675, 61] width 28 height 7
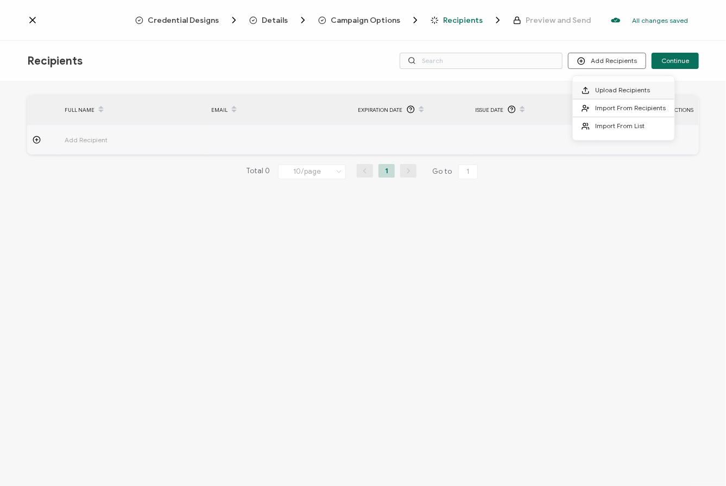
click at [581, 88] on span "Upload Recipients" at bounding box center [622, 90] width 55 height 8
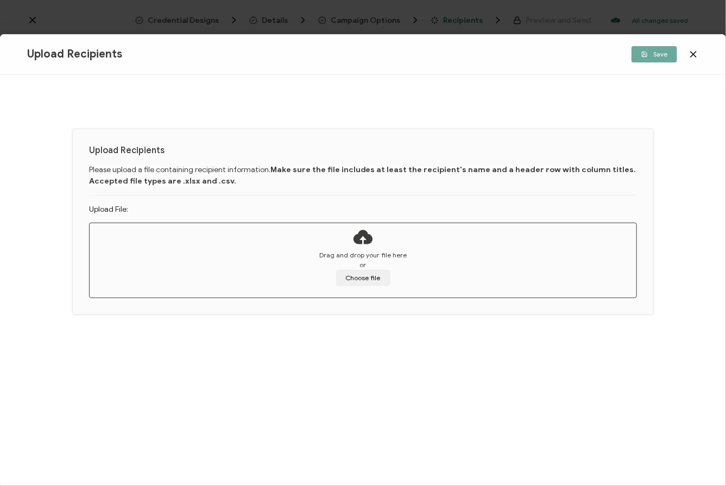
click at [245, 113] on div "Upload Recipients Please upload a file containing recipient information. Make s…" at bounding box center [363, 280] width 726 height 411
click at [363, 279] on button "Choose file" at bounding box center [363, 278] width 54 height 16
click at [365, 276] on button "Choose file" at bounding box center [363, 278] width 54 height 16
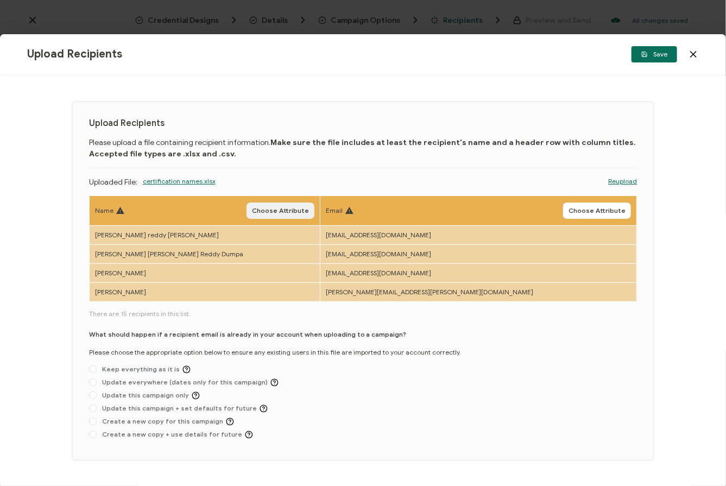
click at [309, 208] on span "Choose Attribute" at bounding box center [280, 210] width 57 height 7
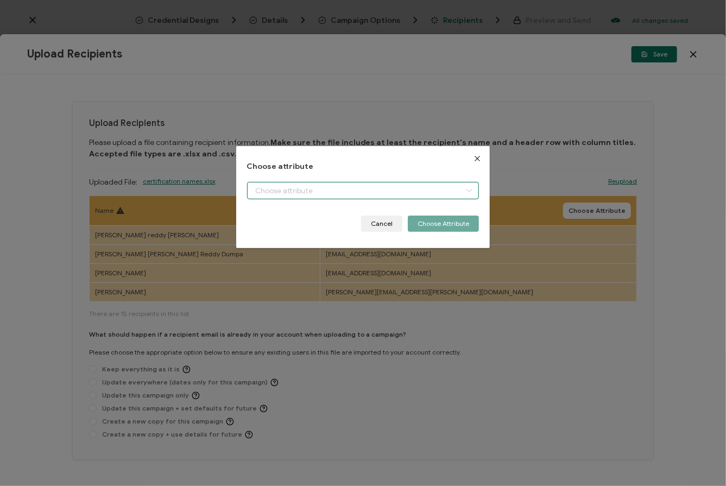
click at [335, 190] on input "dialog" at bounding box center [363, 190] width 232 height 17
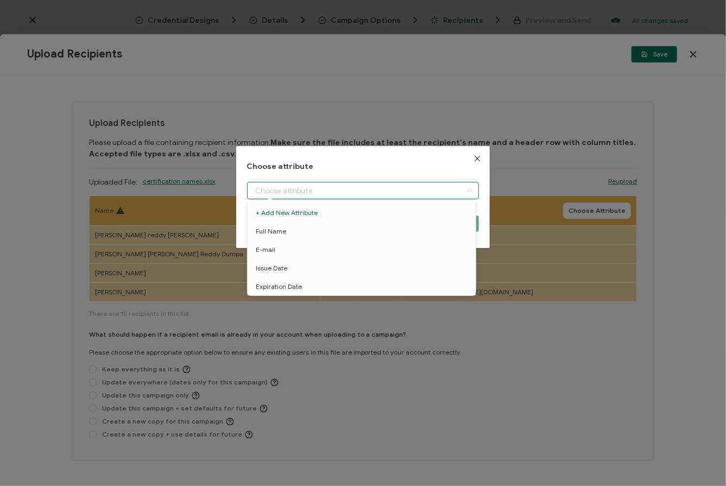
click at [269, 231] on div "Cancel Choose Attribute" at bounding box center [363, 223] width 232 height 16
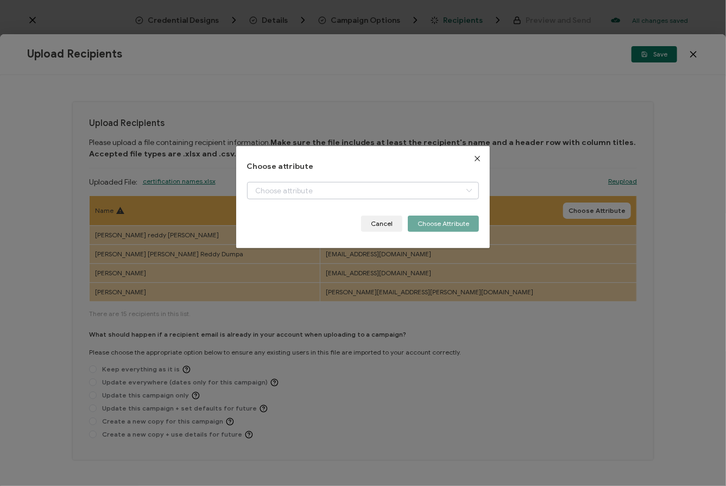
click at [467, 191] on icon "dialog" at bounding box center [469, 190] width 14 height 17
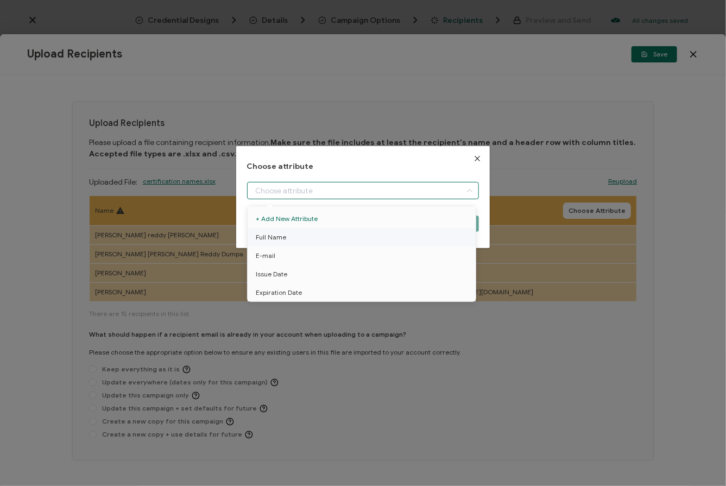
click at [265, 234] on span "Full Name" at bounding box center [271, 237] width 30 height 18
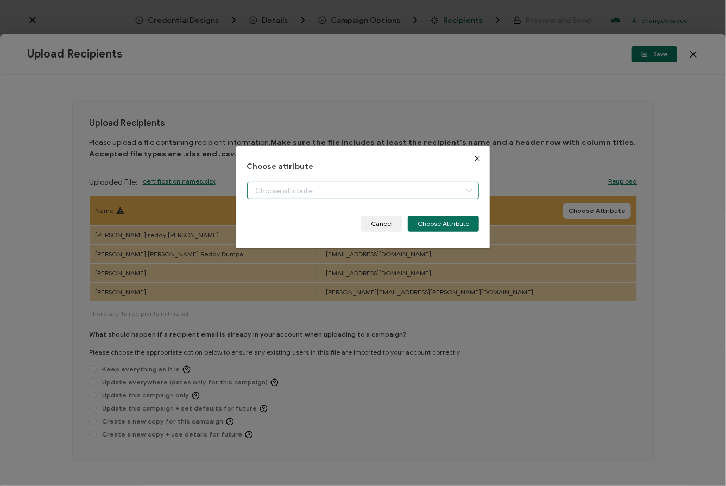
type input "Full Name"
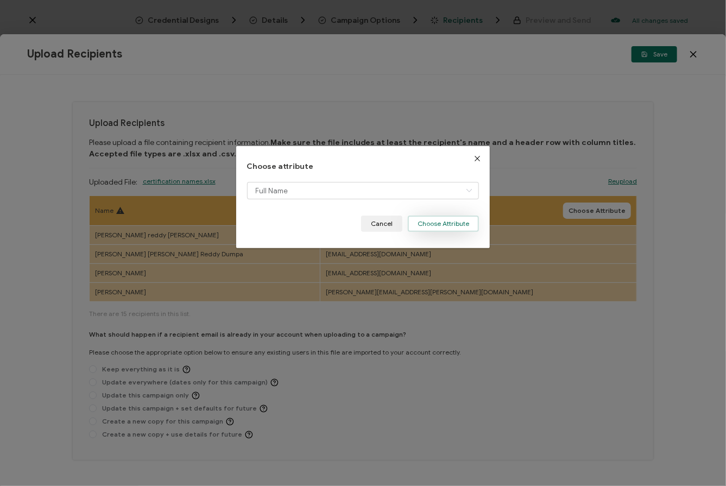
click at [432, 220] on button "Choose Attribute" at bounding box center [443, 223] width 71 height 16
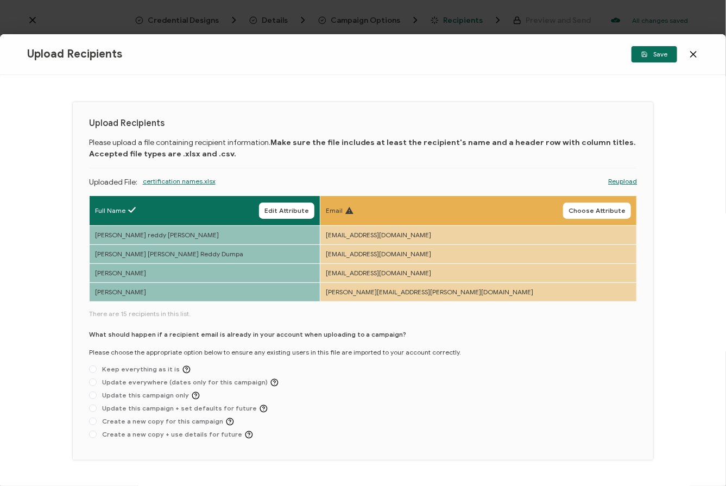
click at [581, 208] on span "Choose Attribute" at bounding box center [596, 210] width 57 height 7
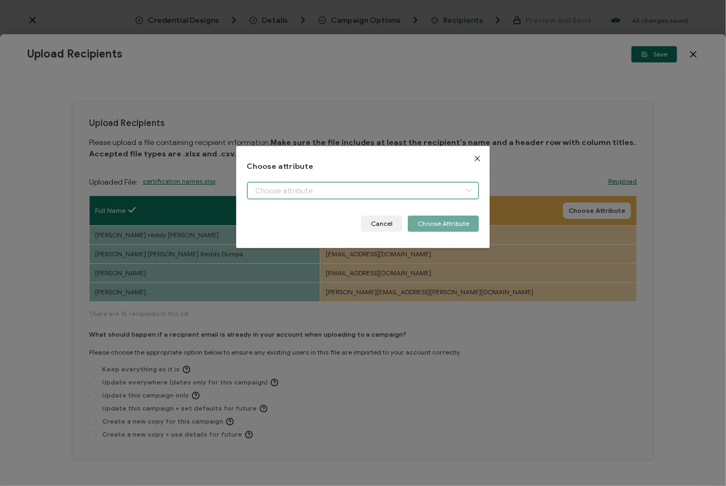
click at [423, 194] on input "dialog" at bounding box center [363, 190] width 232 height 17
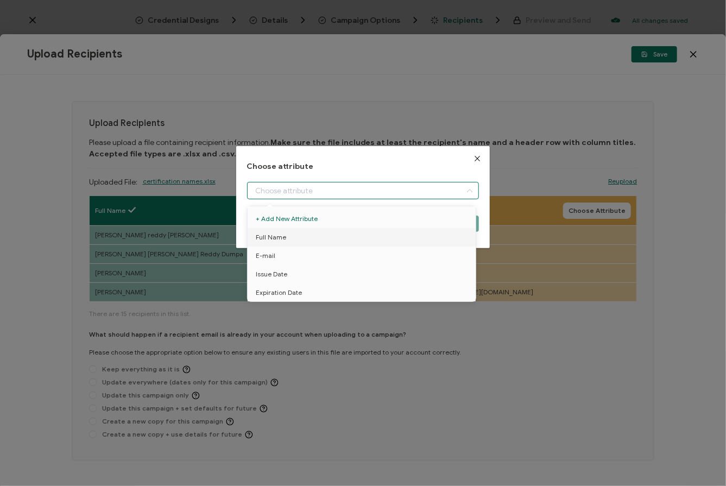
click at [265, 254] on div "Choose attribute Cancel Choose Attribute" at bounding box center [363, 243] width 726 height 486
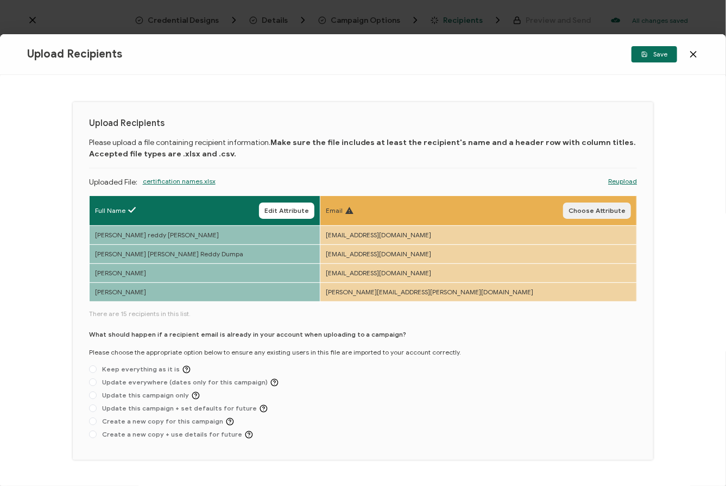
click at [581, 209] on span "Choose Attribute" at bounding box center [596, 210] width 57 height 7
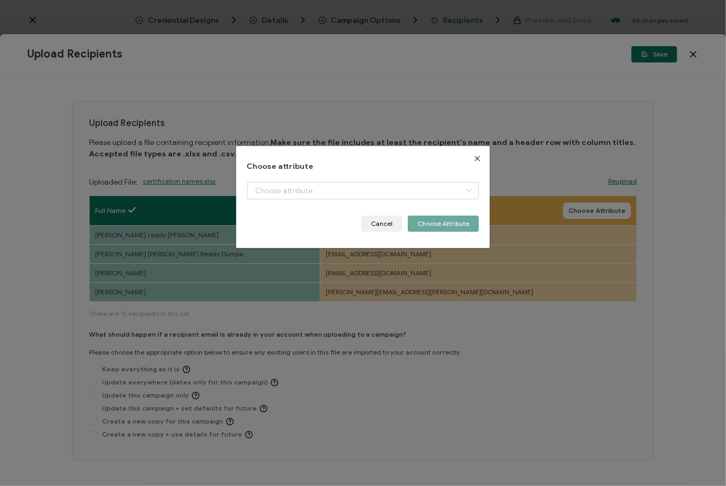
click at [393, 190] on div "dialog" at bounding box center [363, 199] width 232 height 34
click at [373, 193] on input "dialog" at bounding box center [363, 190] width 232 height 17
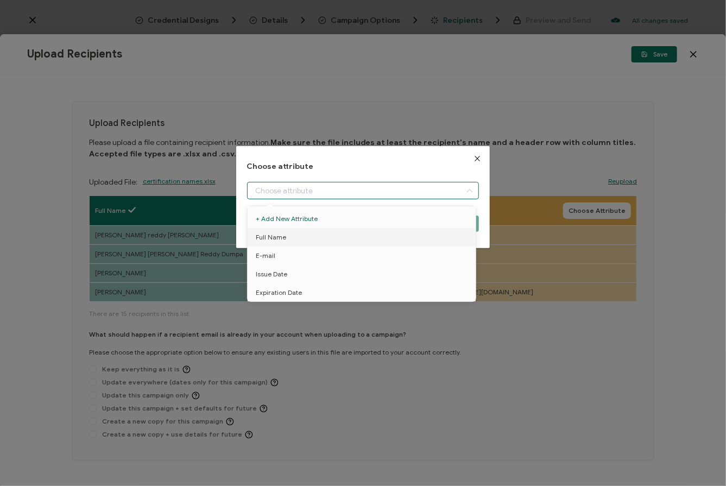
click at [263, 256] on div "Choose attribute Cancel Choose Attribute" at bounding box center [363, 243] width 726 height 486
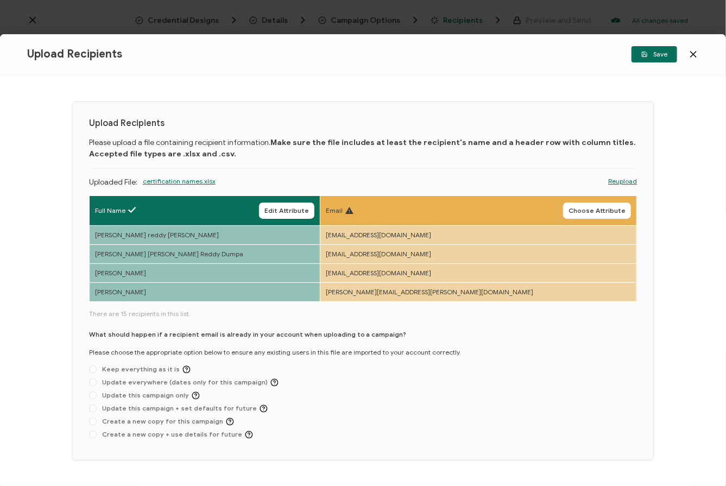
click at [581, 338] on div "What should happen if a recipient email is already in your account when uploadi…" at bounding box center [363, 386] width 548 height 114
click at [581, 179] on link "Reupload" at bounding box center [622, 181] width 29 height 10
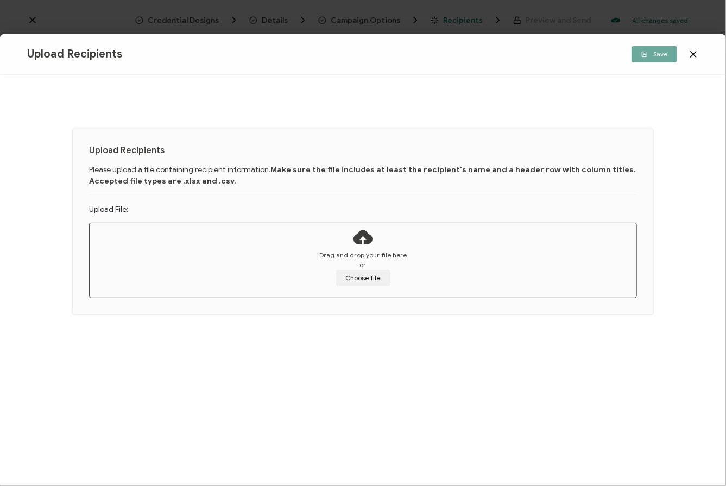
click at [449, 377] on div "Upload Recipients Please upload a file containing recipient information. Make s…" at bounding box center [363, 280] width 726 height 411
click at [359, 277] on button "Choose file" at bounding box center [363, 278] width 54 height 16
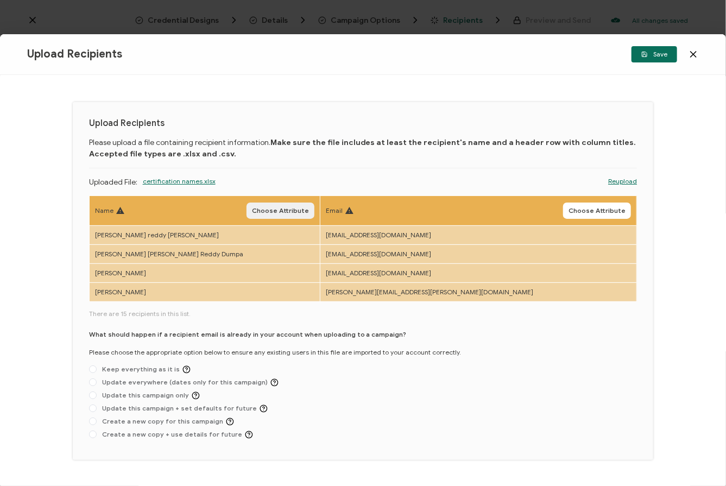
click at [314, 205] on button "Choose Attribute" at bounding box center [280, 210] width 68 height 16
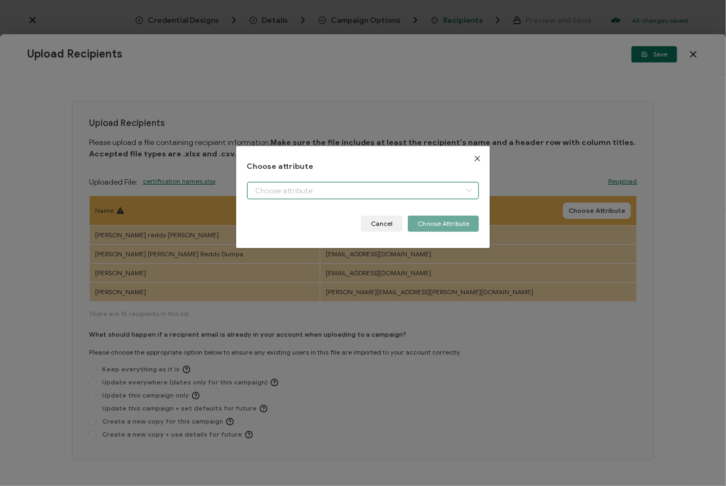
click at [325, 188] on input "dialog" at bounding box center [363, 190] width 232 height 17
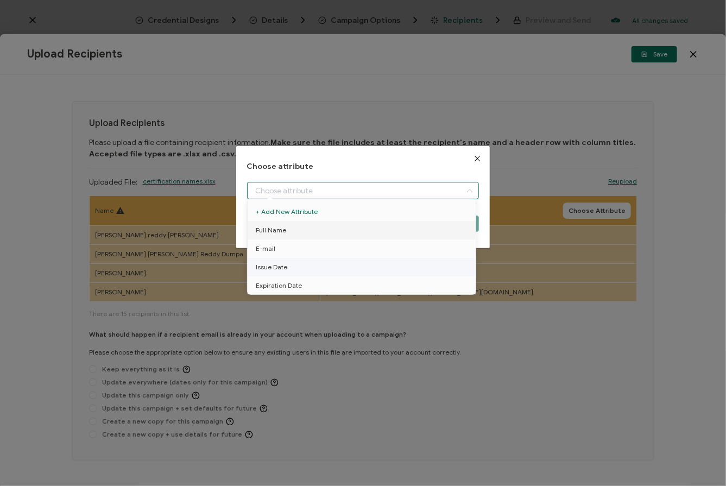
click at [270, 226] on span "Full Name" at bounding box center [271, 230] width 30 height 18
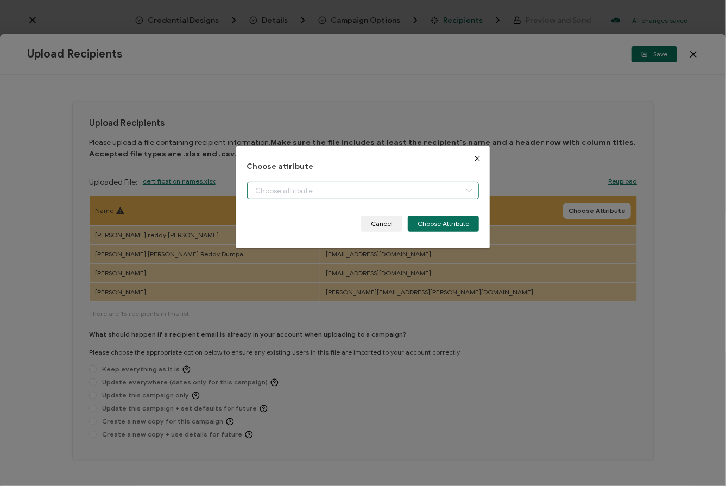
type input "Full Name"
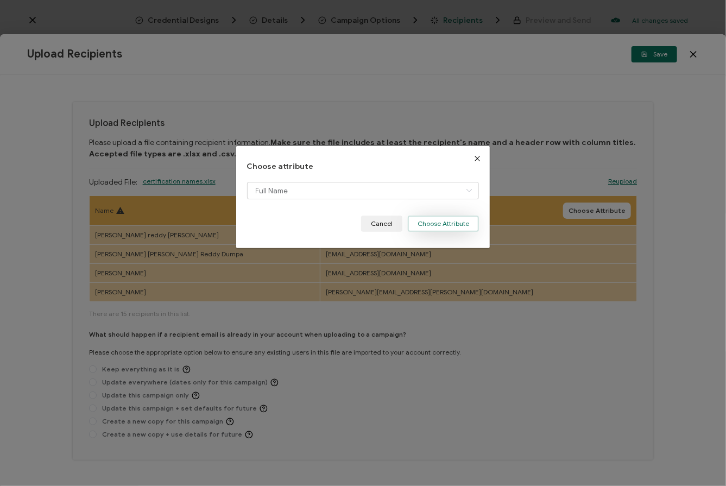
click at [448, 221] on button "Choose Attribute" at bounding box center [443, 223] width 71 height 16
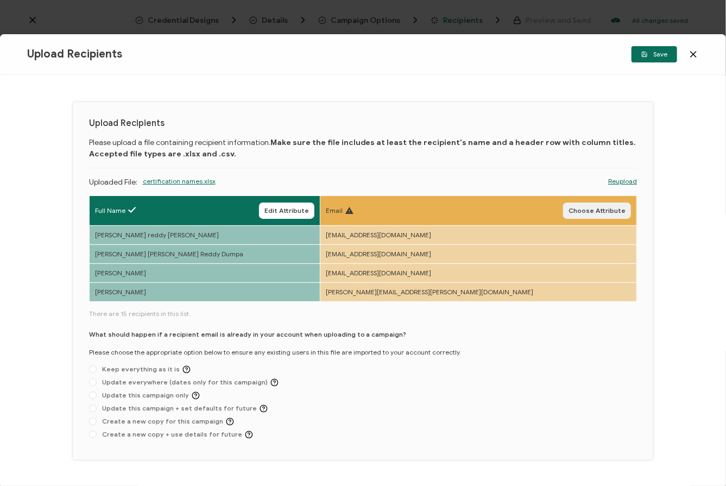
click at [581, 211] on span "Choose Attribute" at bounding box center [596, 210] width 57 height 7
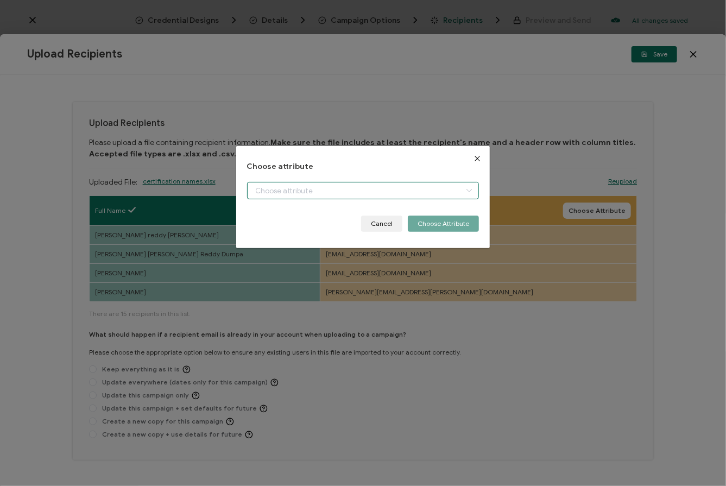
click at [385, 192] on input "dialog" at bounding box center [363, 190] width 232 height 17
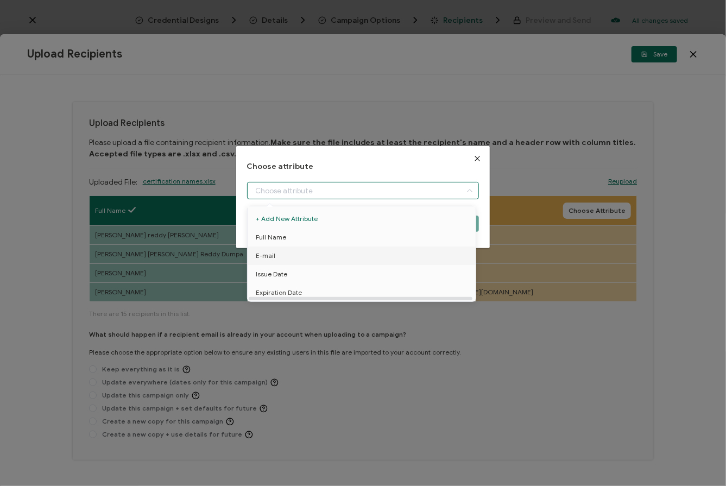
click at [265, 255] on span "E-mail" at bounding box center [266, 255] width 20 height 18
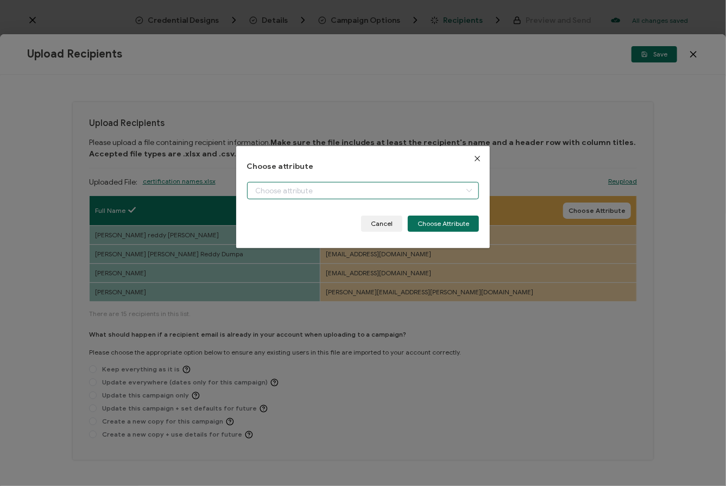
type input "E-mail"
click at [438, 206] on li "E-mail" at bounding box center [363, 206] width 237 height 0
click at [262, 252] on div "Choose attribute Cancel Choose Attribute" at bounding box center [363, 243] width 726 height 486
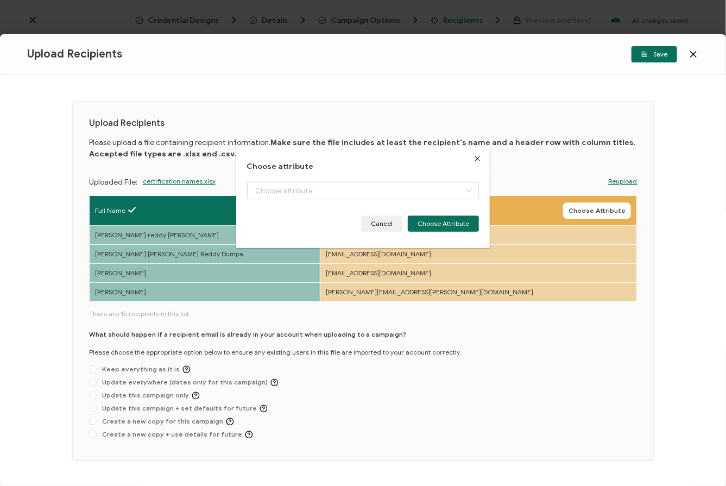
type input "E-mail"
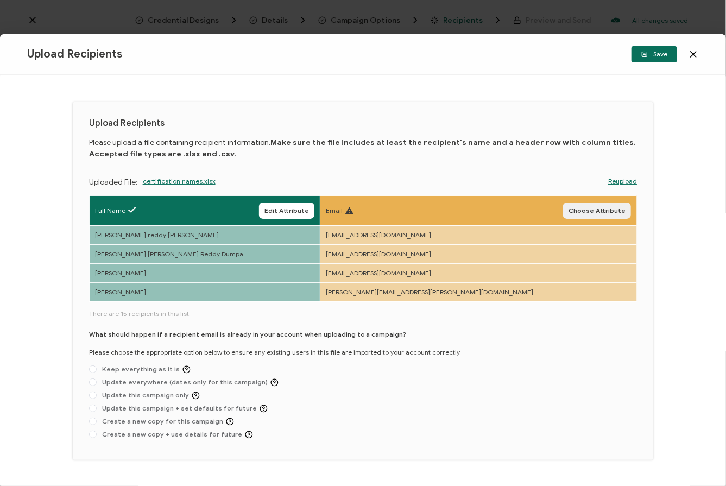
click at [581, 207] on span "Choose Attribute" at bounding box center [596, 210] width 57 height 7
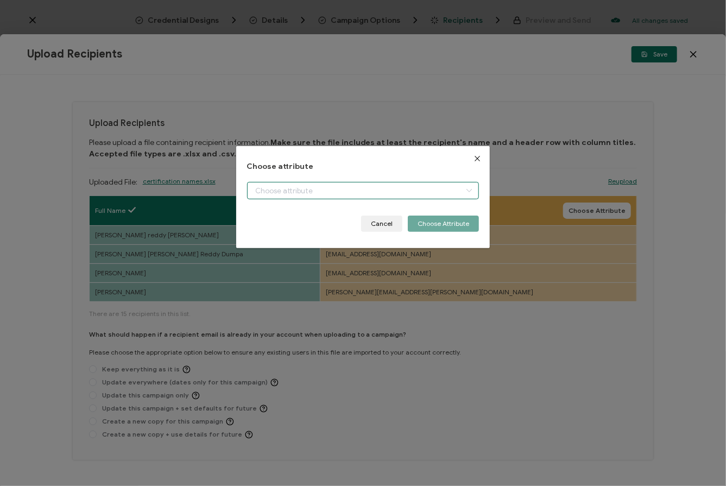
click at [373, 188] on input "dialog" at bounding box center [363, 190] width 232 height 17
click at [280, 187] on input "dialog" at bounding box center [363, 190] width 232 height 17
click at [473, 157] on icon "Close" at bounding box center [477, 158] width 9 height 9
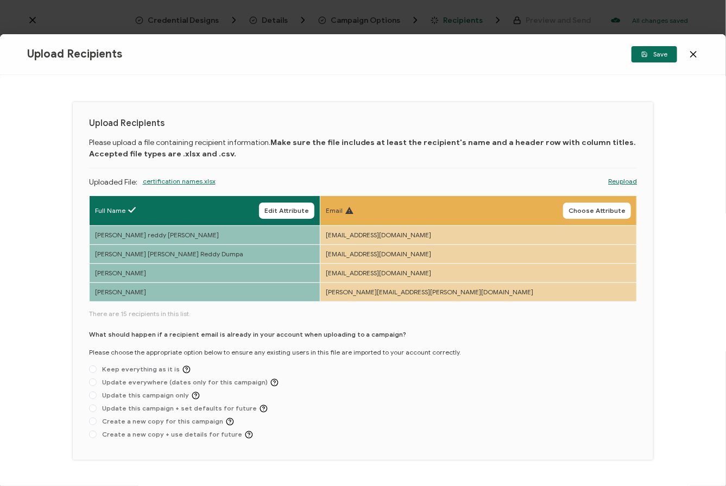
click at [581, 208] on span "Choose Attribute" at bounding box center [596, 210] width 57 height 7
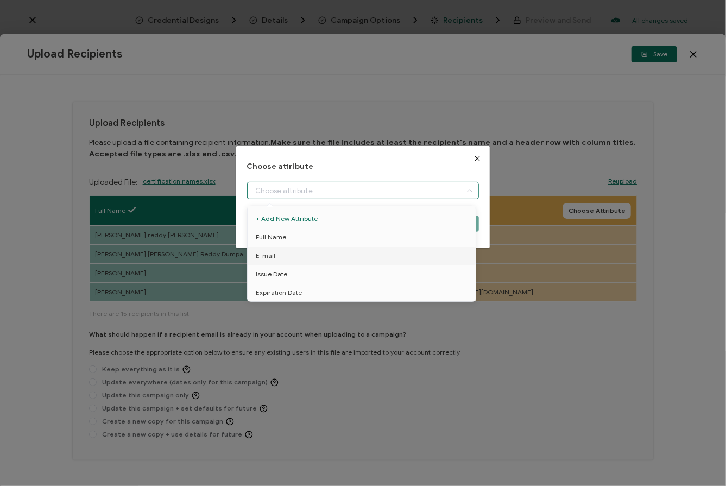
click at [310, 192] on input "dialog" at bounding box center [363, 190] width 232 height 17
click at [263, 256] on span "E-mail" at bounding box center [266, 255] width 20 height 18
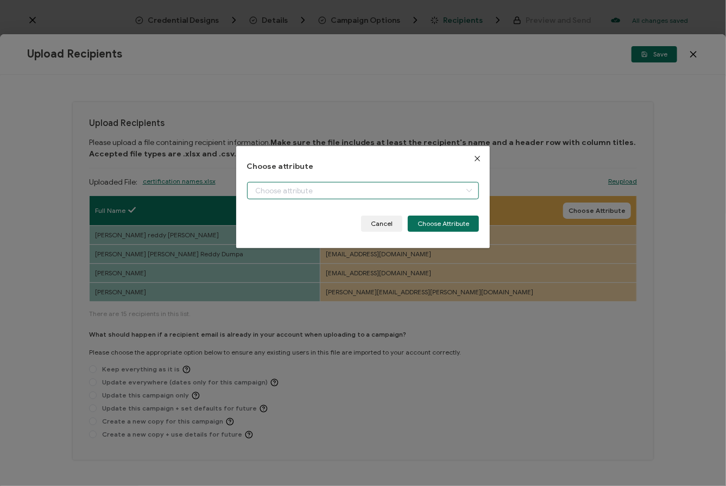
type input "E-mail"
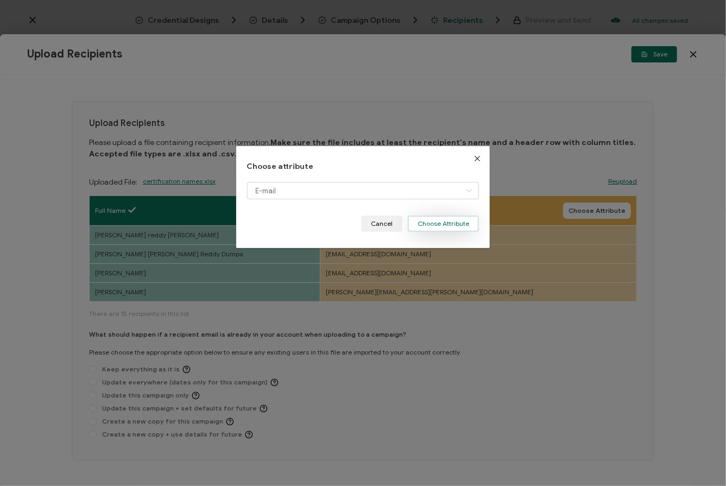
click at [438, 221] on button "Choose Attribute" at bounding box center [443, 223] width 71 height 16
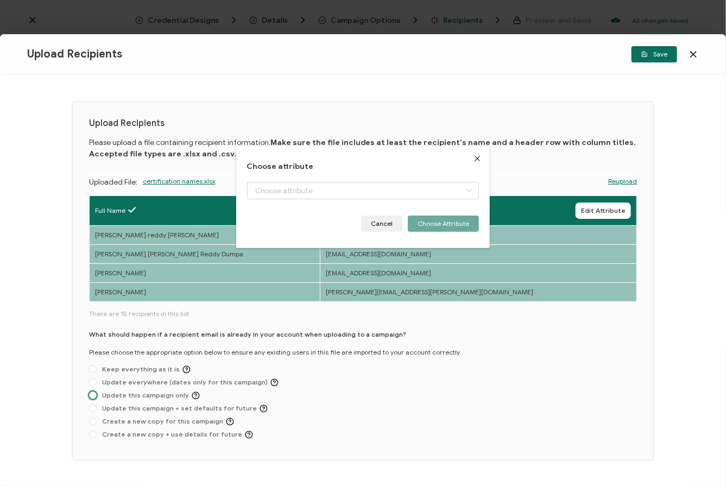
click at [159, 396] on span "Update this campaign only" at bounding box center [148, 395] width 103 height 8
click at [97, 396] on input "Update this campaign only" at bounding box center [93, 395] width 8 height 9
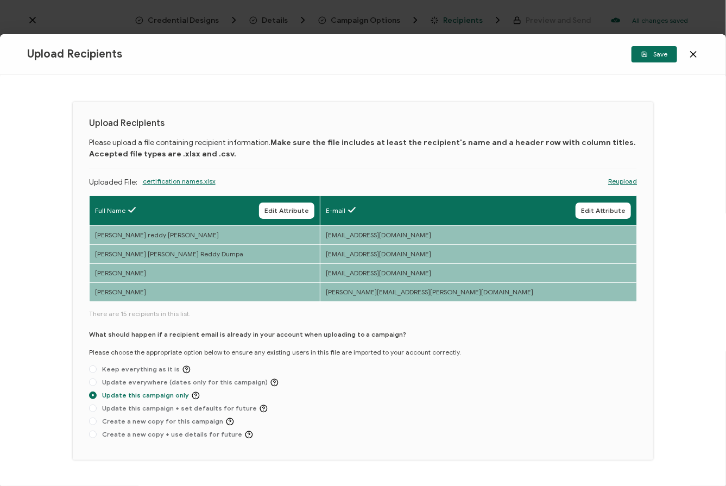
radio input "true"
click at [581, 56] on span "Save" at bounding box center [654, 54] width 26 height 7
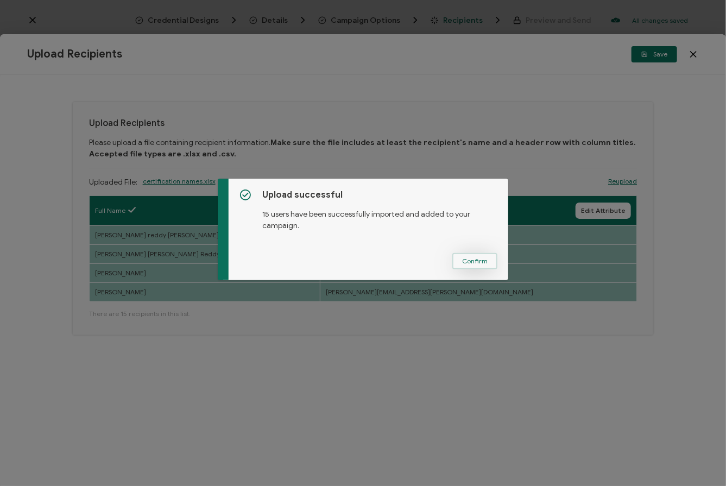
click at [469, 263] on span "Confirm" at bounding box center [475, 261] width 26 height 7
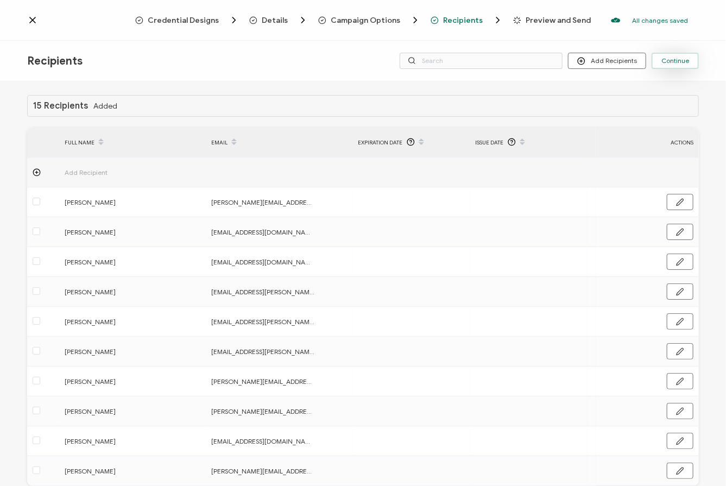
click at [581, 61] on span "Continue" at bounding box center [675, 61] width 28 height 7
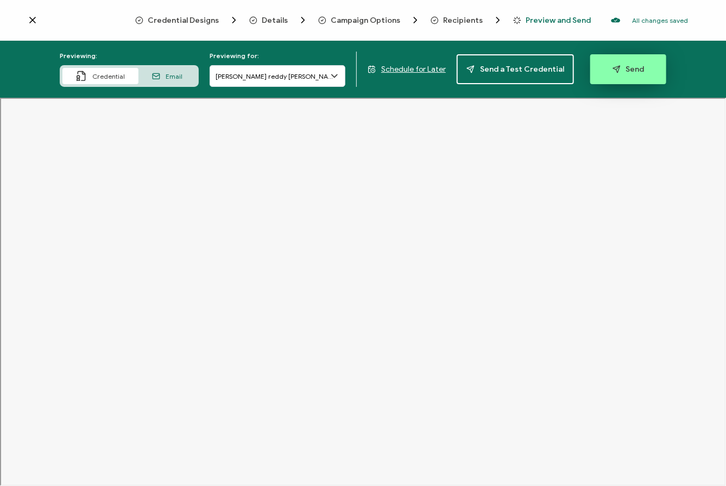
click at [581, 66] on span "Send" at bounding box center [628, 69] width 32 height 8
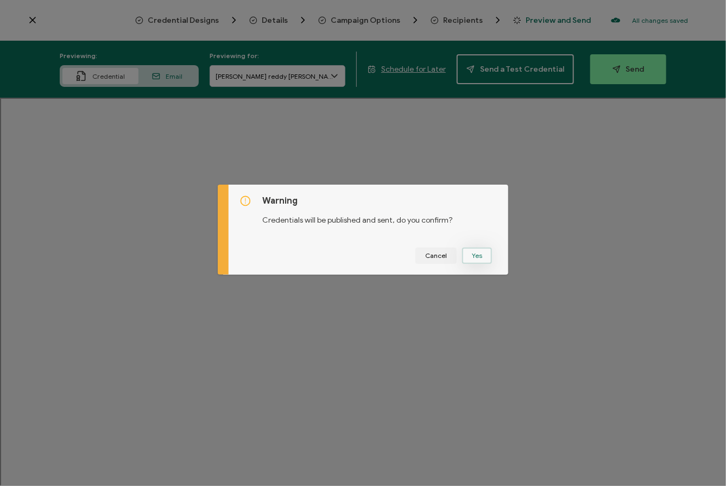
click at [472, 255] on button "Yes" at bounding box center [477, 255] width 30 height 16
